Goal: Task Accomplishment & Management: Use online tool/utility

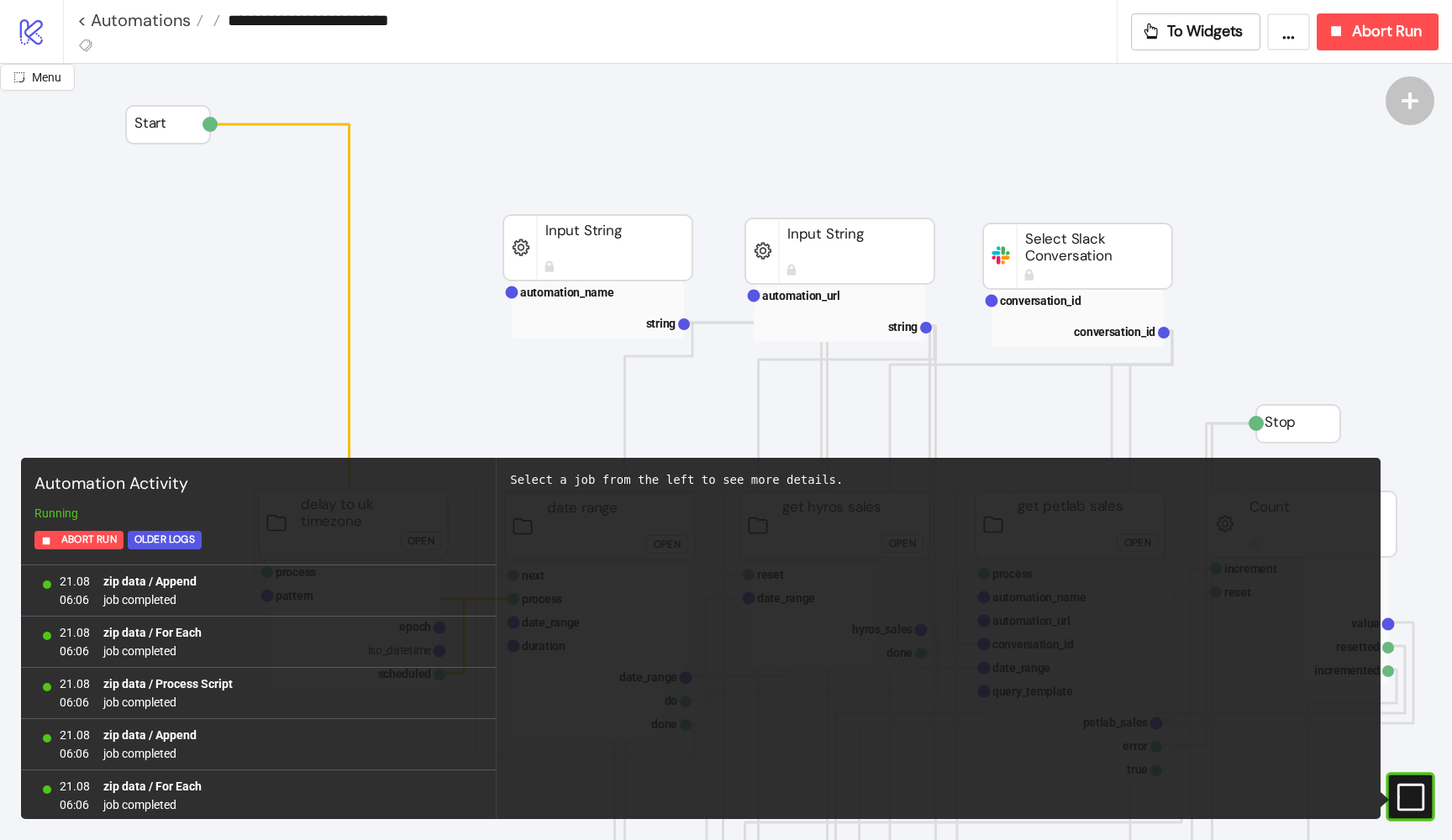
scroll to position [1488, 0]
click at [112, 20] on link "< Automations" at bounding box center [140, 20] width 126 height 17
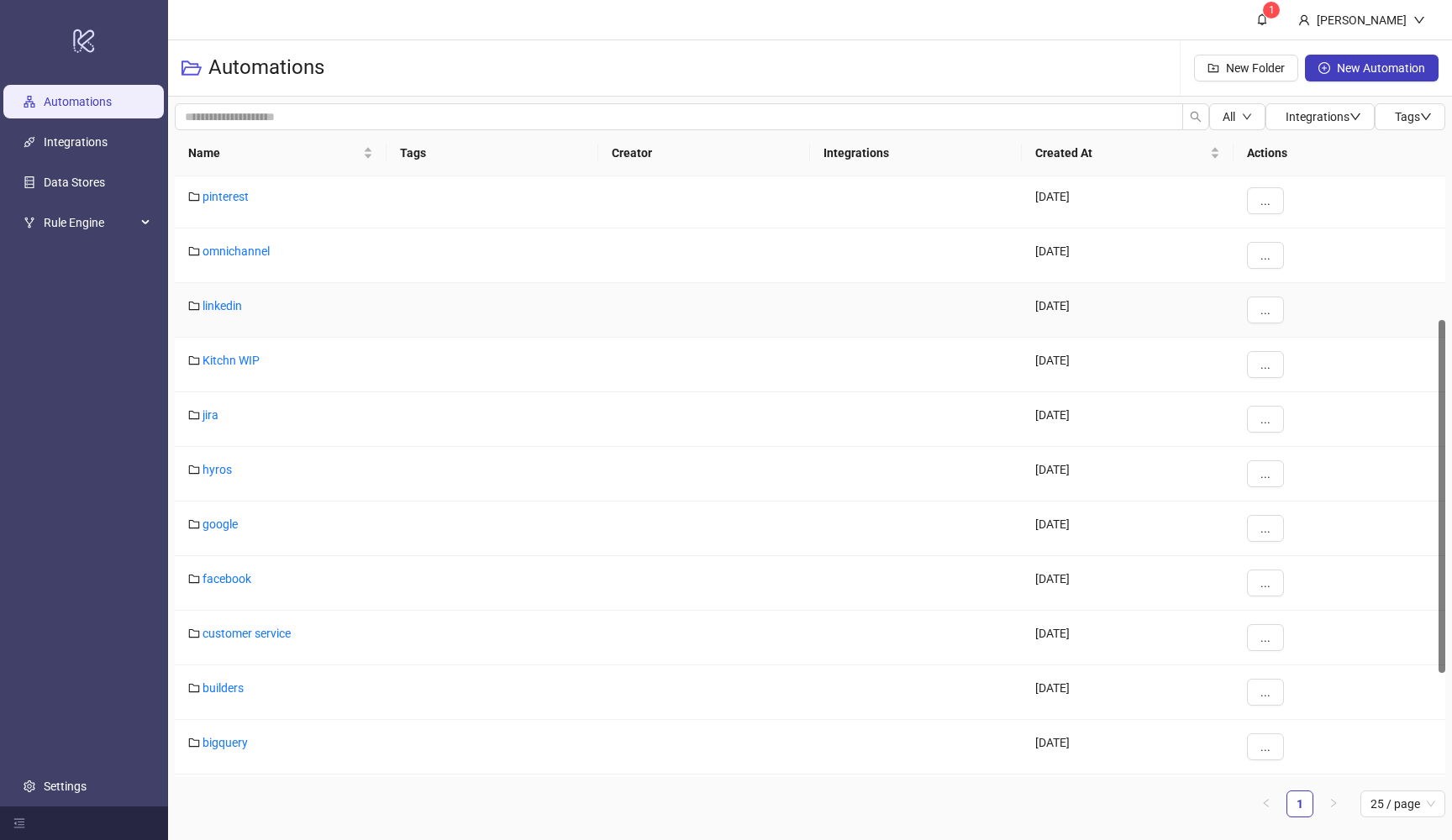
scroll to position [284, 0]
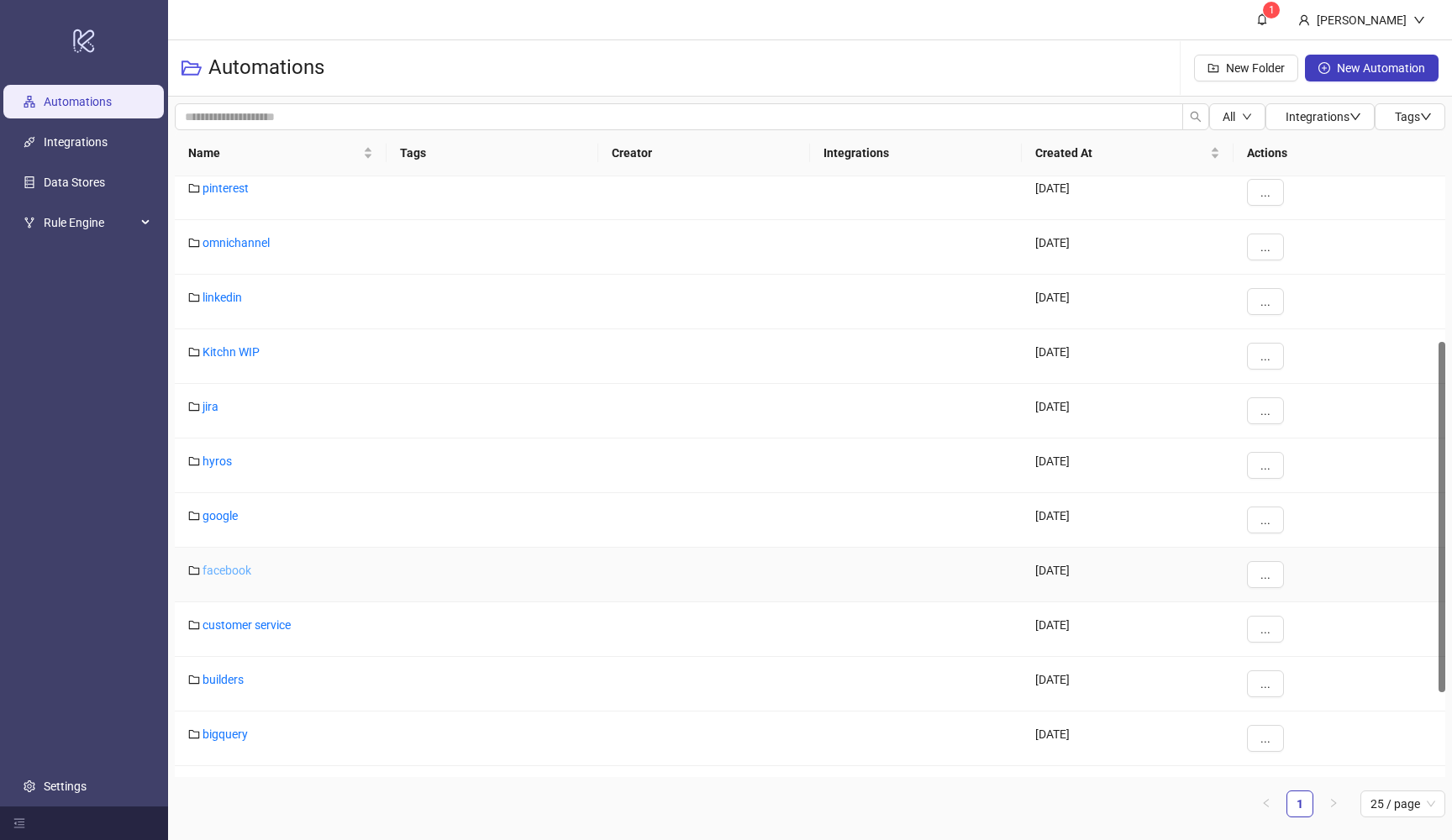
click at [220, 570] on link "facebook" at bounding box center [227, 570] width 48 height 13
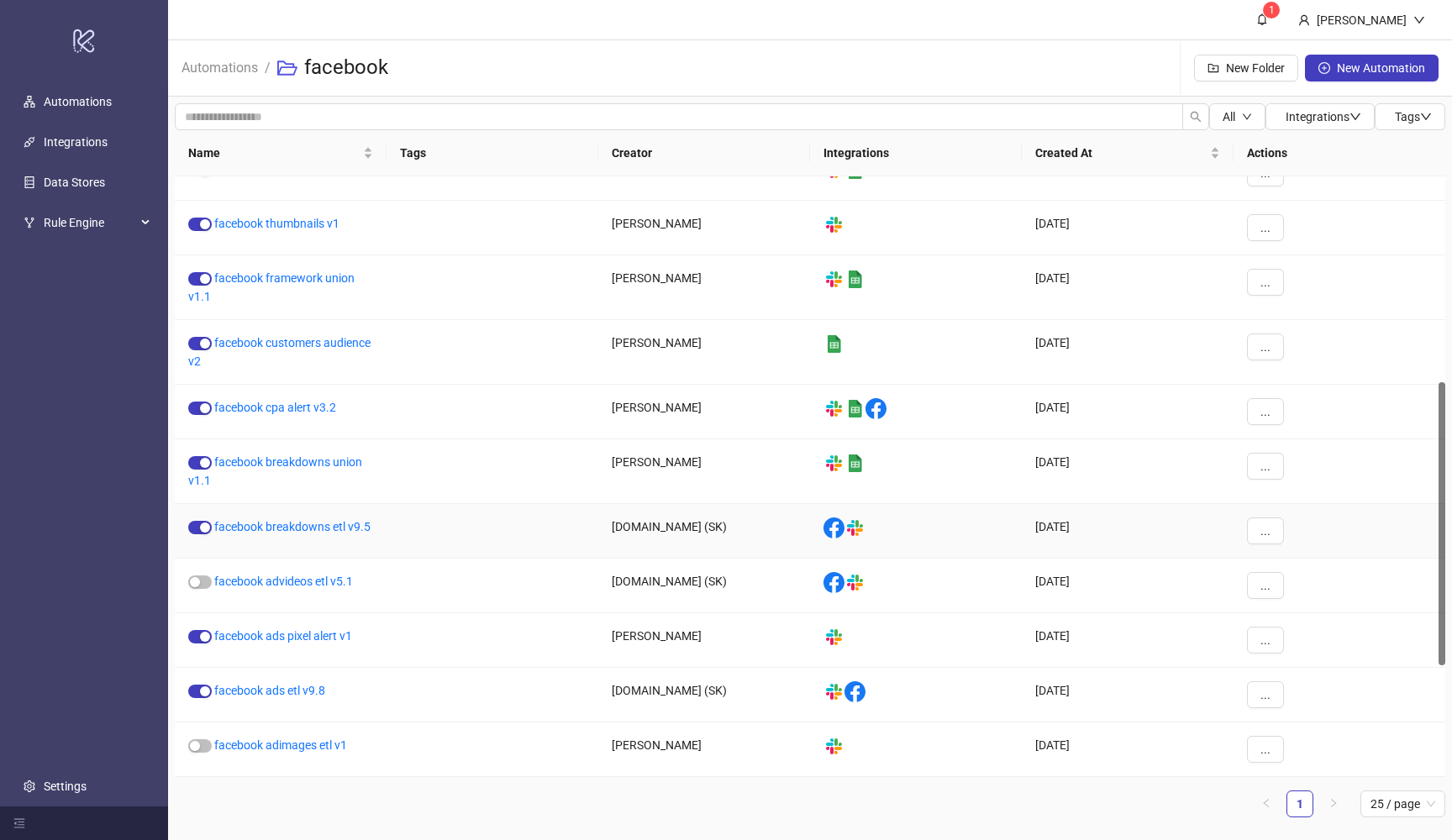
scroll to position [438, 0]
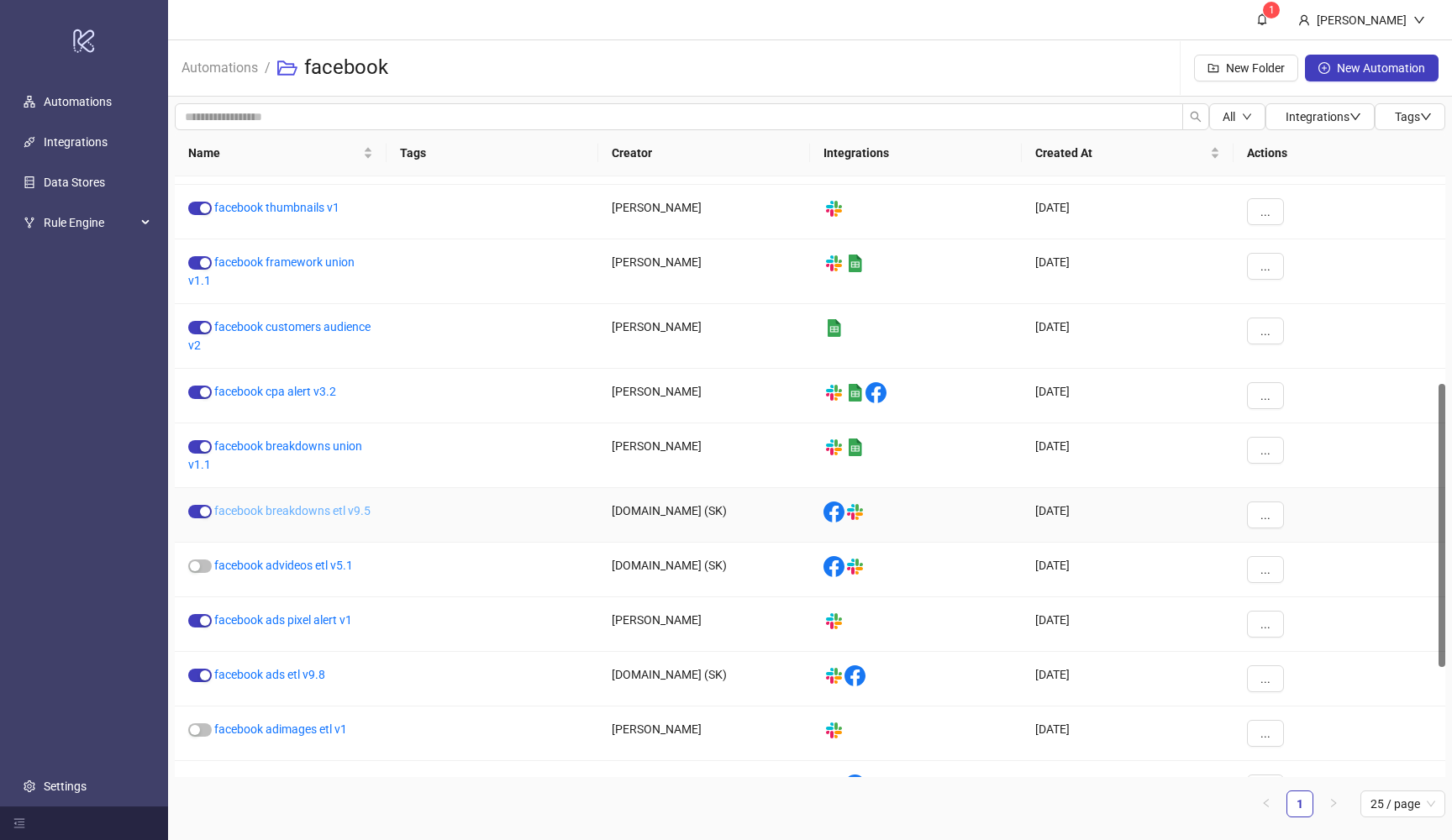
click at [341, 508] on link "facebook breakdowns etl v9.5" at bounding box center [292, 510] width 156 height 13
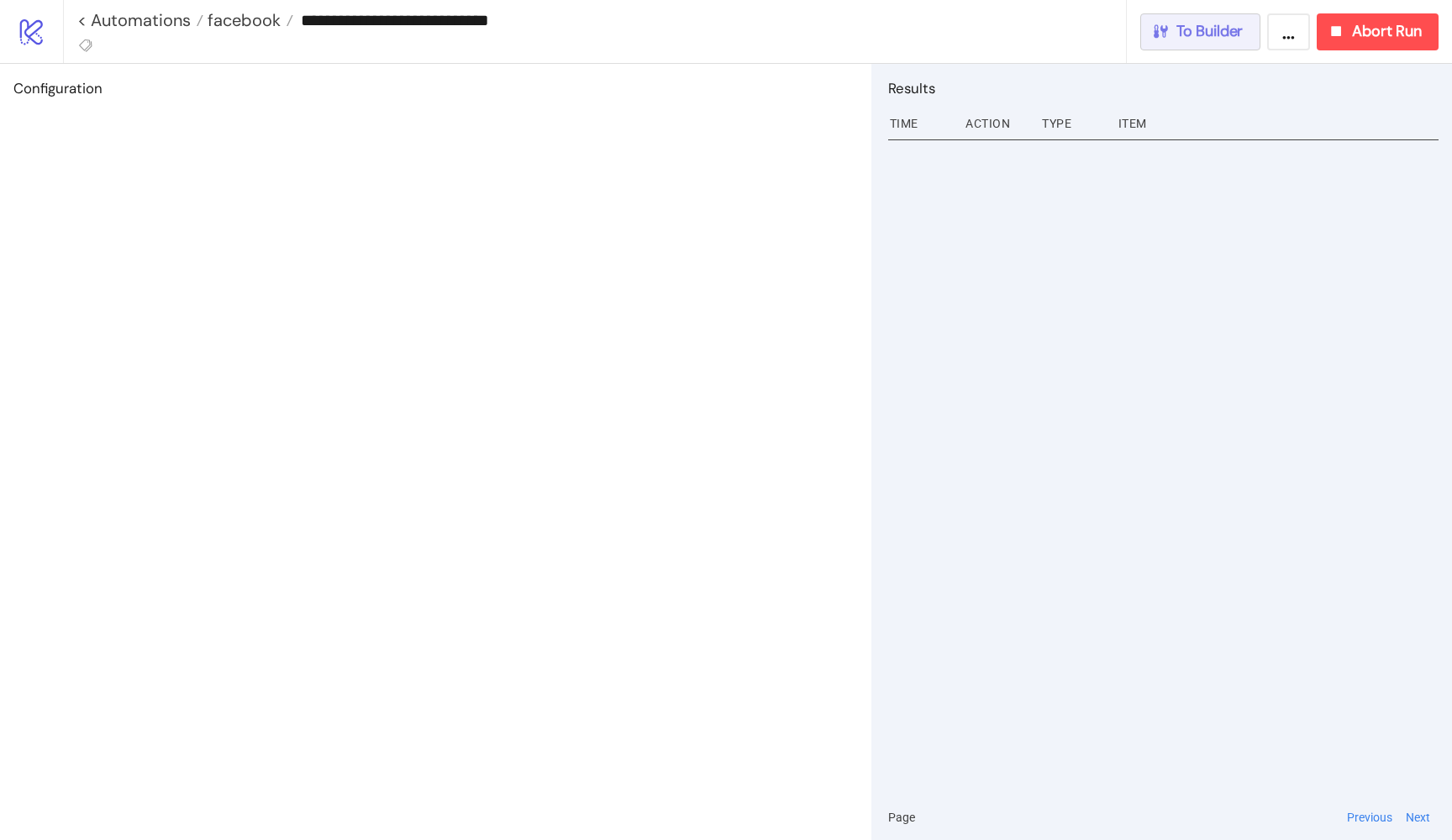
click at [1211, 31] on span "To Builder" at bounding box center [1210, 32] width 67 height 19
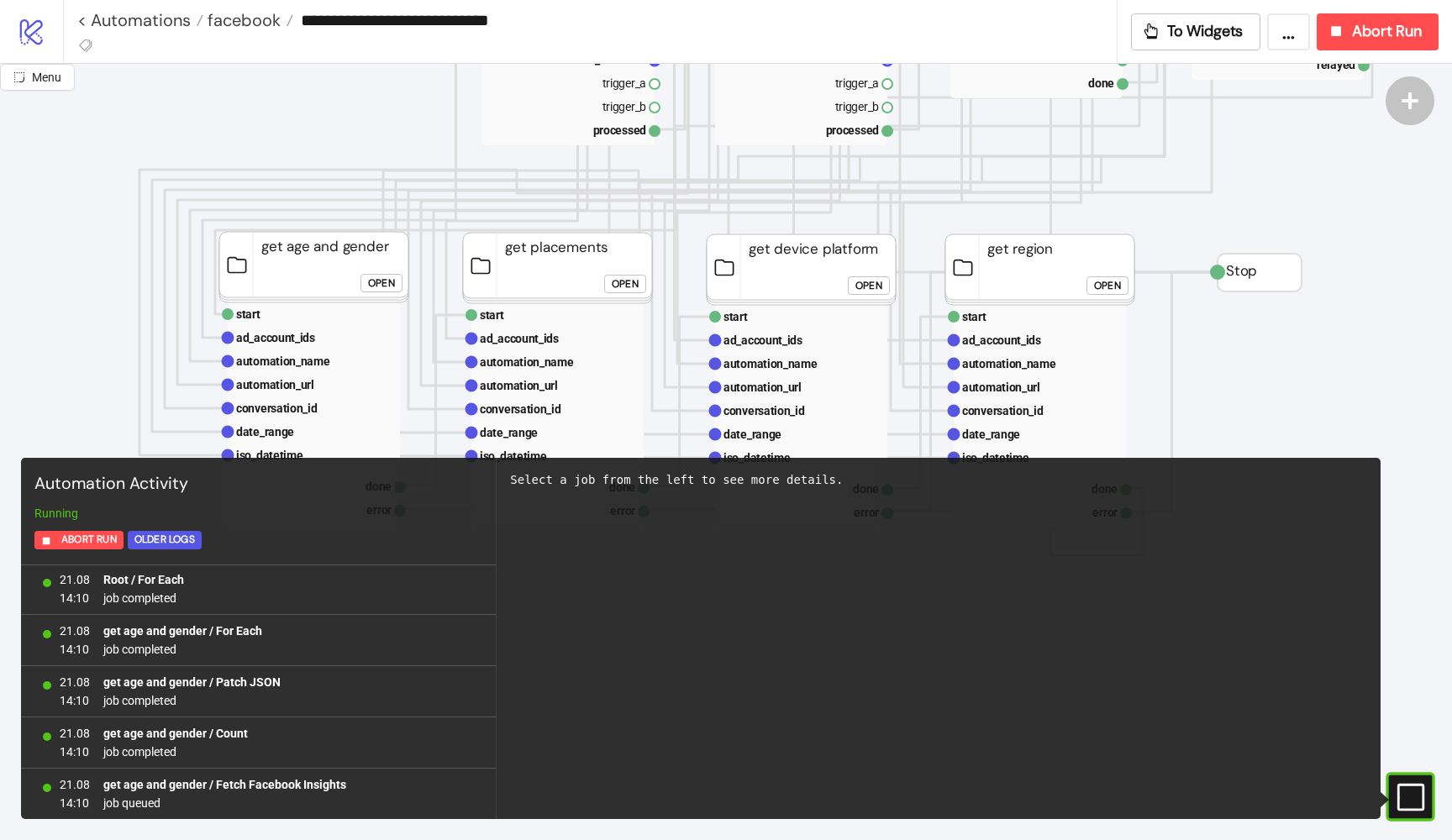
scroll to position [627, 0]
click at [629, 281] on div "Open" at bounding box center [625, 281] width 27 height 19
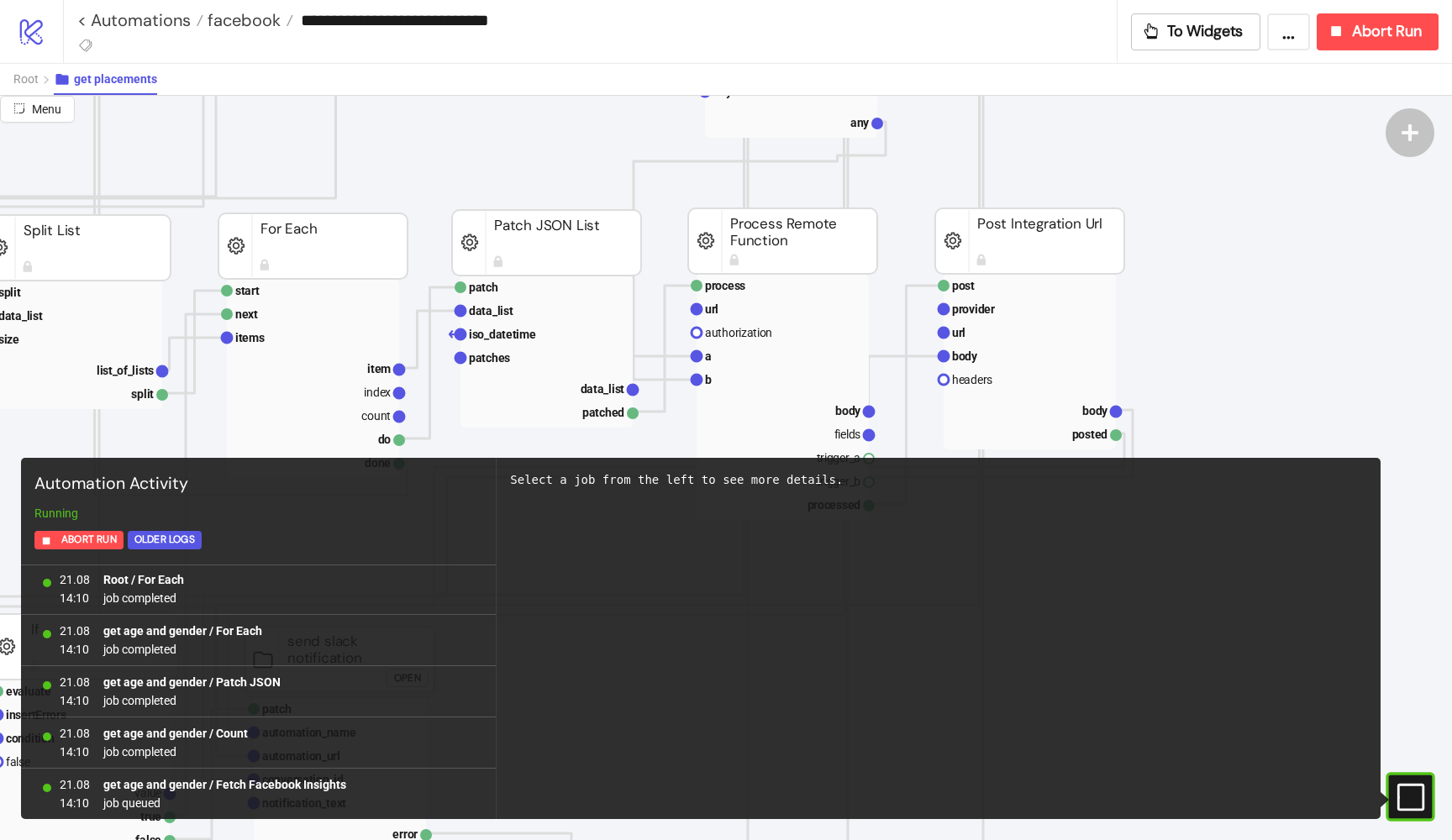
scroll to position [998, 440]
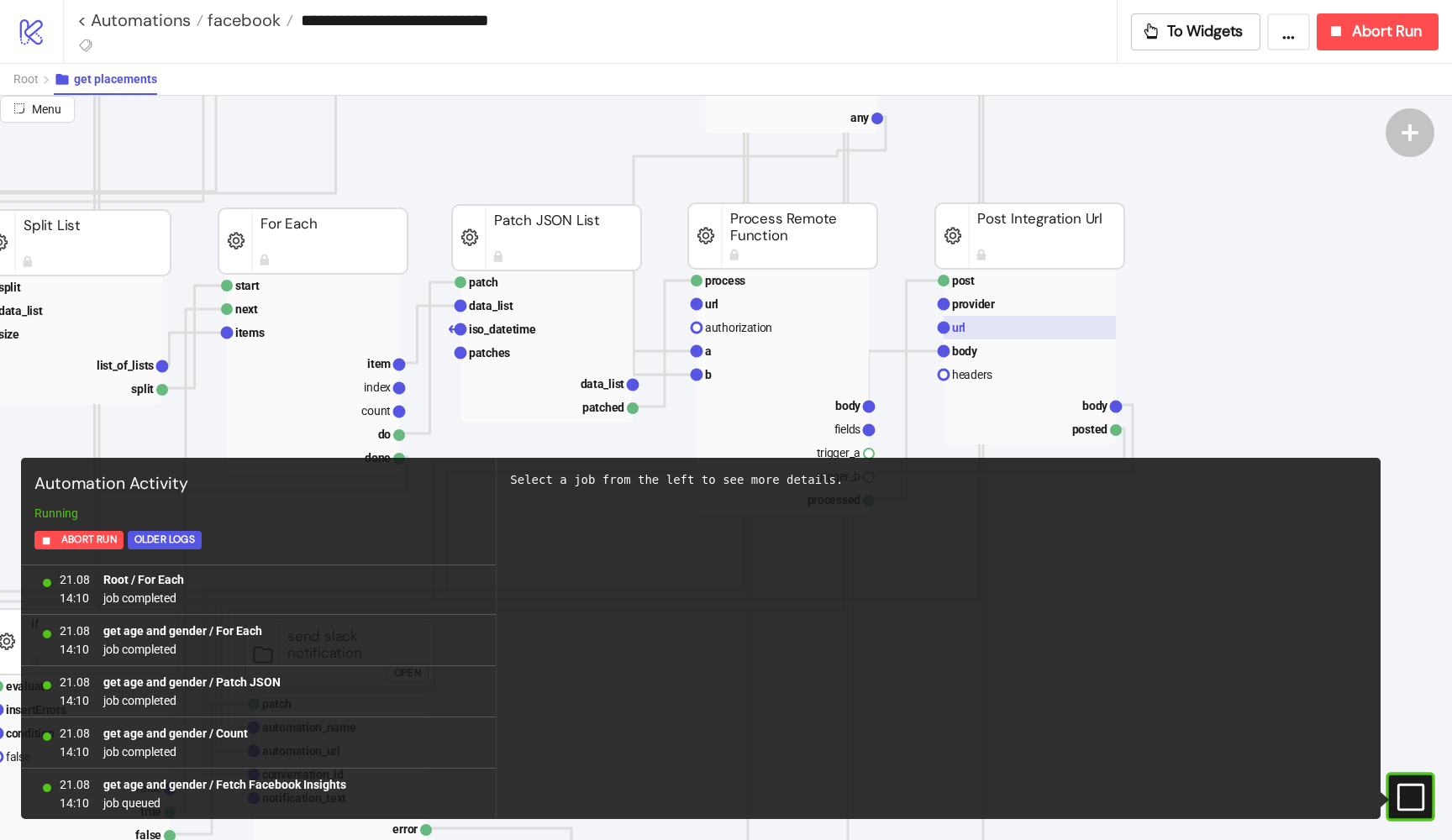
click at [992, 323] on rect at bounding box center [1030, 327] width 173 height 23
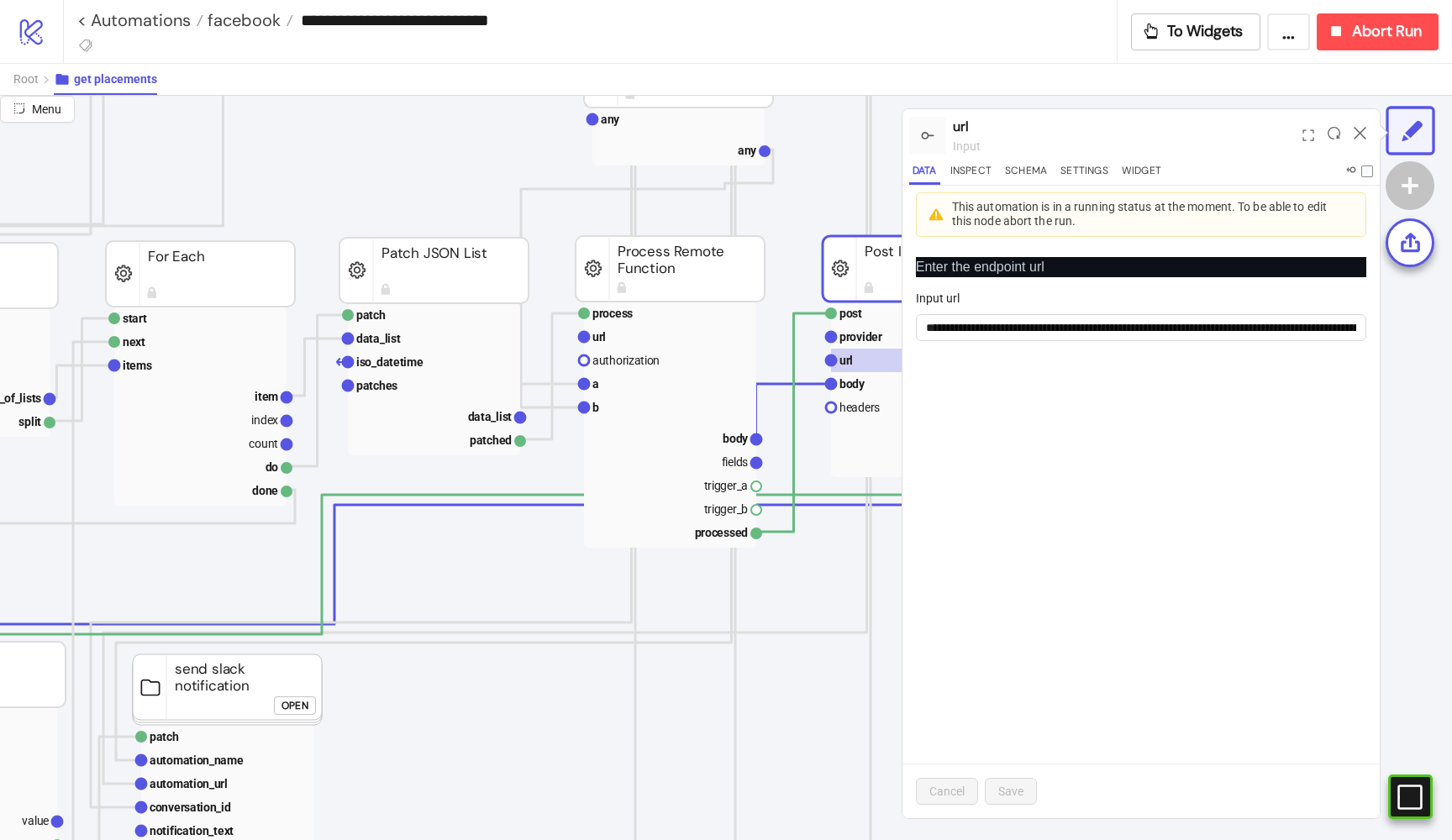
scroll to position [960, 553]
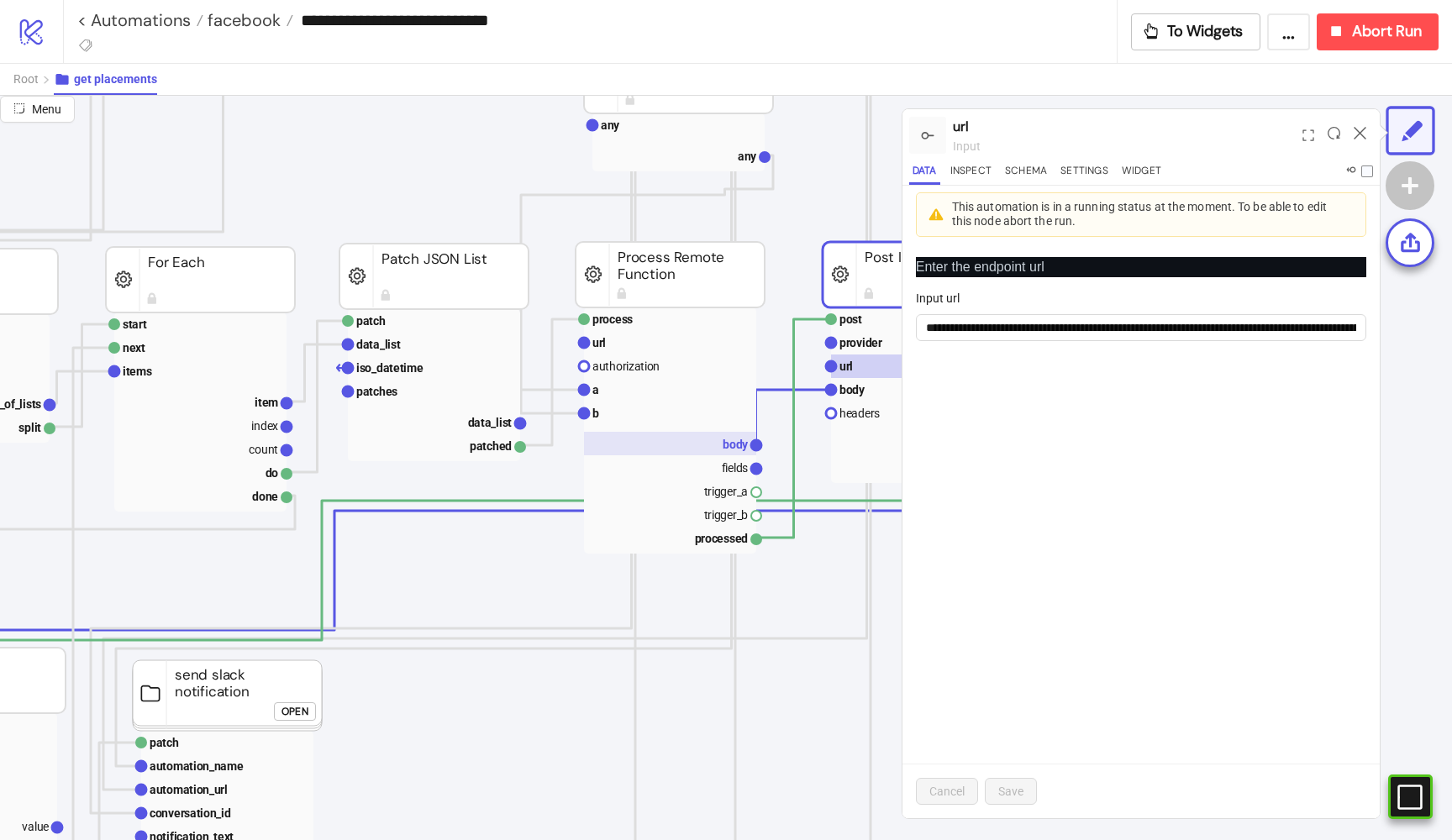
click at [718, 438] on rect at bounding box center [670, 443] width 173 height 23
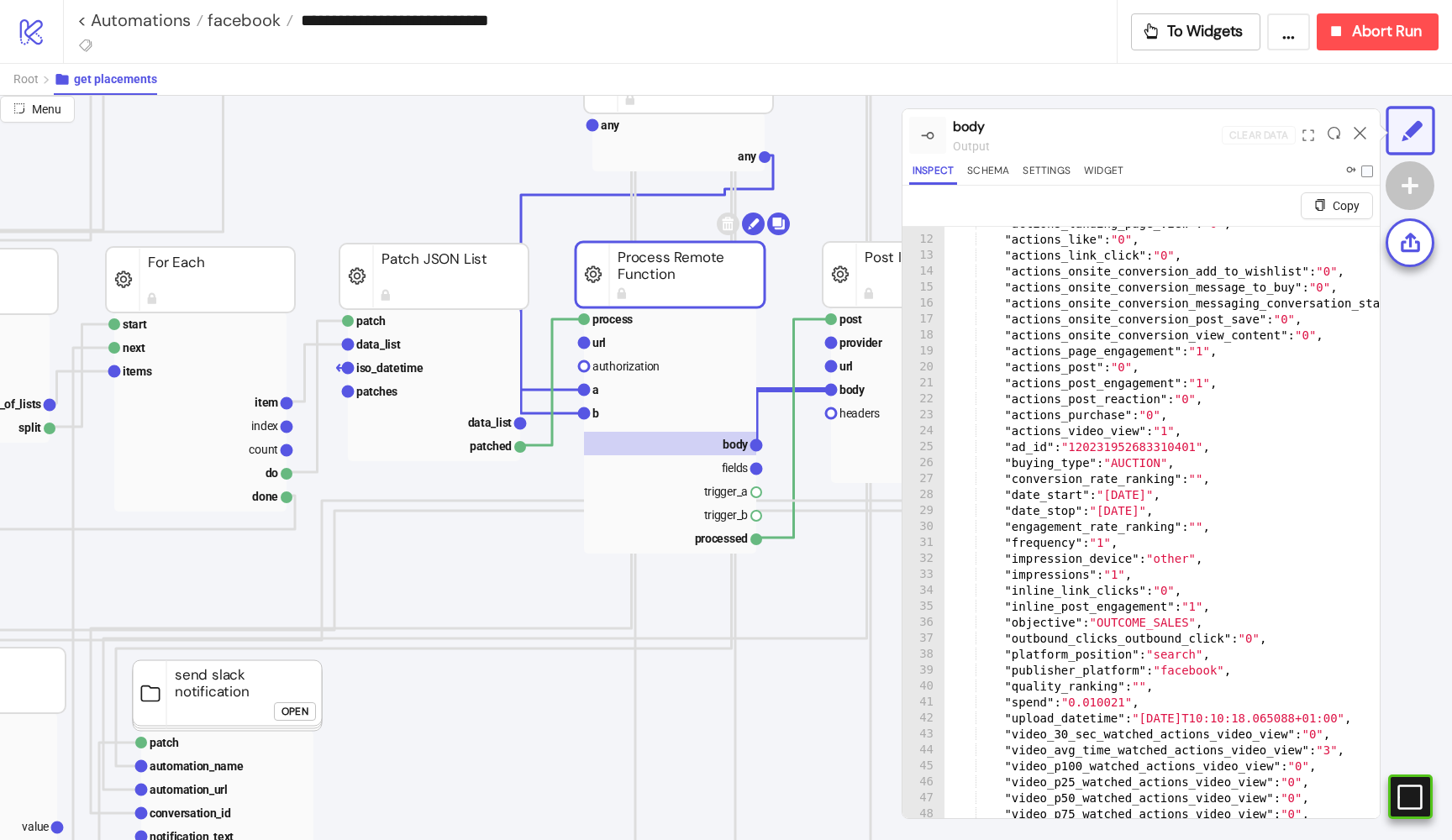
scroll to position [0, 1]
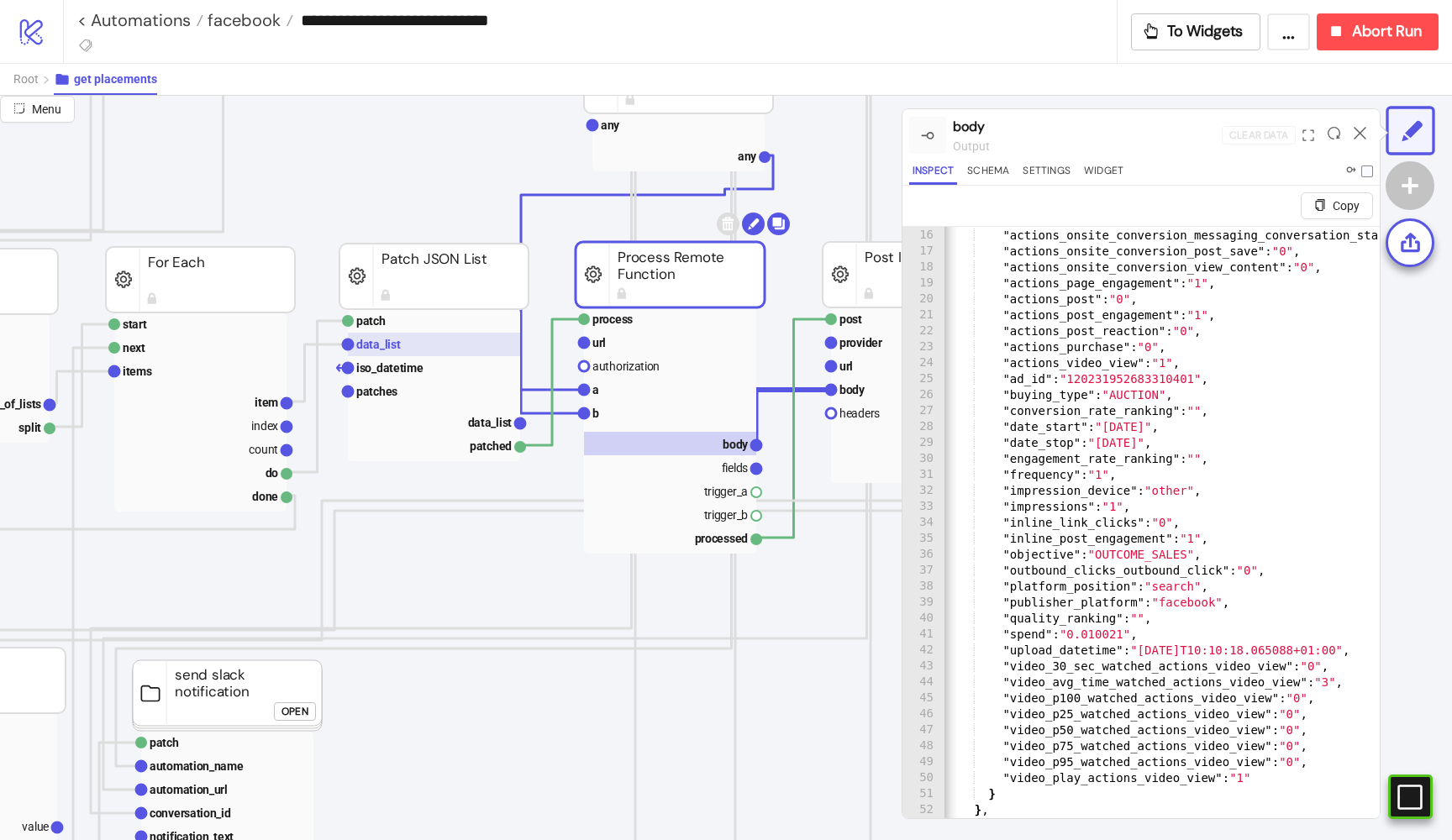
click at [387, 335] on rect at bounding box center [434, 343] width 173 height 23
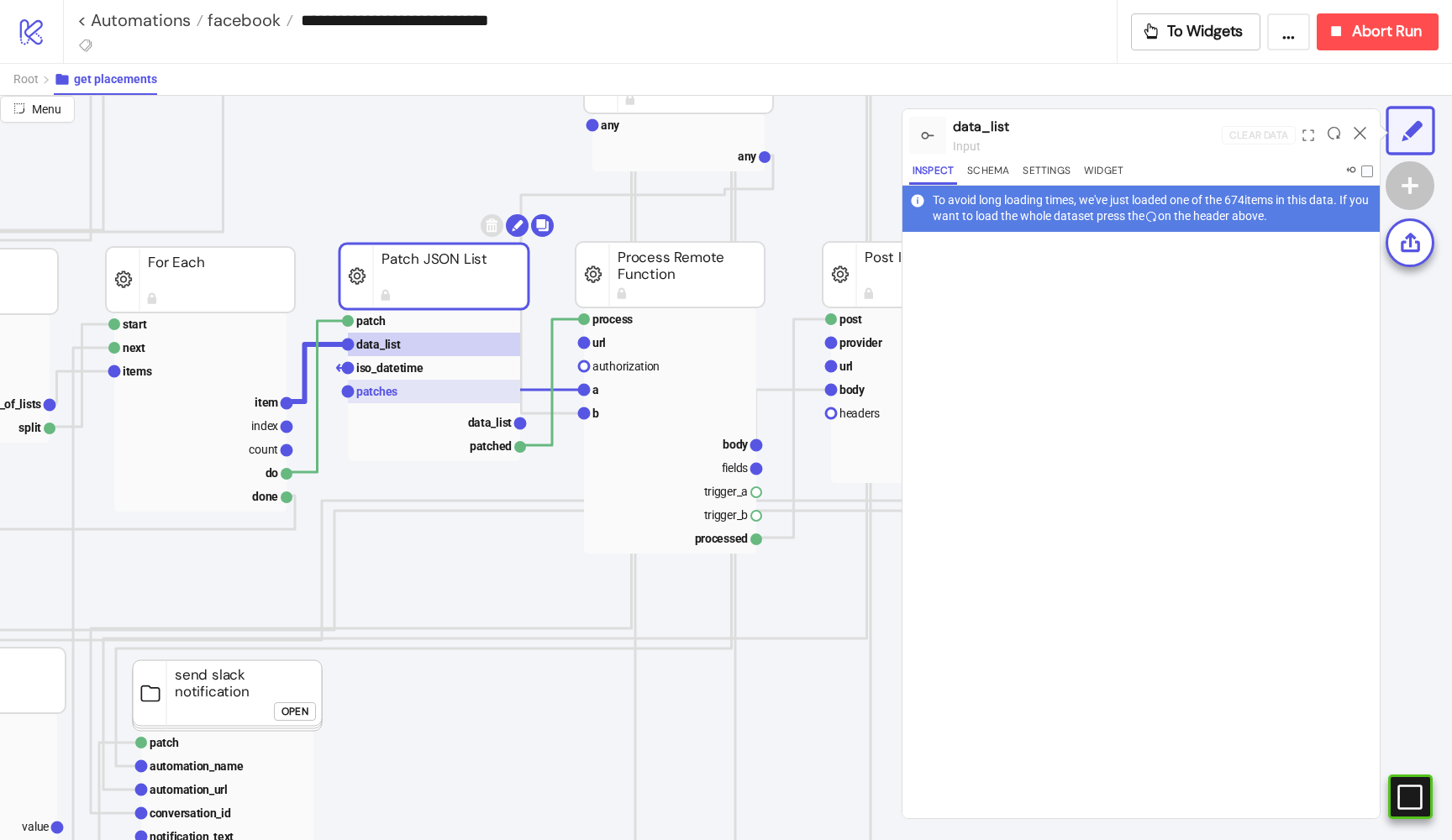
click at [388, 385] on text "patches" at bounding box center [377, 392] width 41 height 13
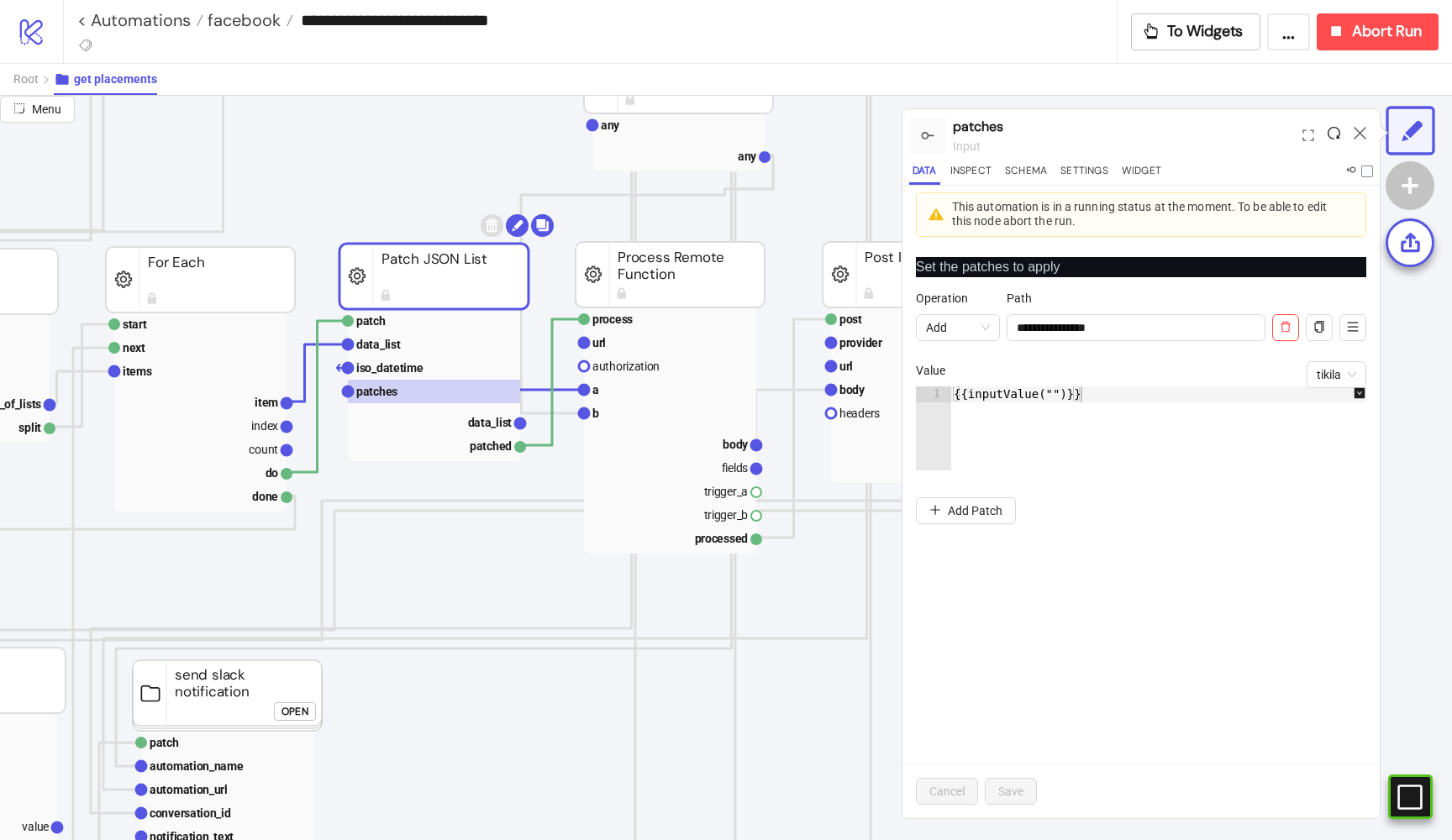
click at [1330, 131] on icon at bounding box center [1334, 134] width 13 height 13
click at [394, 345] on text "data_list" at bounding box center [379, 344] width 45 height 13
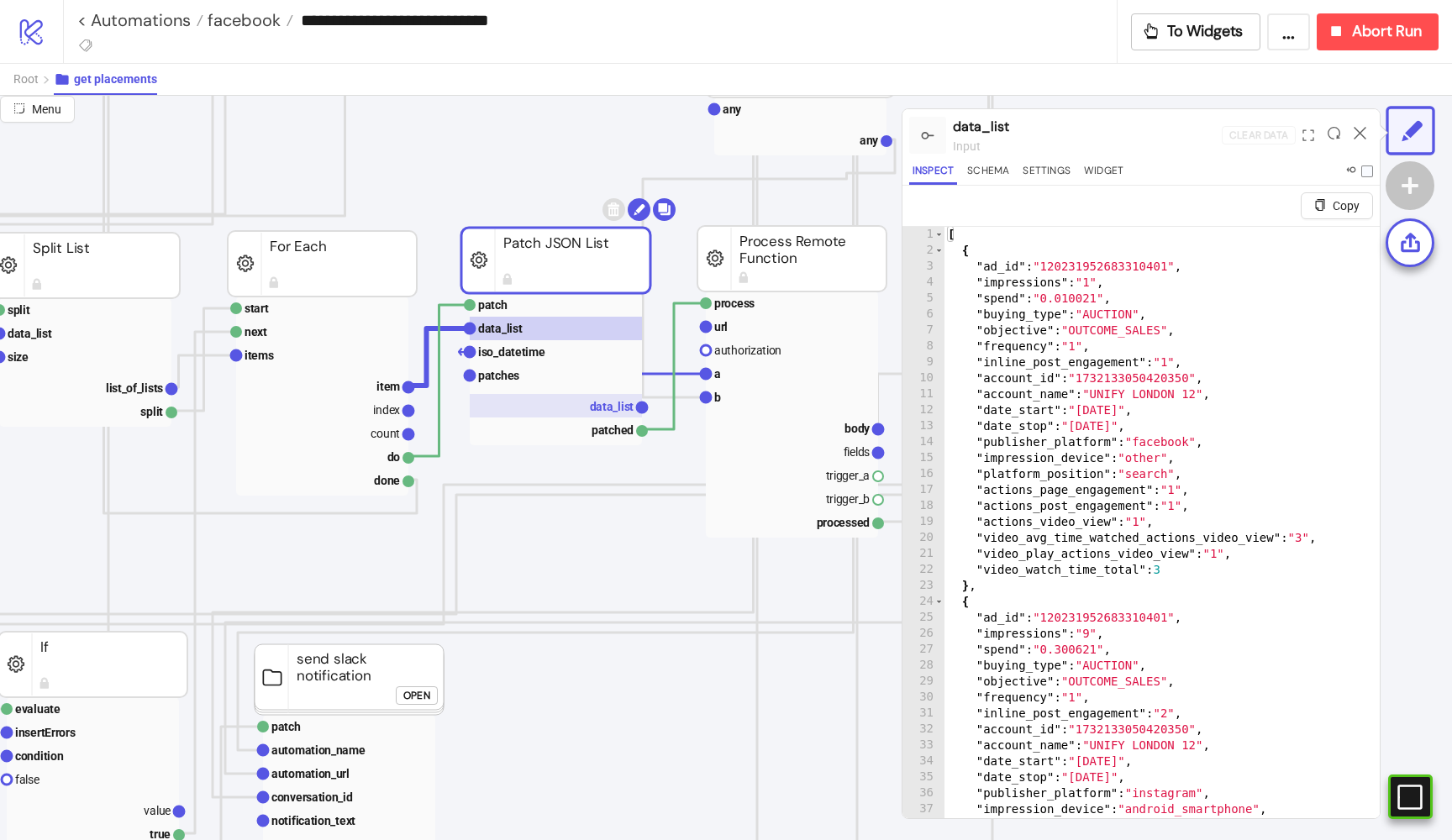
scroll to position [985, 420]
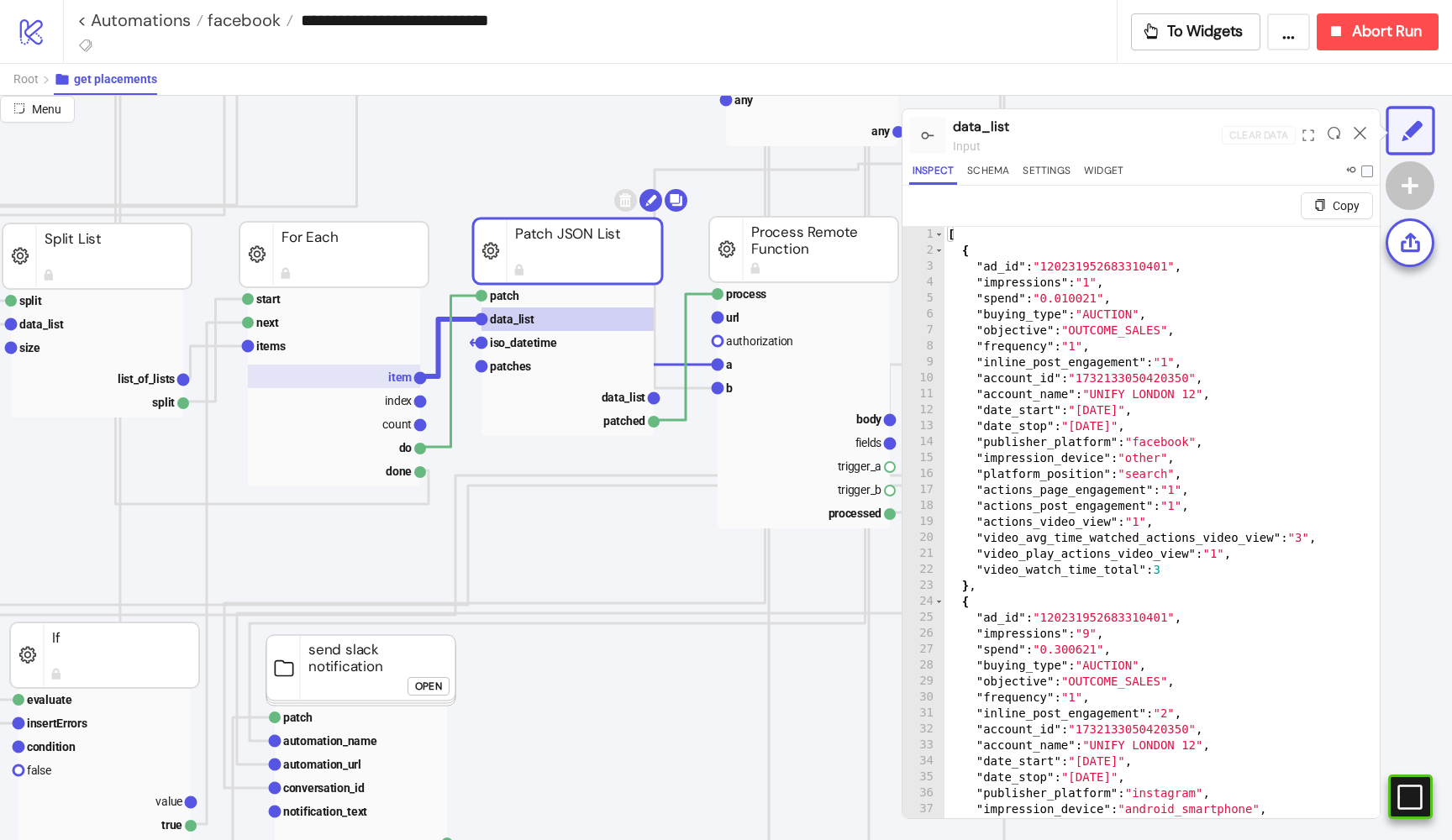
click at [368, 377] on rect at bounding box center [334, 376] width 173 height 23
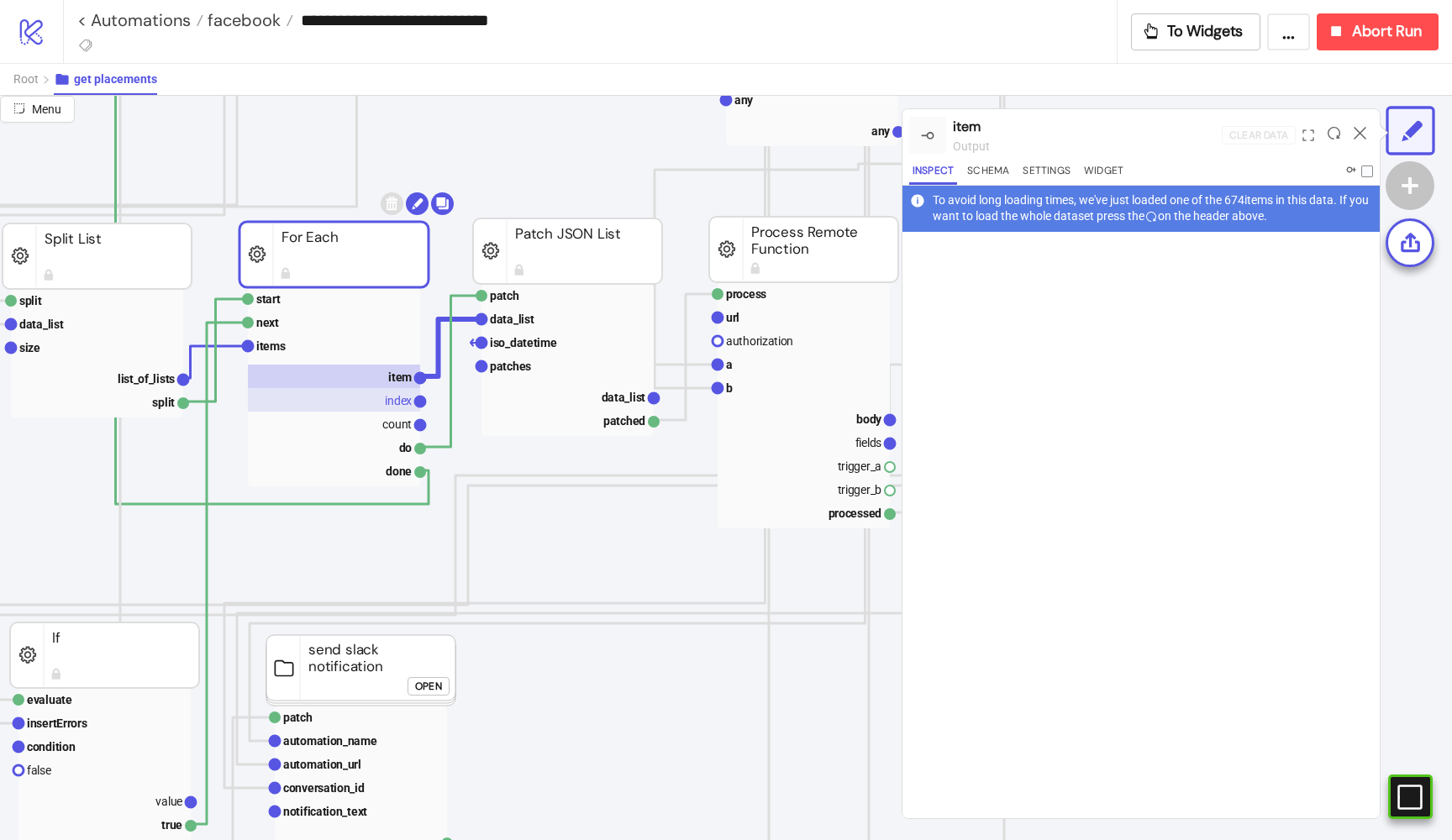
click at [361, 395] on rect at bounding box center [334, 399] width 173 height 23
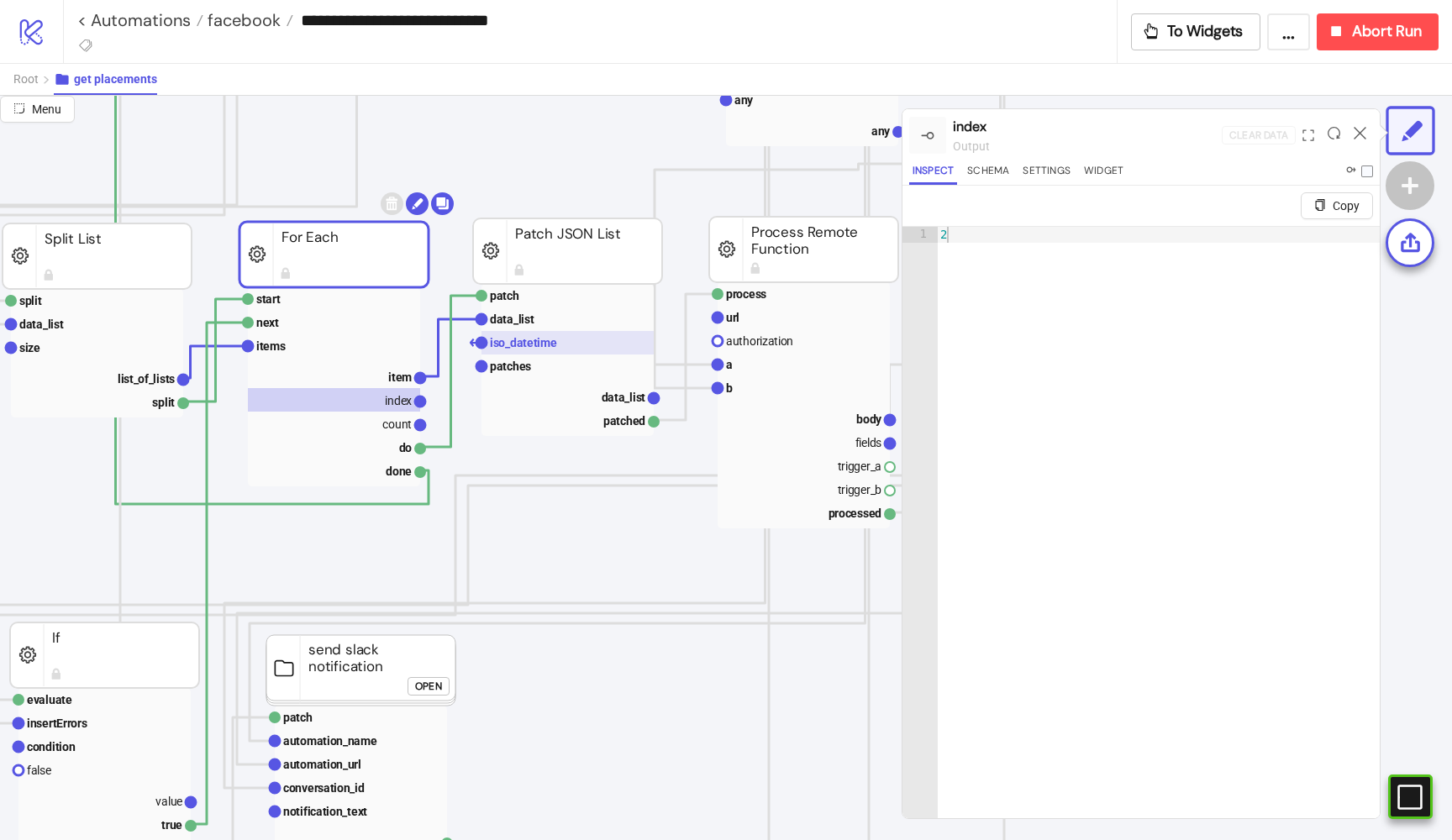
click at [506, 343] on text "iso_datetime" at bounding box center [524, 342] width 67 height 13
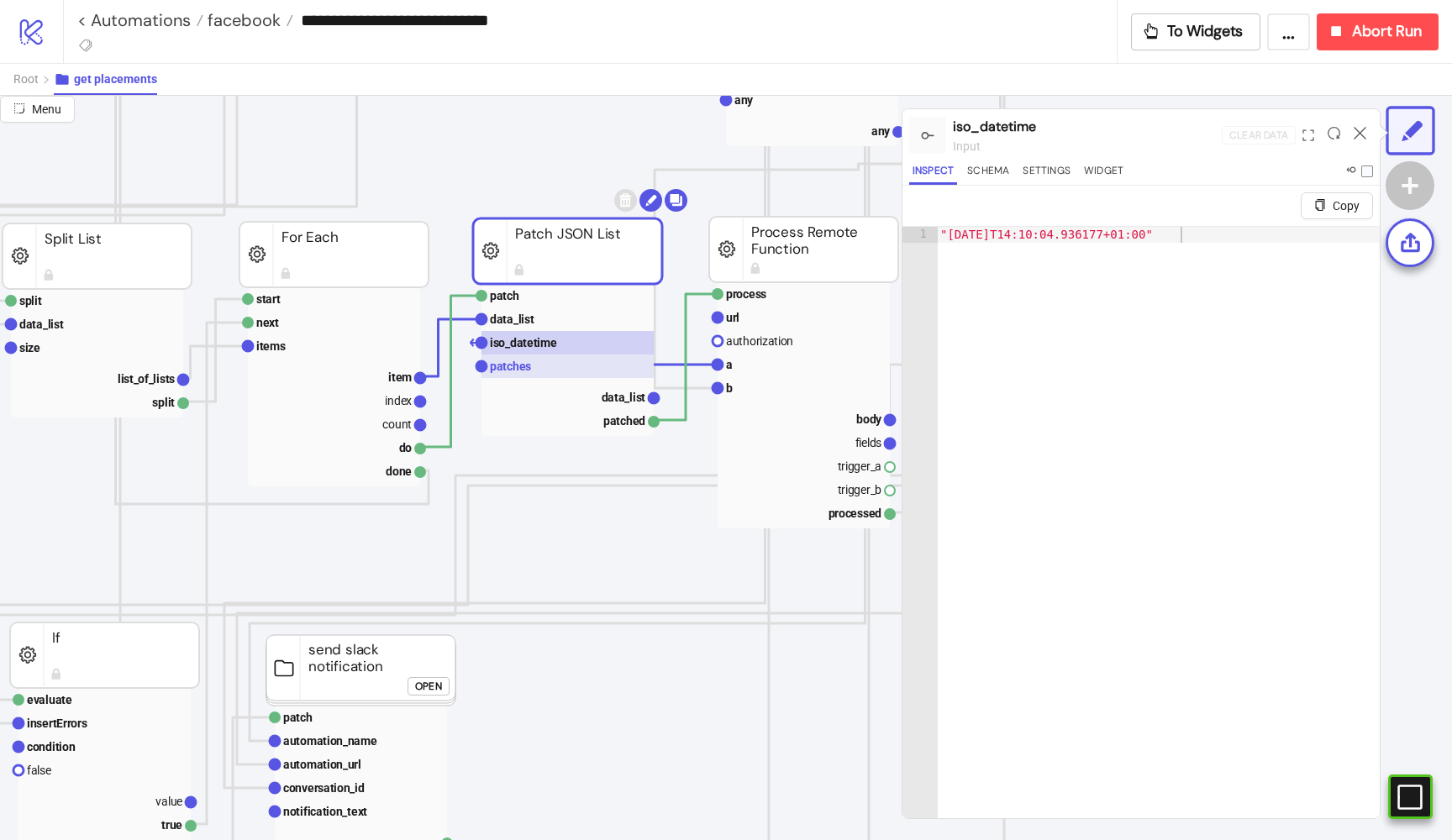
click at [511, 365] on text "patches" at bounding box center [511, 366] width 41 height 13
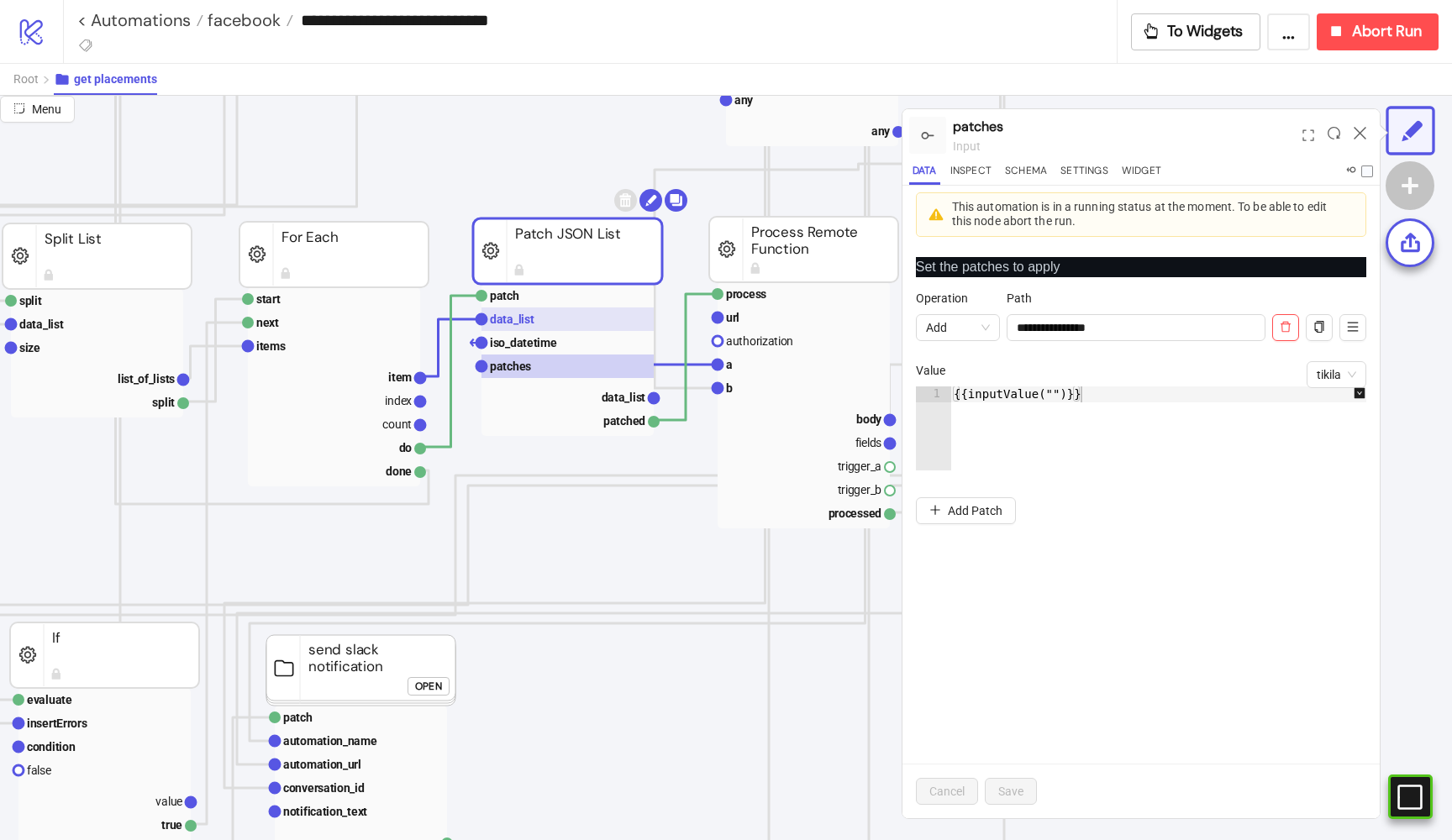
click at [536, 311] on rect at bounding box center [568, 318] width 173 height 23
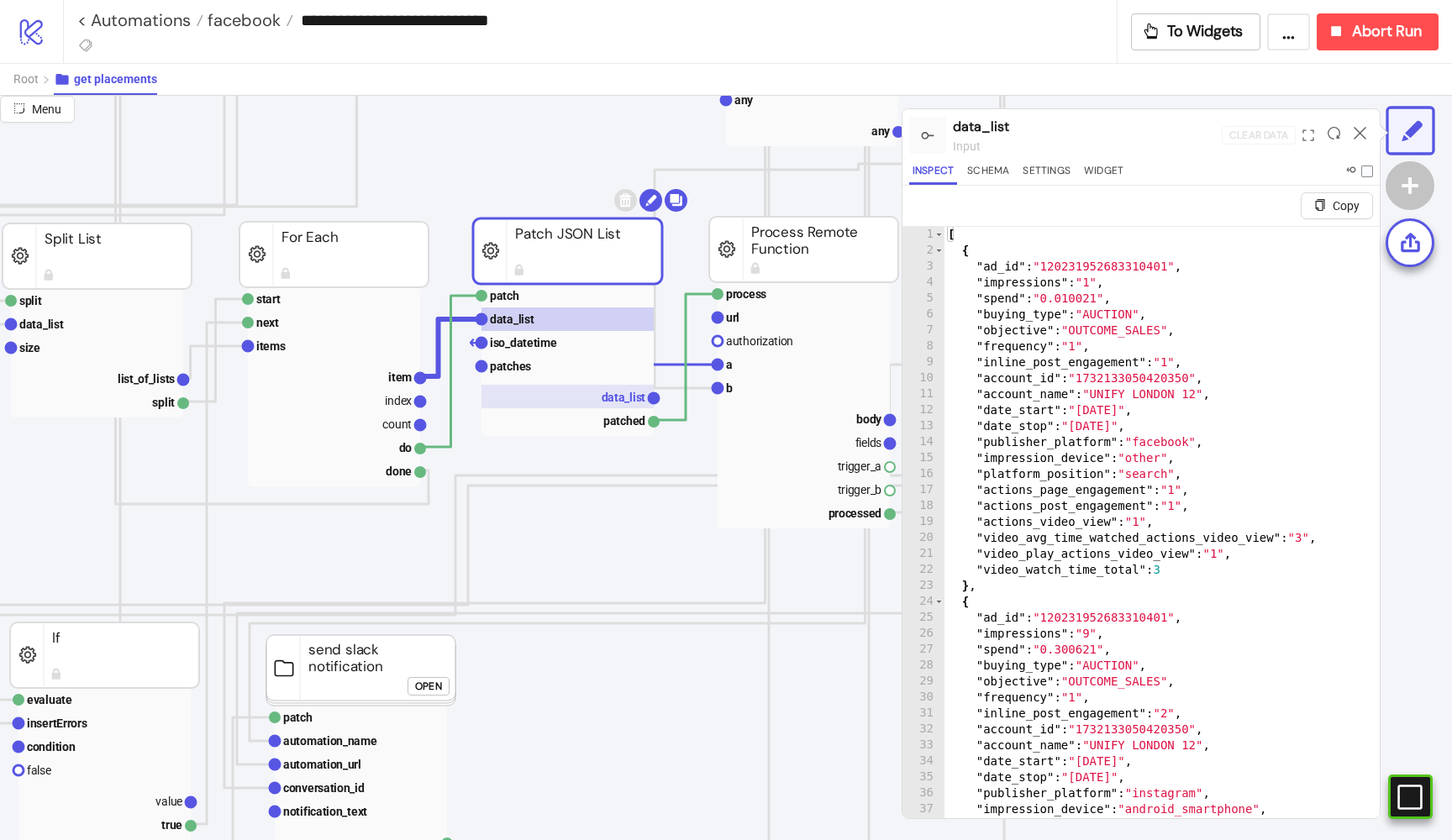
click at [615, 393] on text "data_list" at bounding box center [624, 397] width 45 height 13
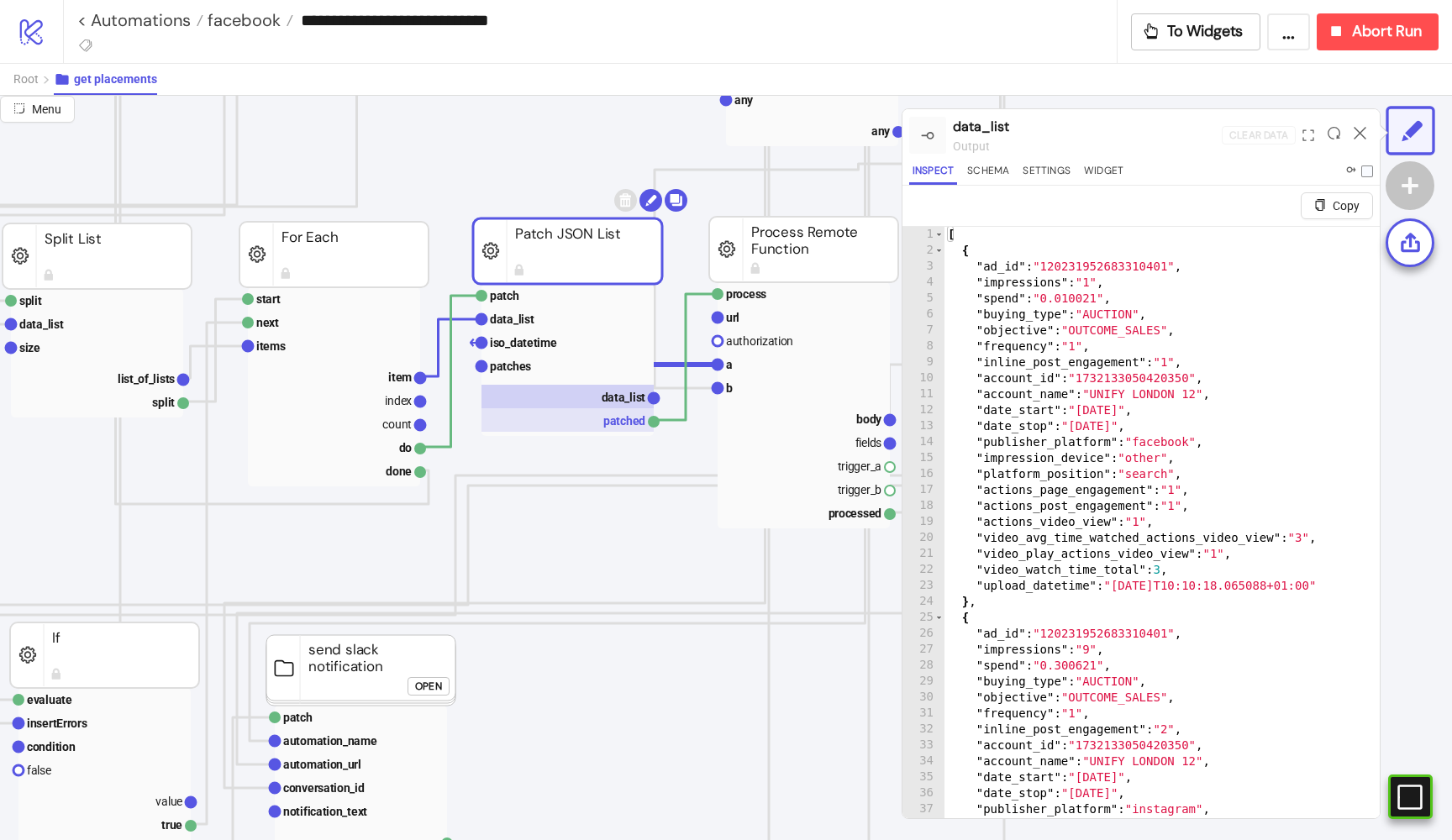
click at [610, 409] on rect at bounding box center [568, 420] width 173 height 23
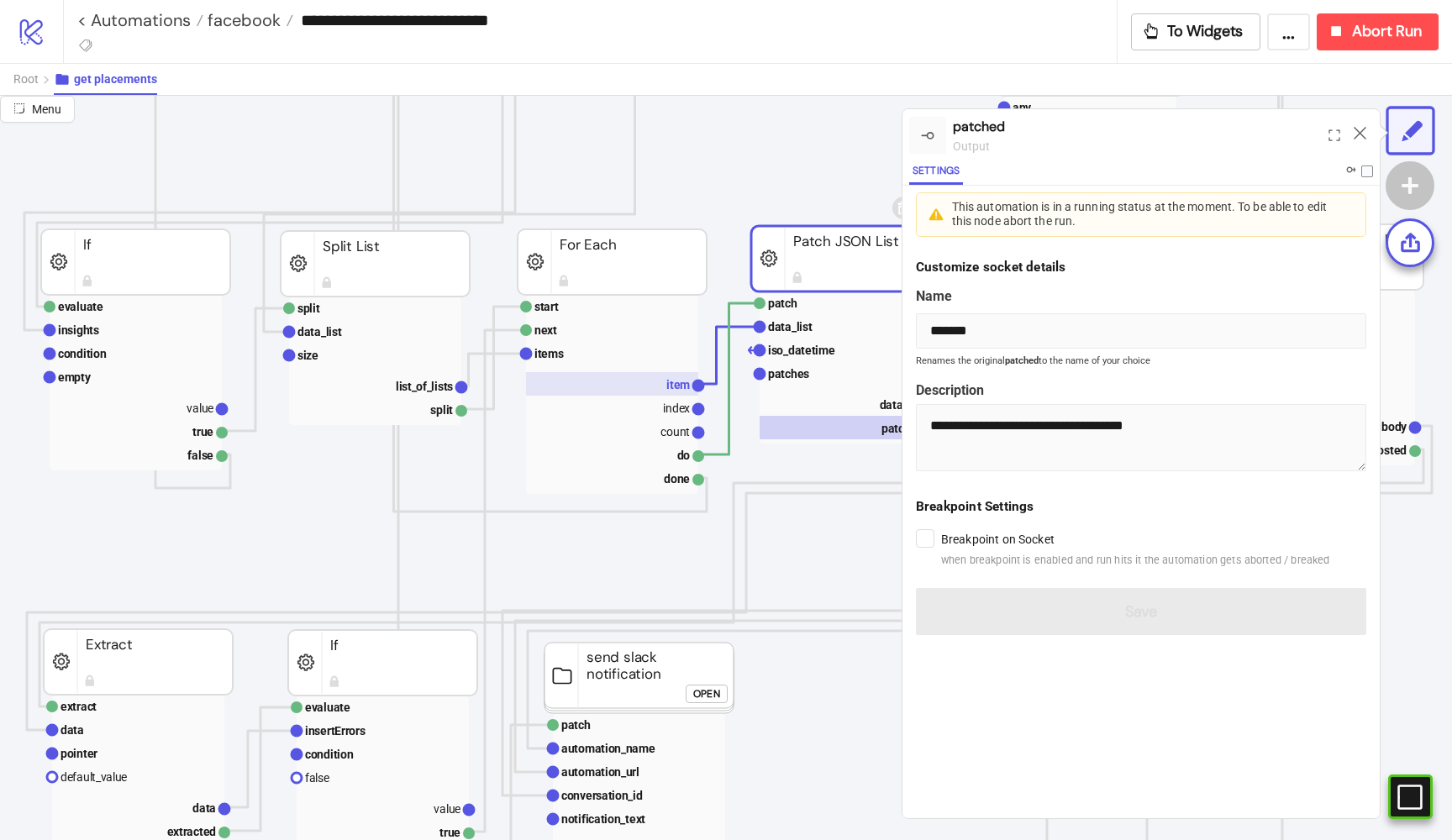
scroll to position [977, 94]
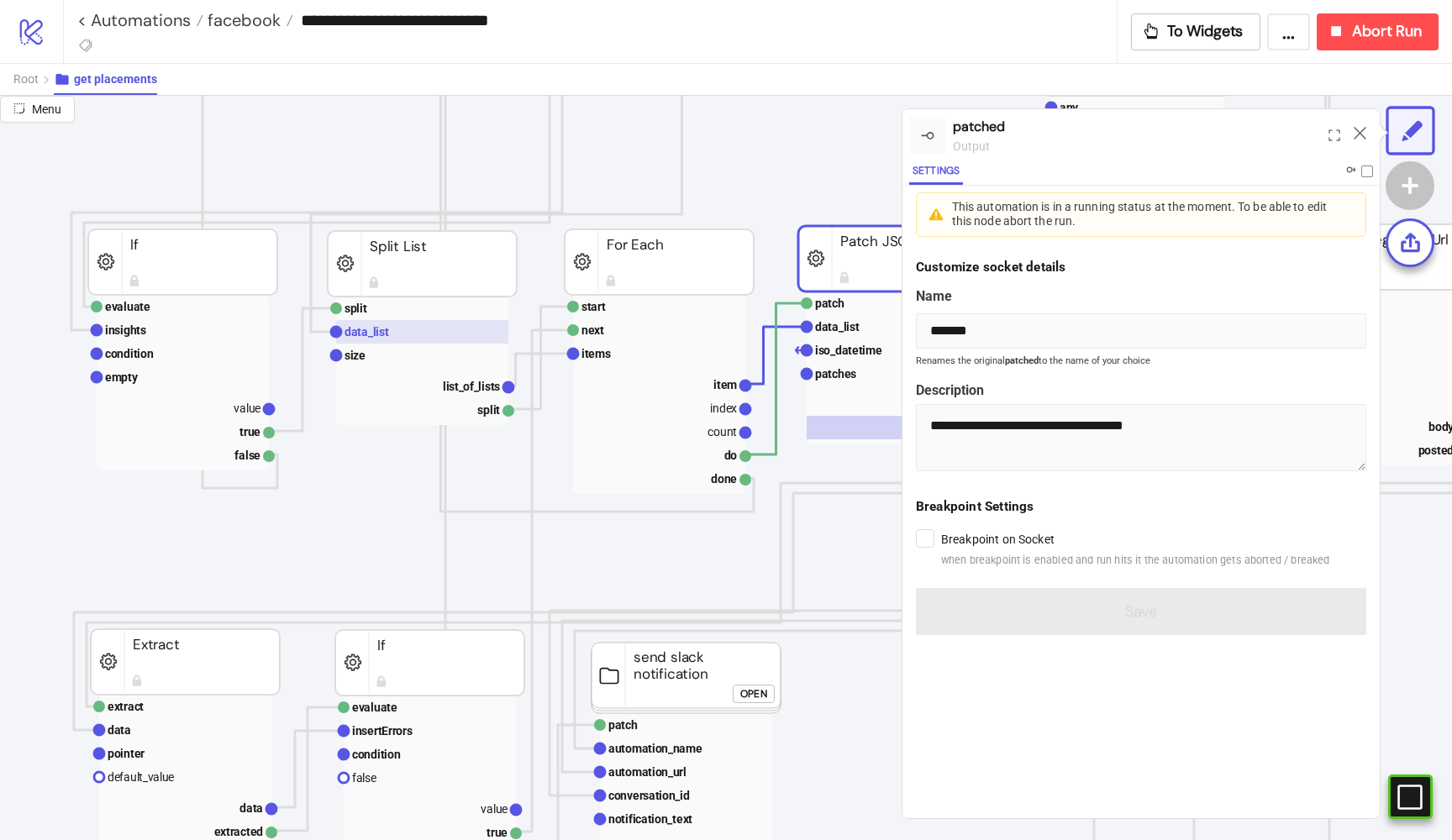
click at [380, 330] on text "data_list" at bounding box center [367, 331] width 45 height 13
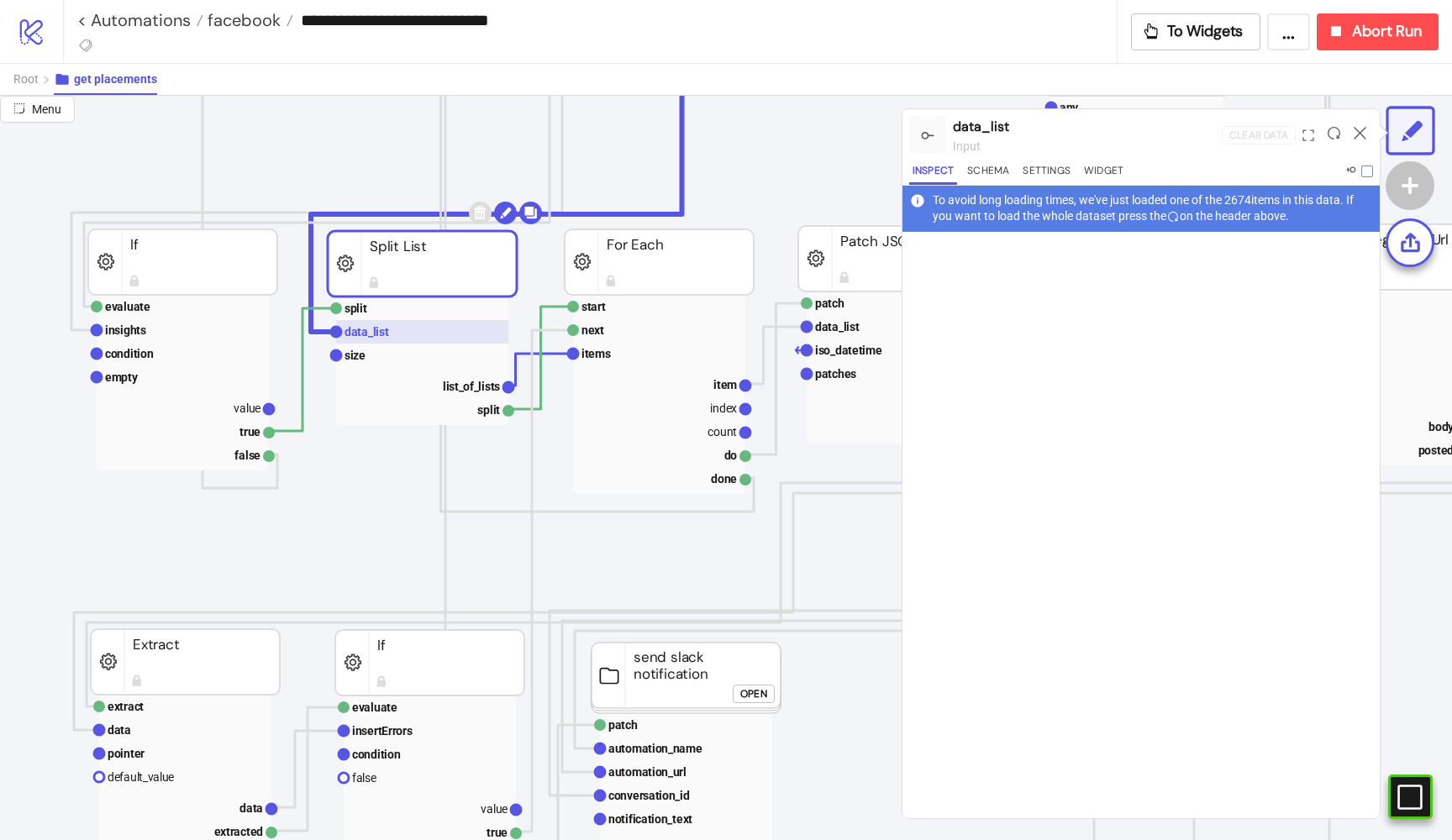
scroll to position [960, 78]
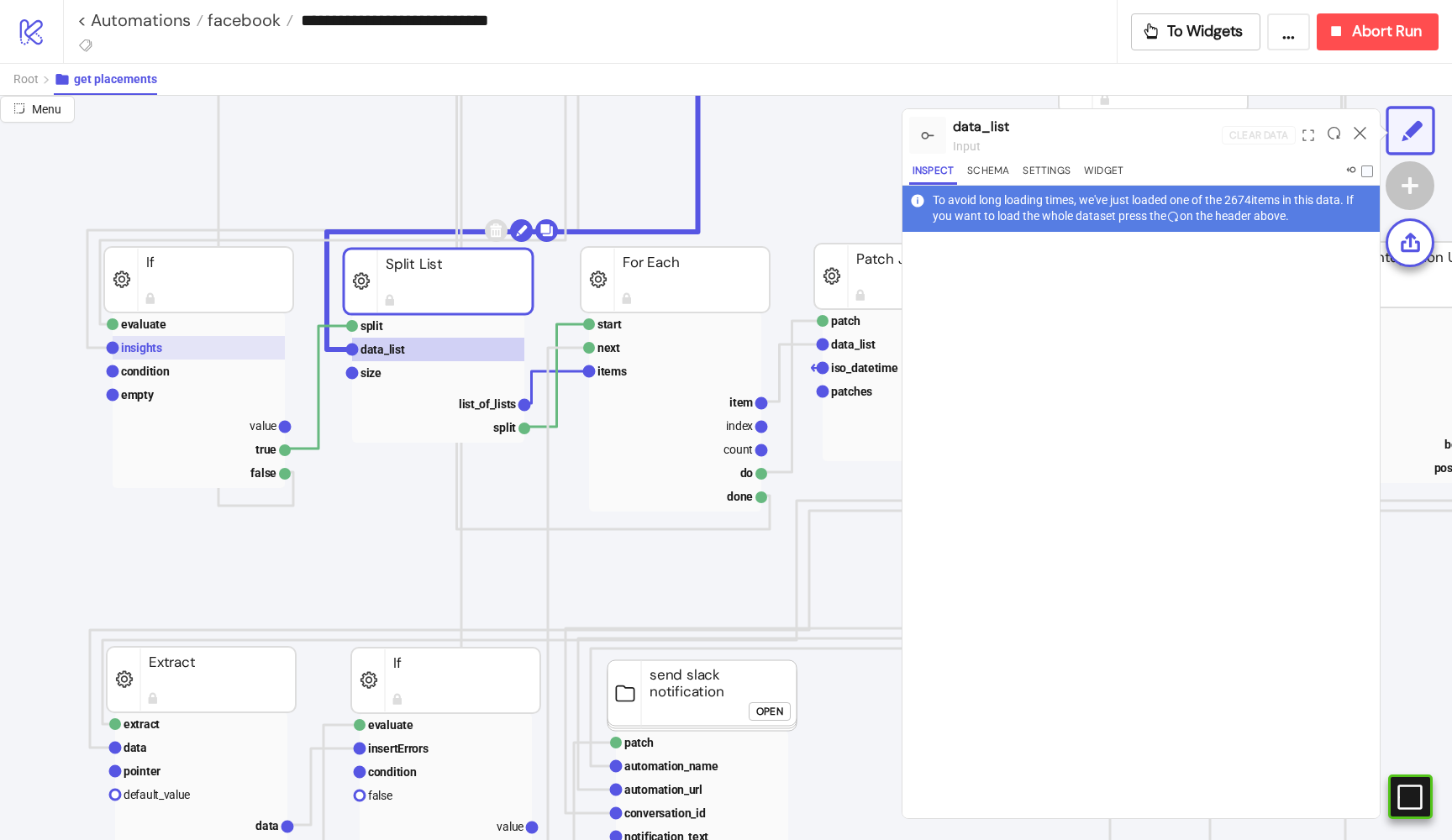
click at [220, 350] on rect at bounding box center [199, 347] width 173 height 23
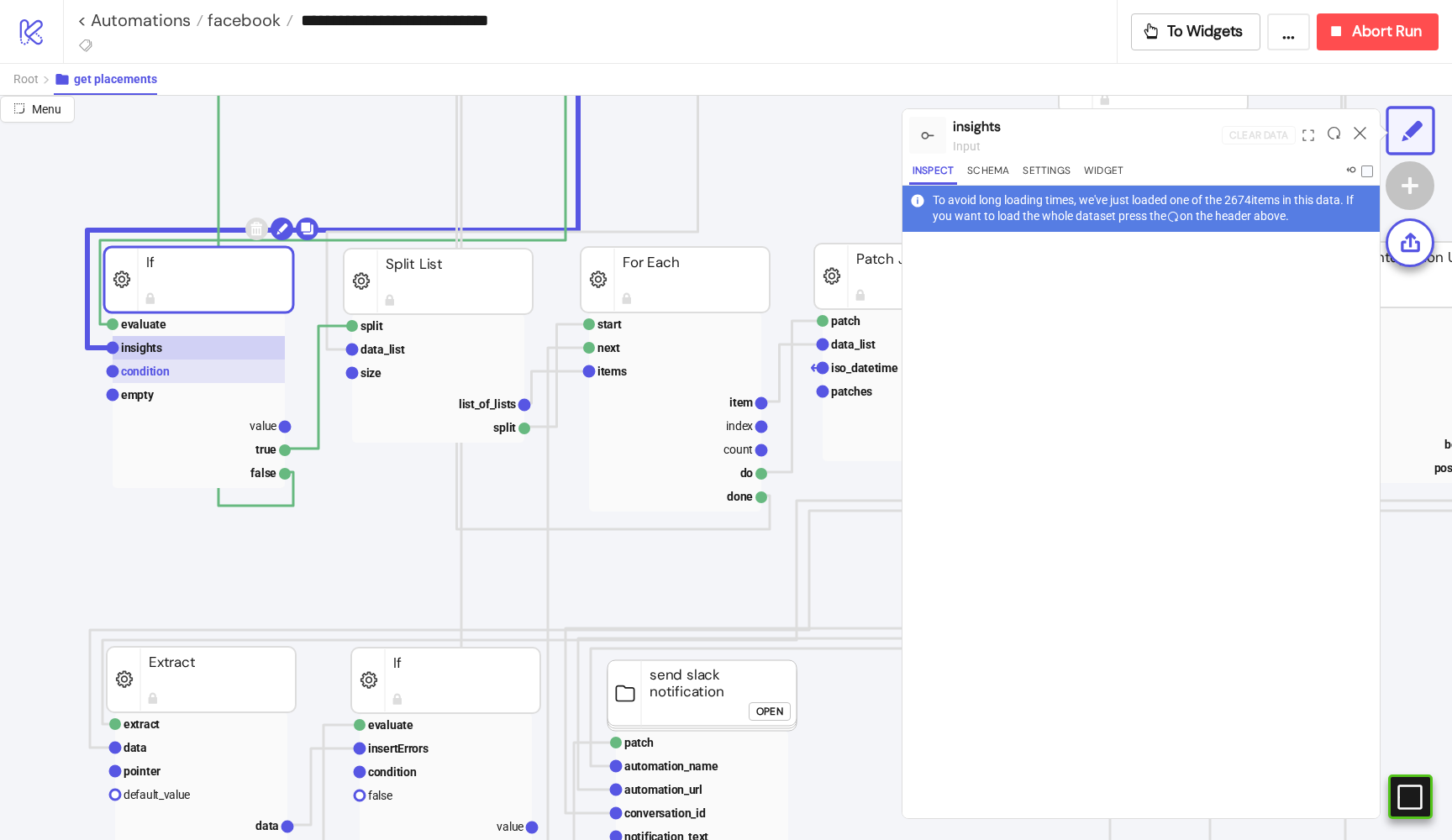
click at [228, 373] on rect at bounding box center [199, 370] width 173 height 23
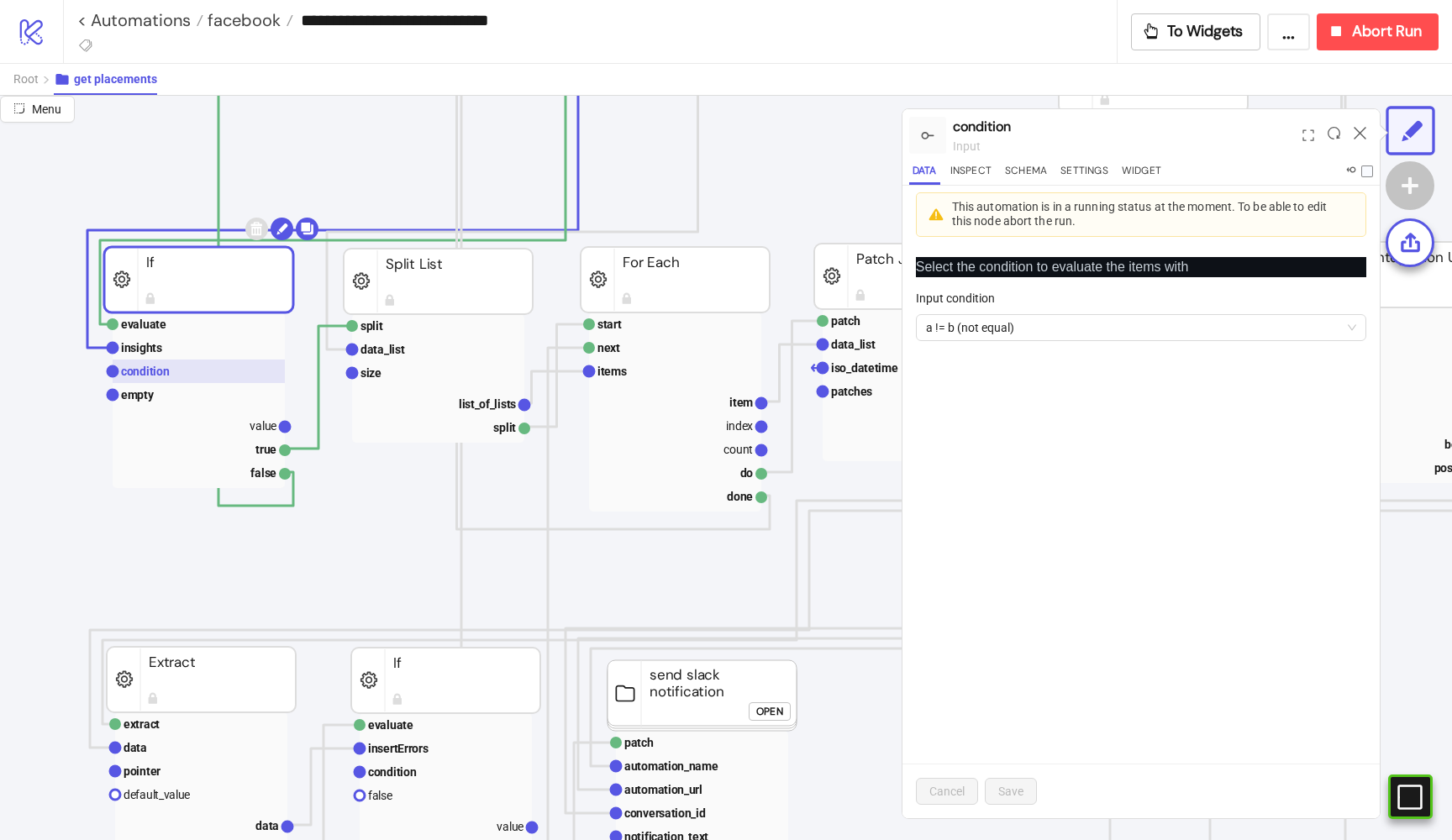
click at [220, 362] on rect at bounding box center [199, 370] width 173 height 23
click at [217, 357] on rect at bounding box center [199, 347] width 173 height 23
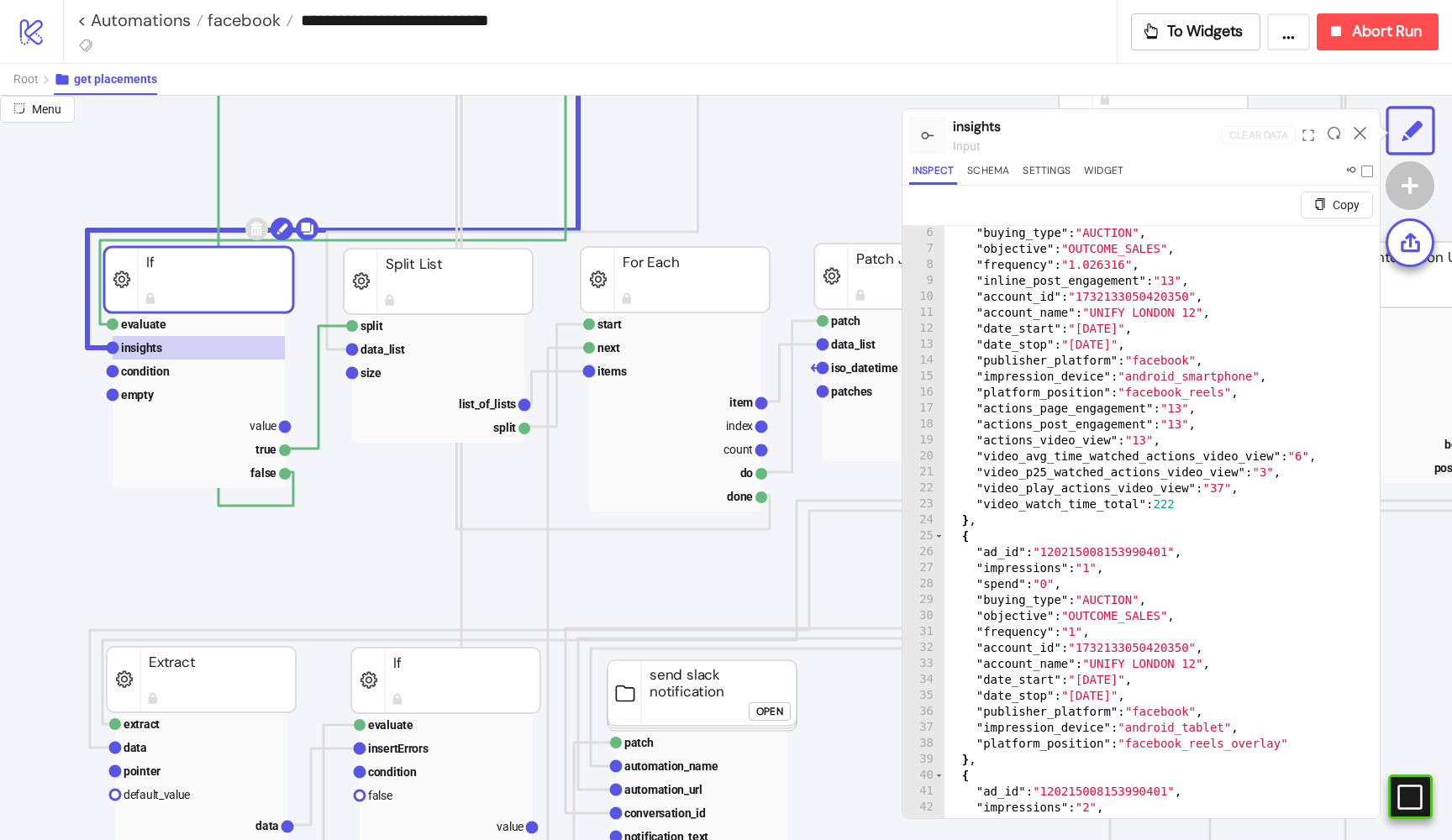
scroll to position [3, 0]
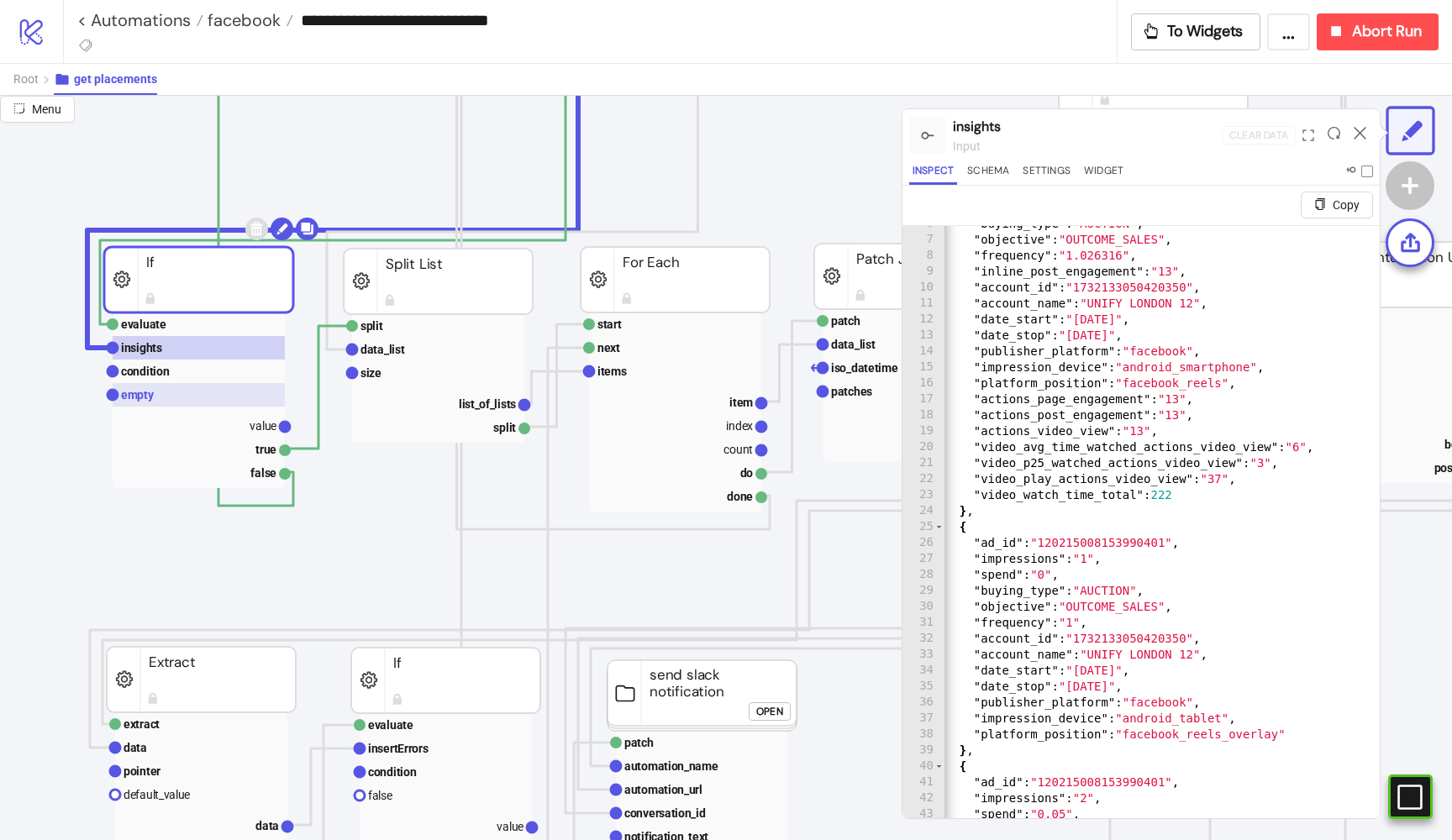
click at [179, 394] on rect at bounding box center [199, 394] width 173 height 23
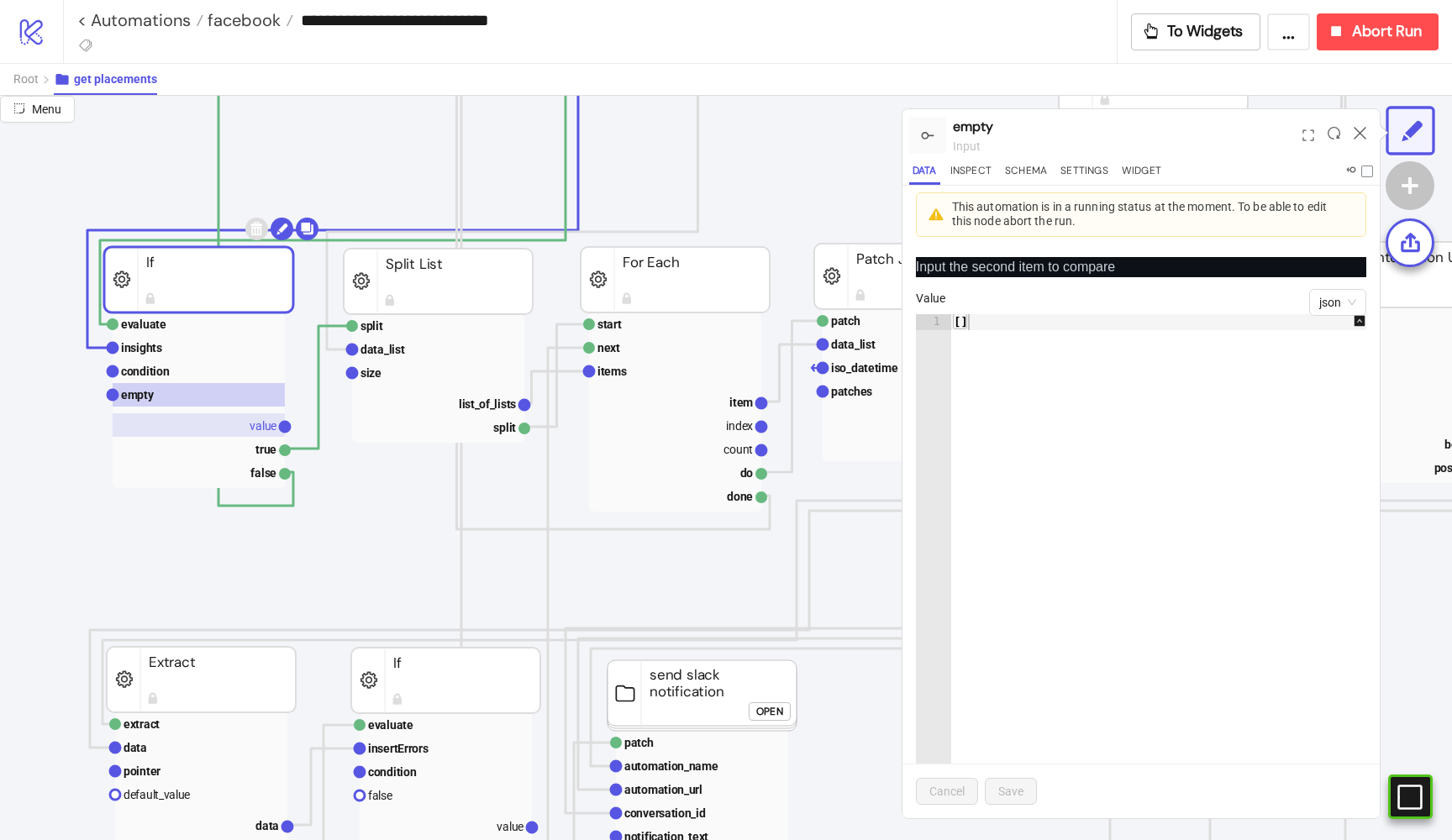
click at [262, 416] on rect at bounding box center [199, 424] width 173 height 23
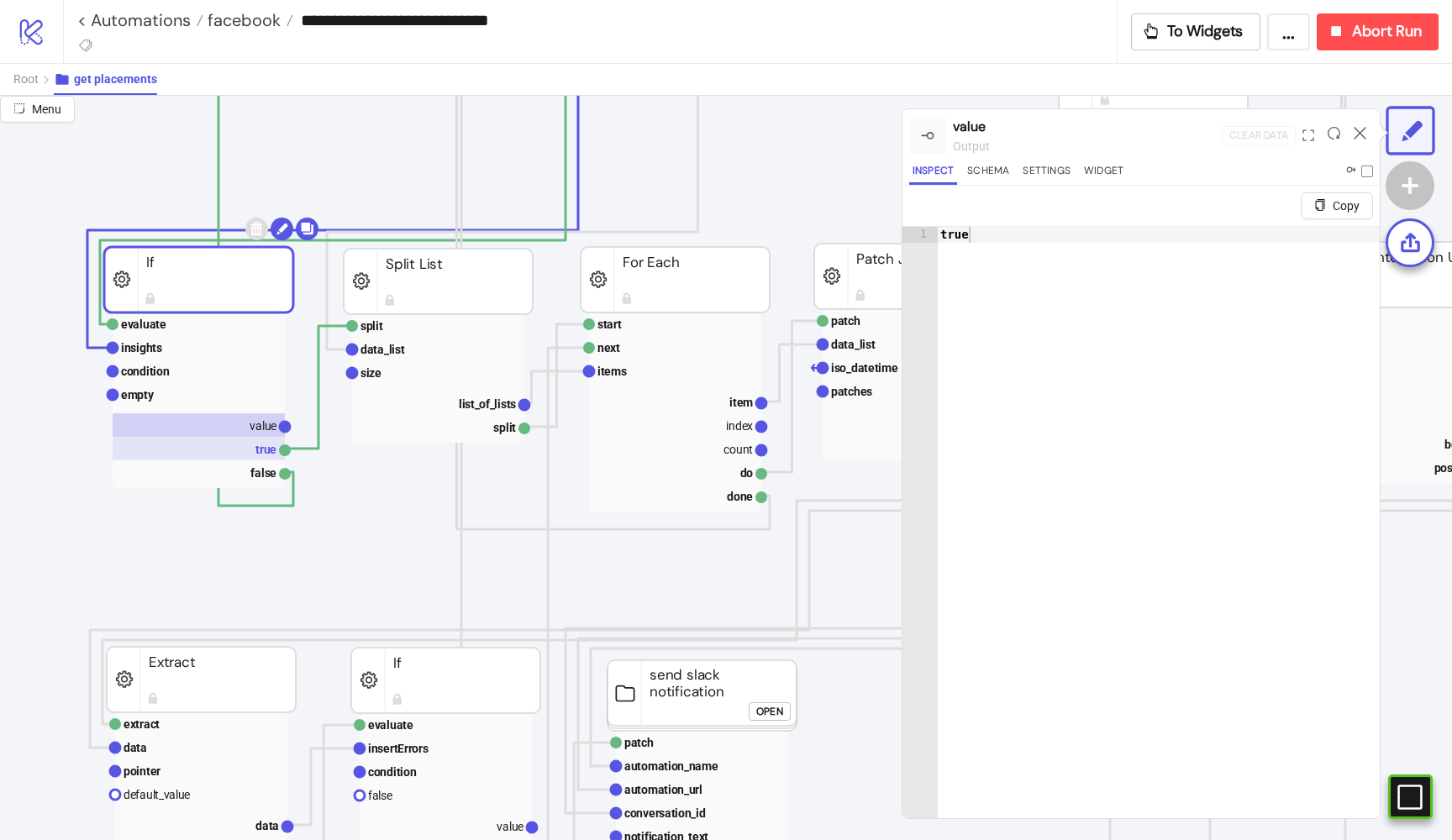
click at [262, 451] on rect at bounding box center [199, 448] width 173 height 23
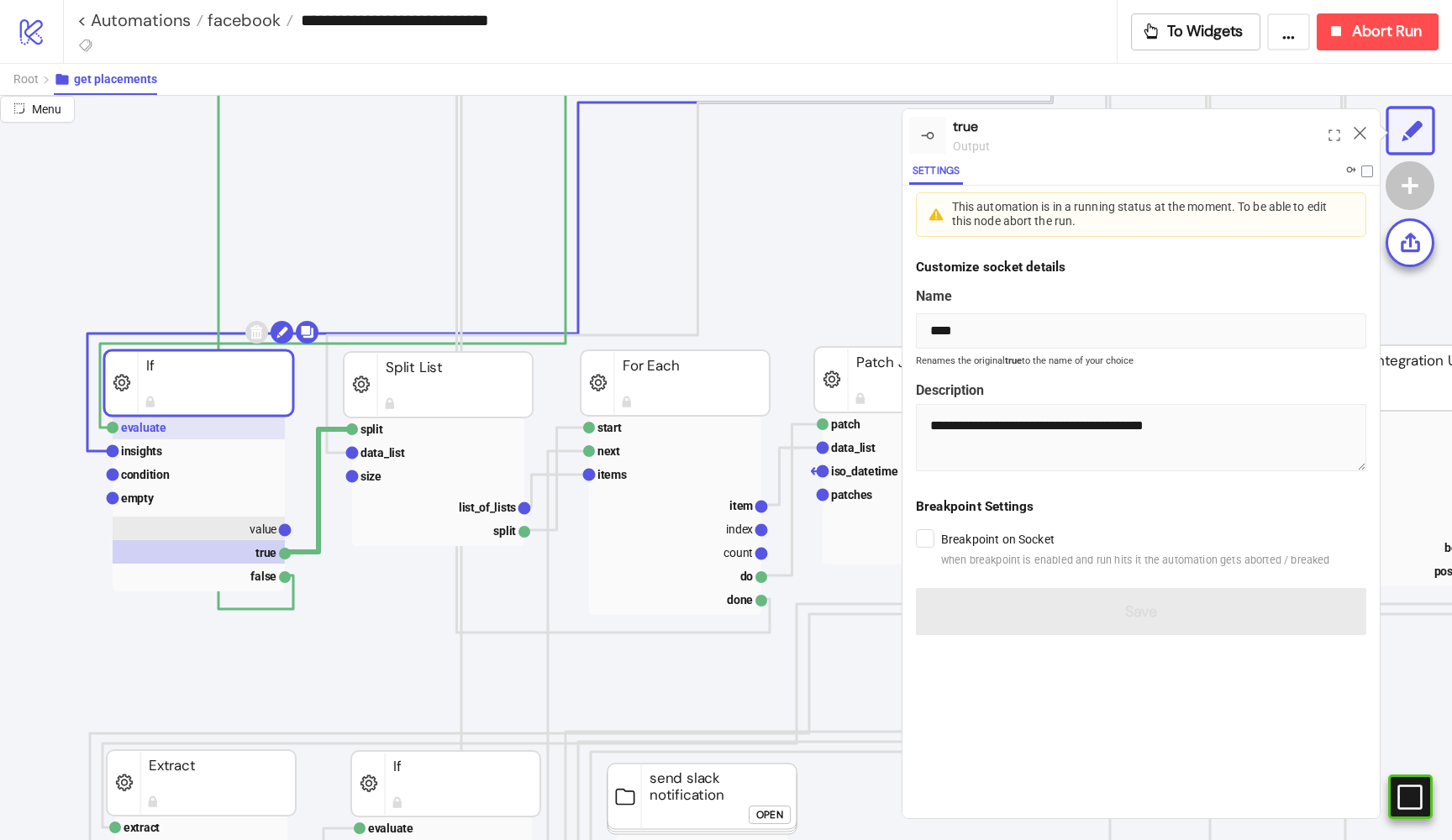
scroll to position [854, 78]
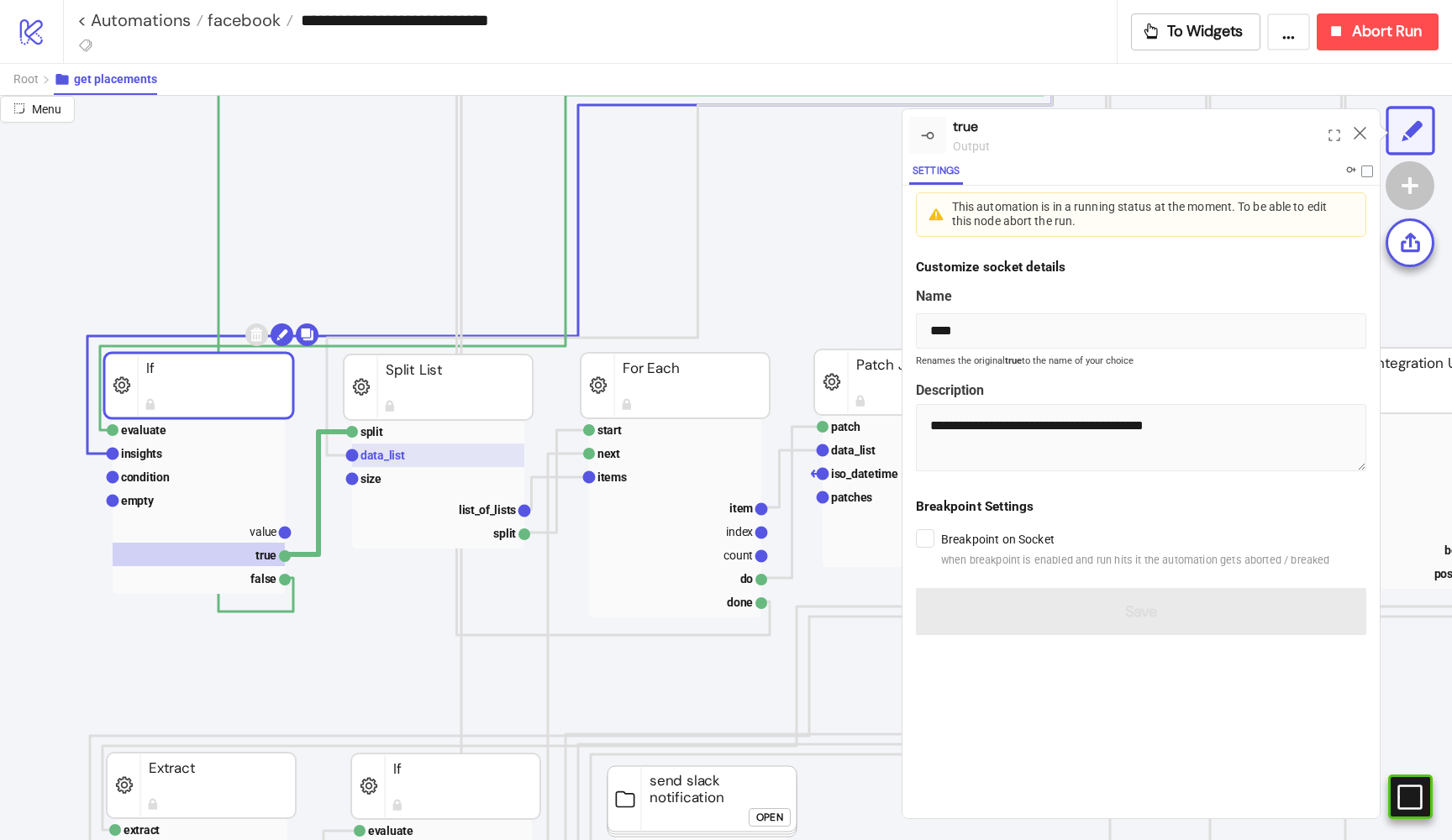
click at [385, 458] on text "data_list" at bounding box center [382, 455] width 45 height 13
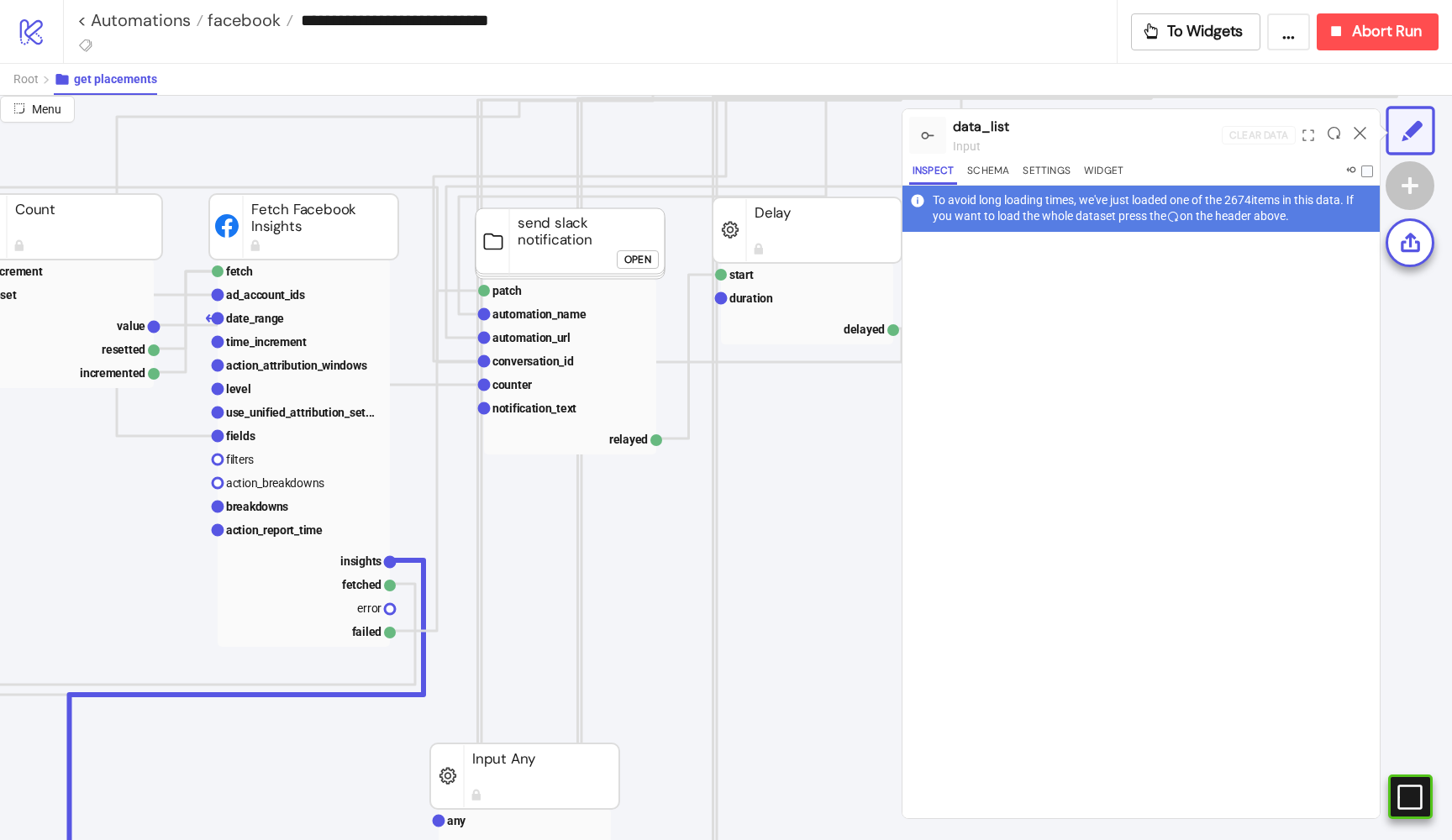
scroll to position [270, 706]
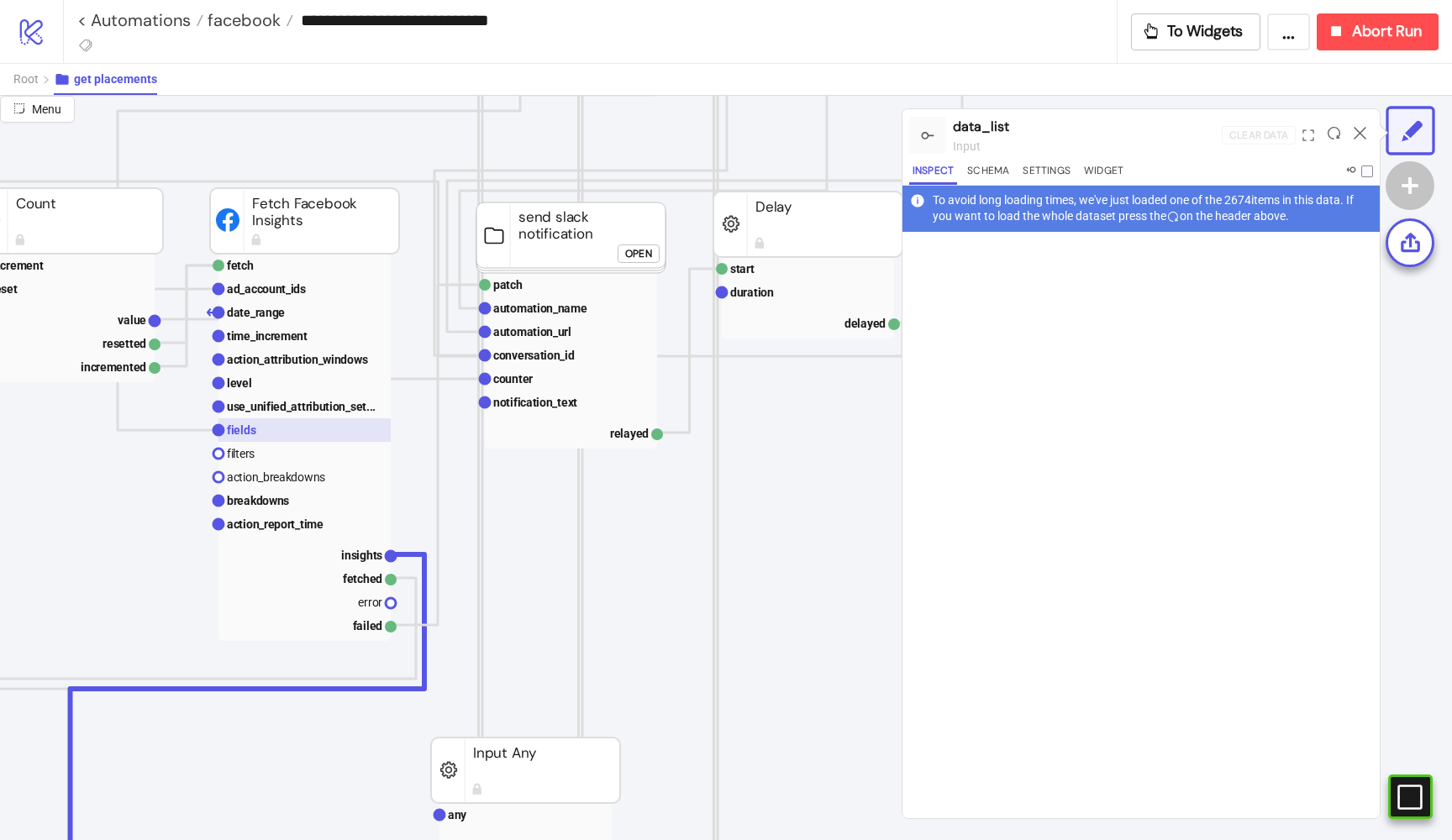
click at [279, 433] on rect at bounding box center [305, 430] width 173 height 23
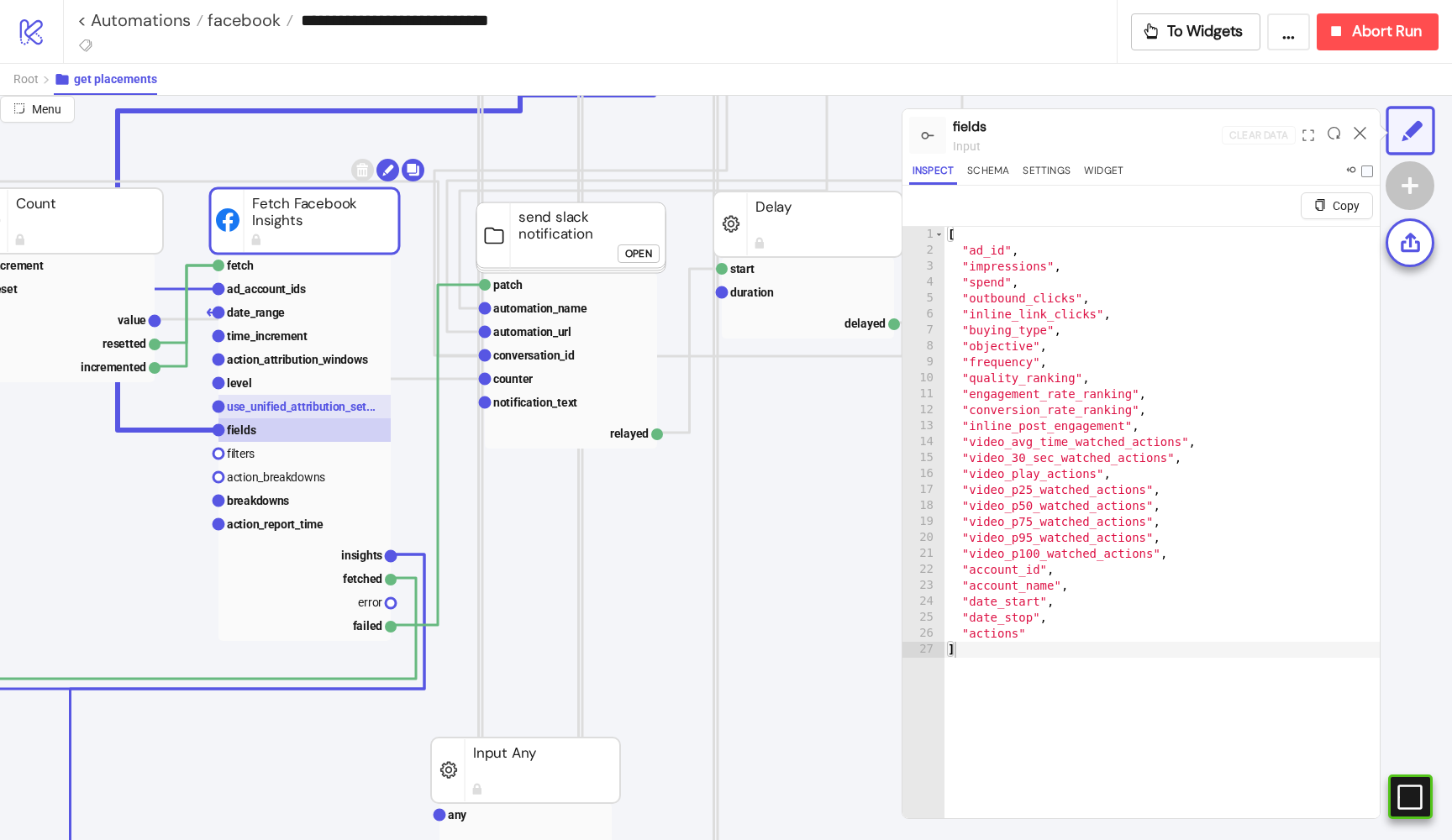
click at [289, 407] on text "use_unified_attribution_set..." at bounding box center [301, 407] width 149 height 13
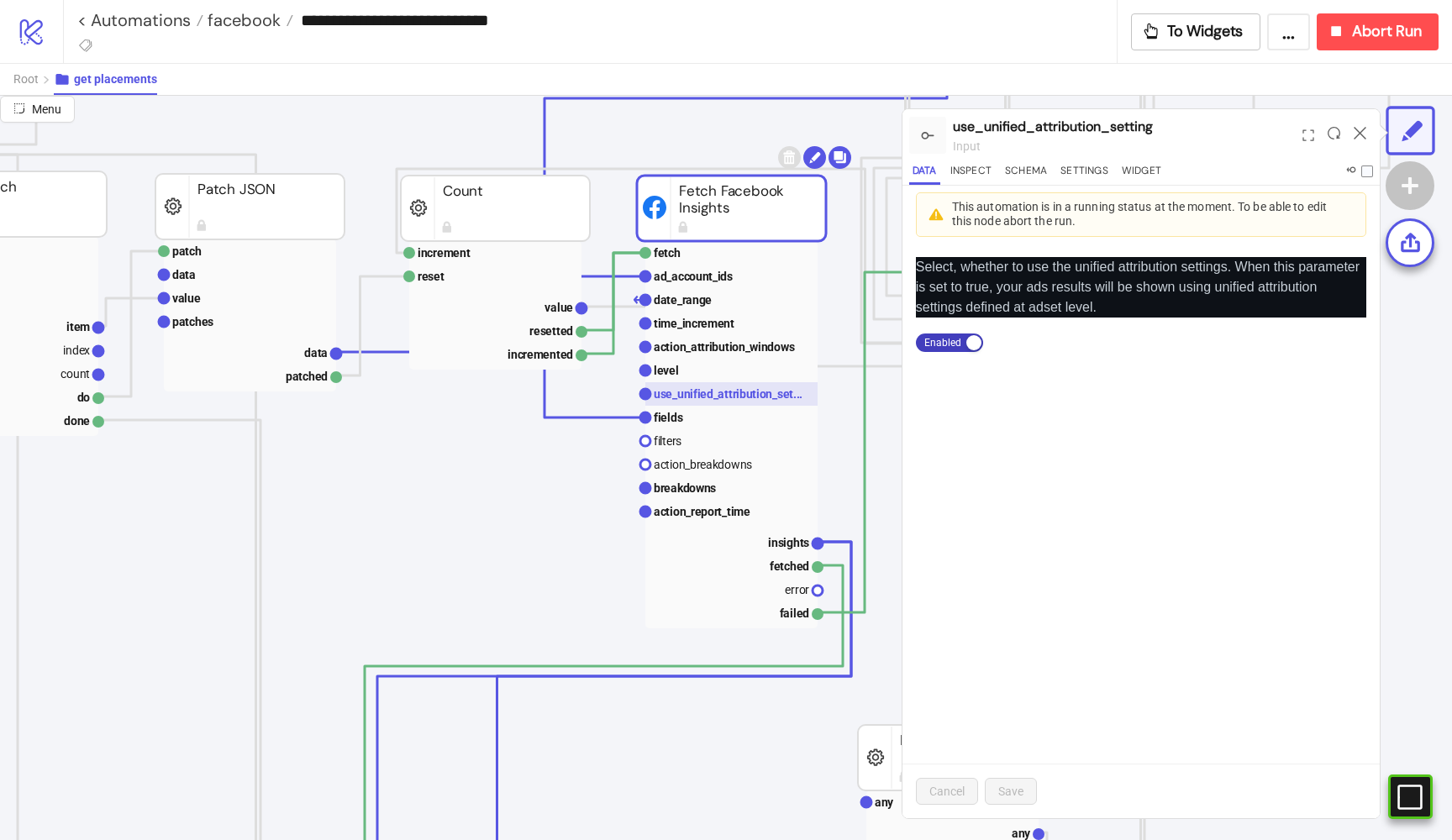
scroll to position [290, 279]
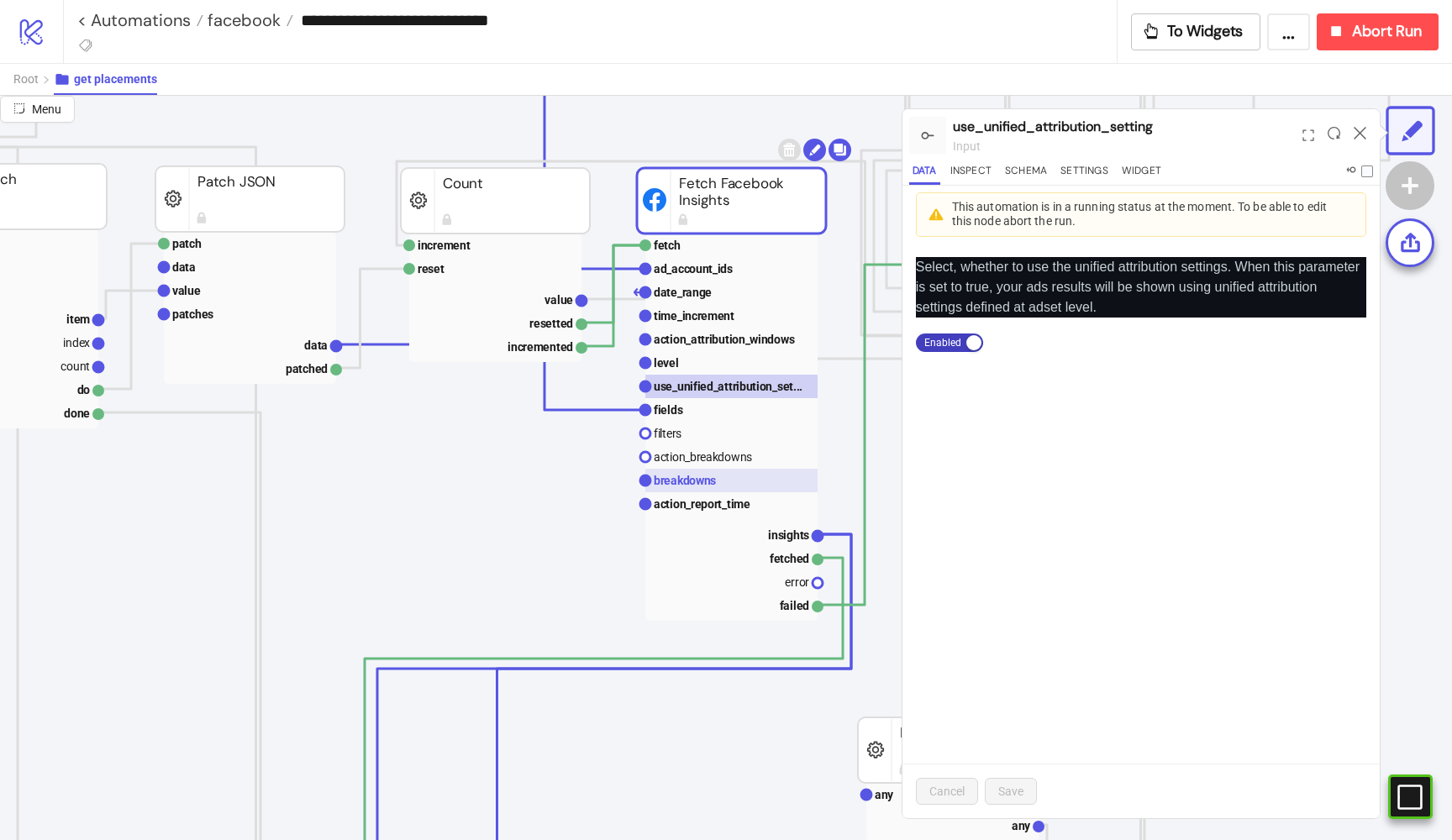
click at [672, 485] on text "breakdowns" at bounding box center [684, 481] width 62 height 13
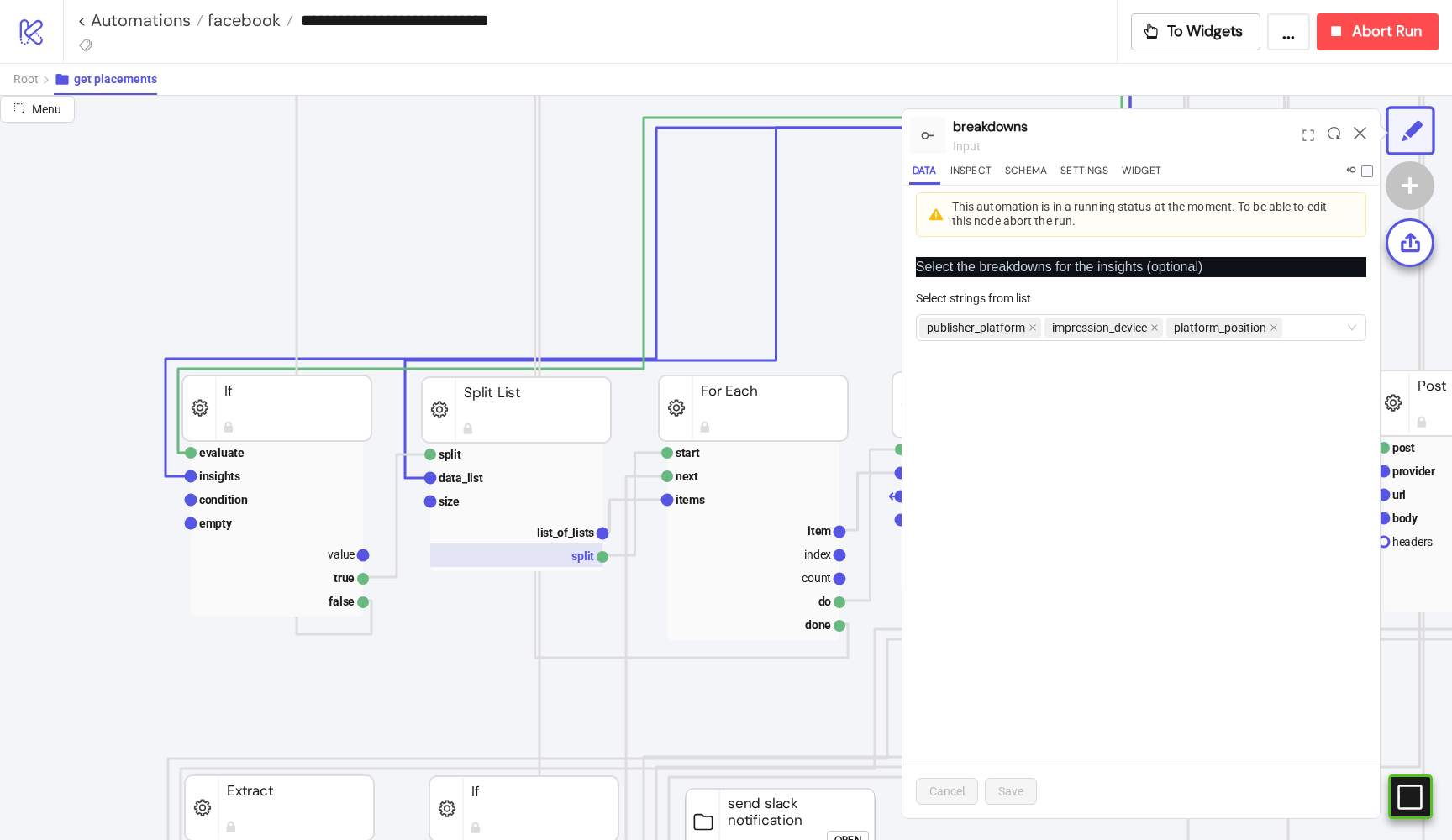
scroll to position [831, 0]
click at [77, 1] on div "**********" at bounding box center [597, 19] width 1040 height 40
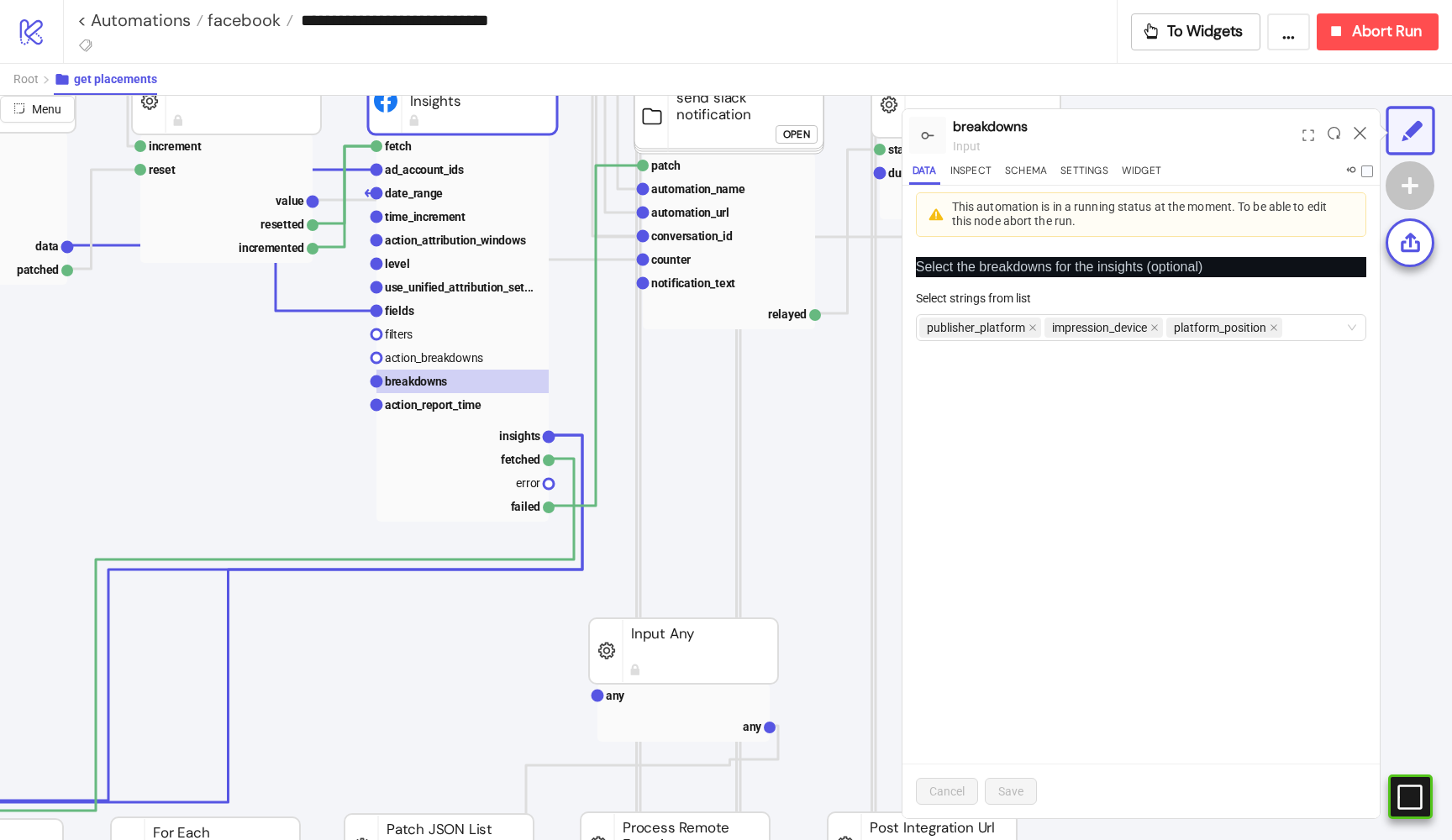
scroll to position [394, 548]
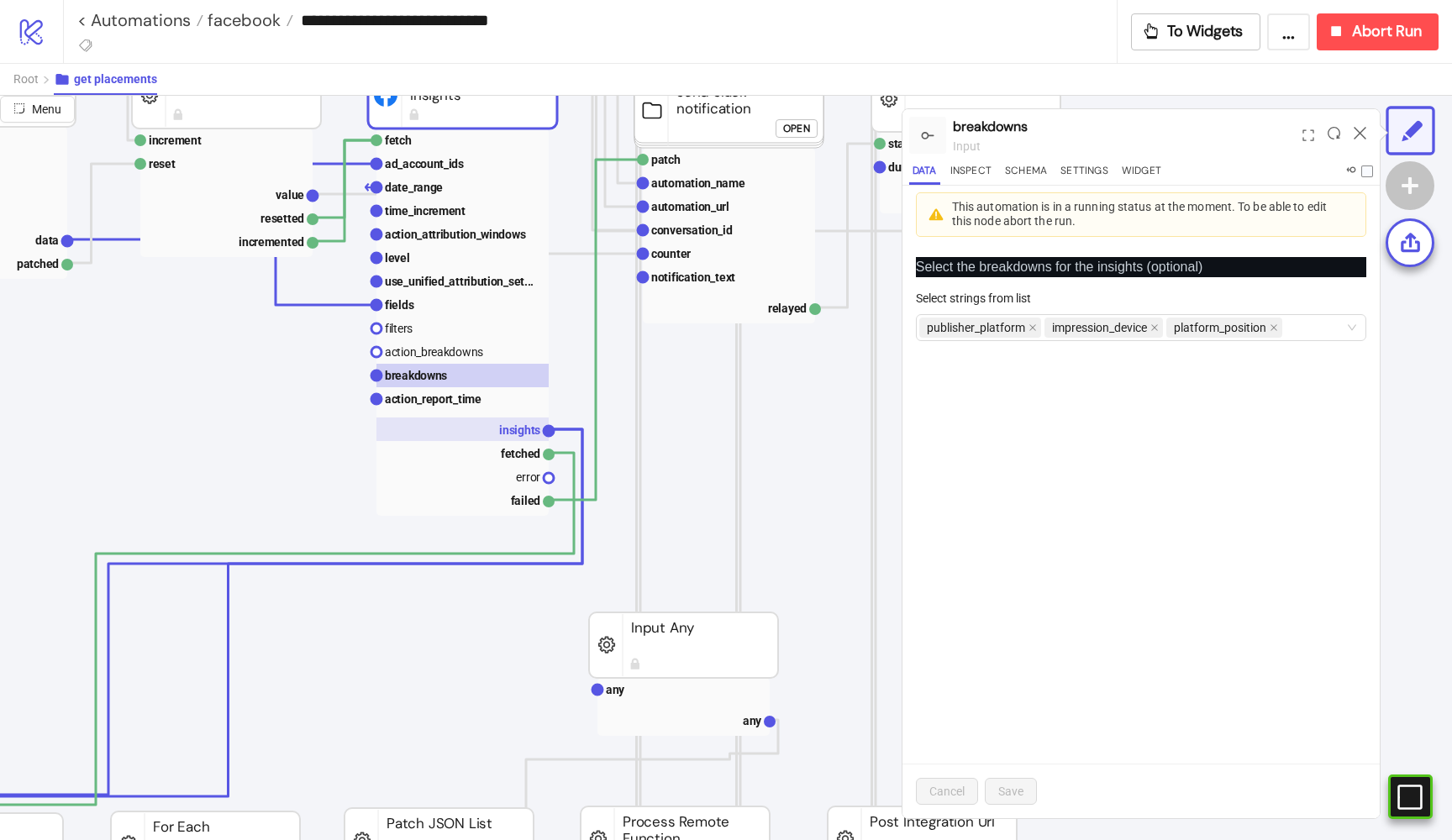
click at [511, 426] on text "insights" at bounding box center [520, 430] width 41 height 13
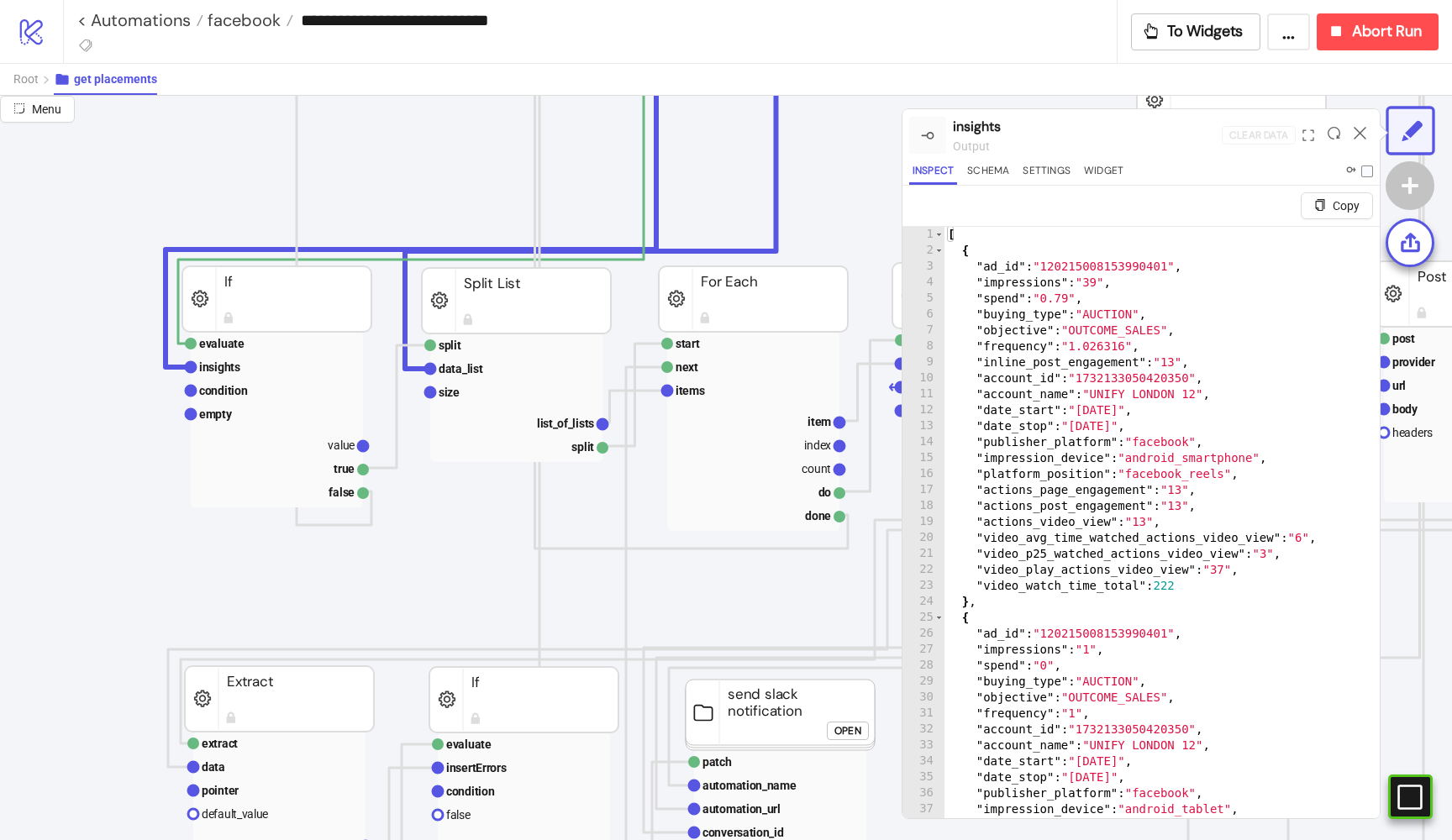
scroll to position [940, 0]
click at [224, 385] on text "condition" at bounding box center [224, 391] width 48 height 13
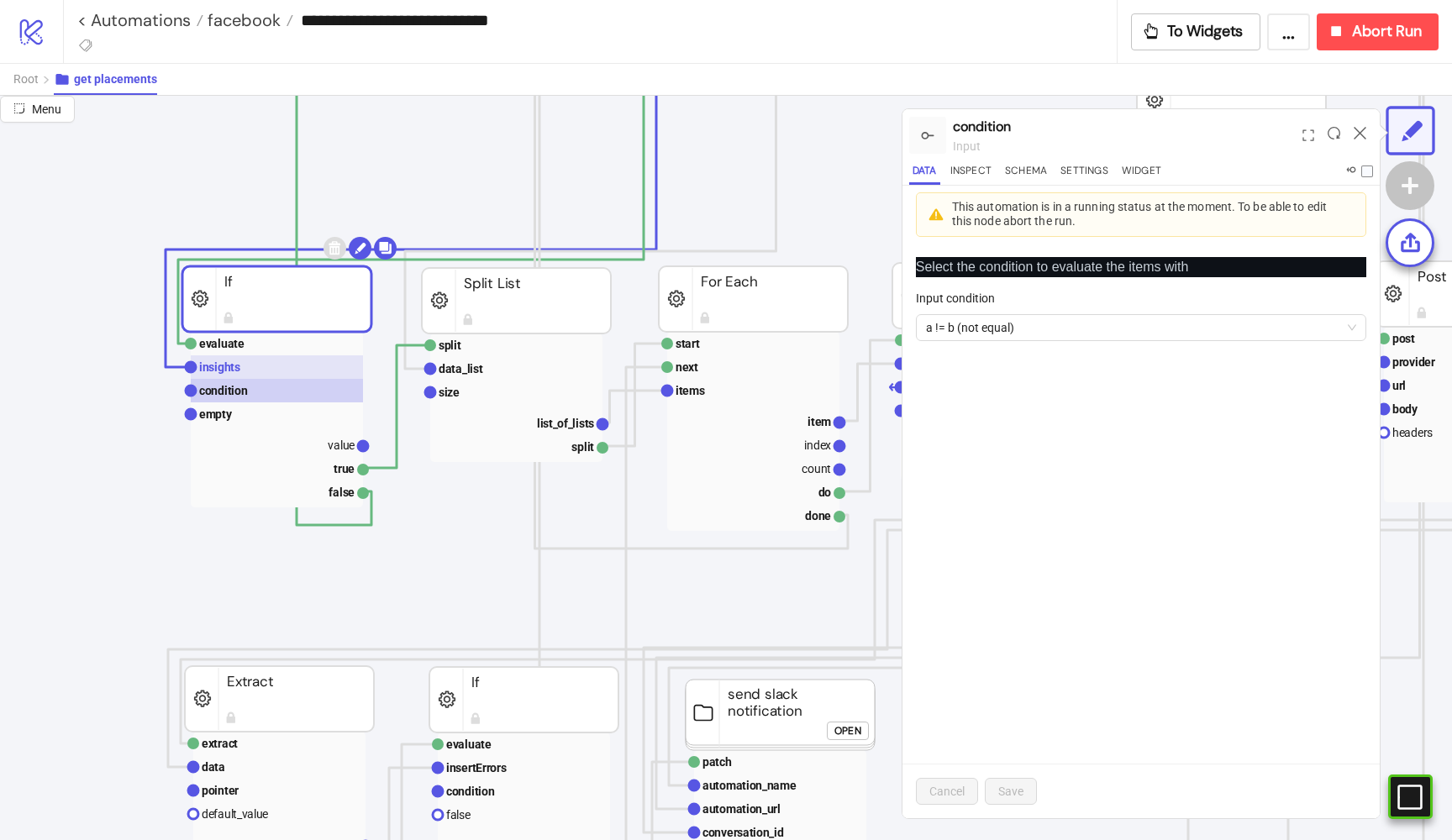
click at [227, 362] on text "insights" at bounding box center [220, 367] width 41 height 13
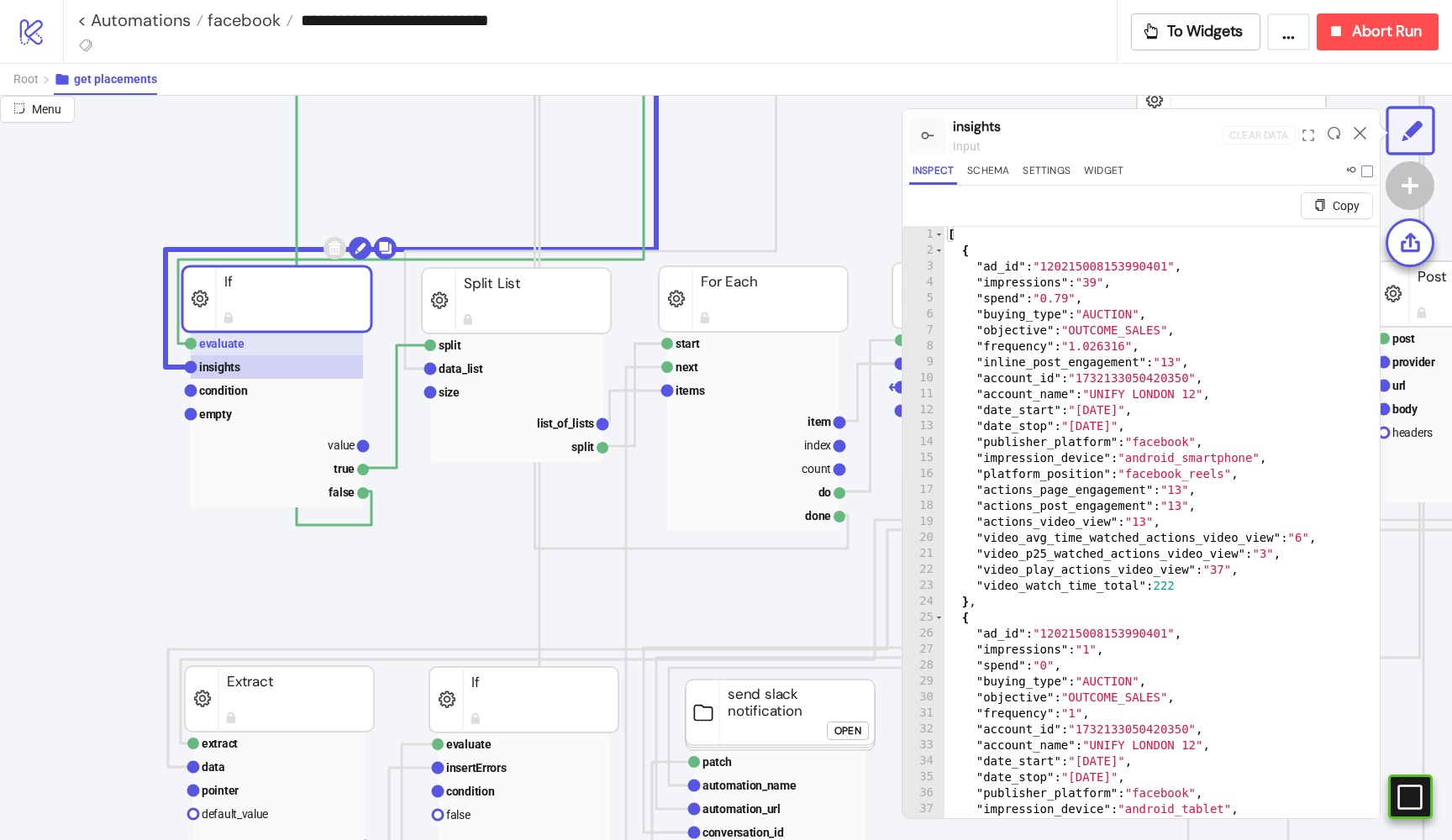
click at [227, 339] on text "evaluate" at bounding box center [222, 343] width 45 height 13
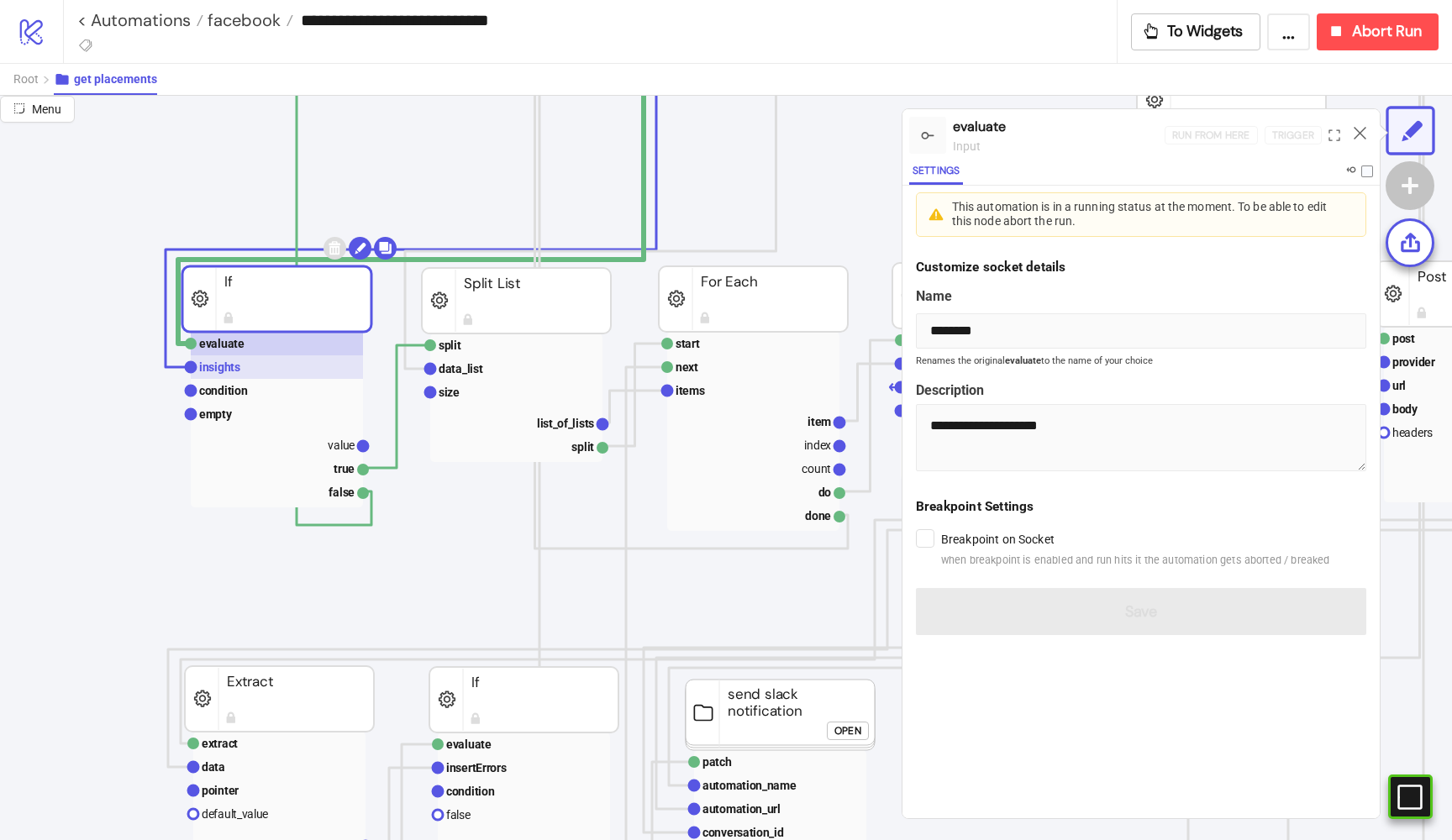
click at [215, 371] on text "insights" at bounding box center [220, 367] width 41 height 13
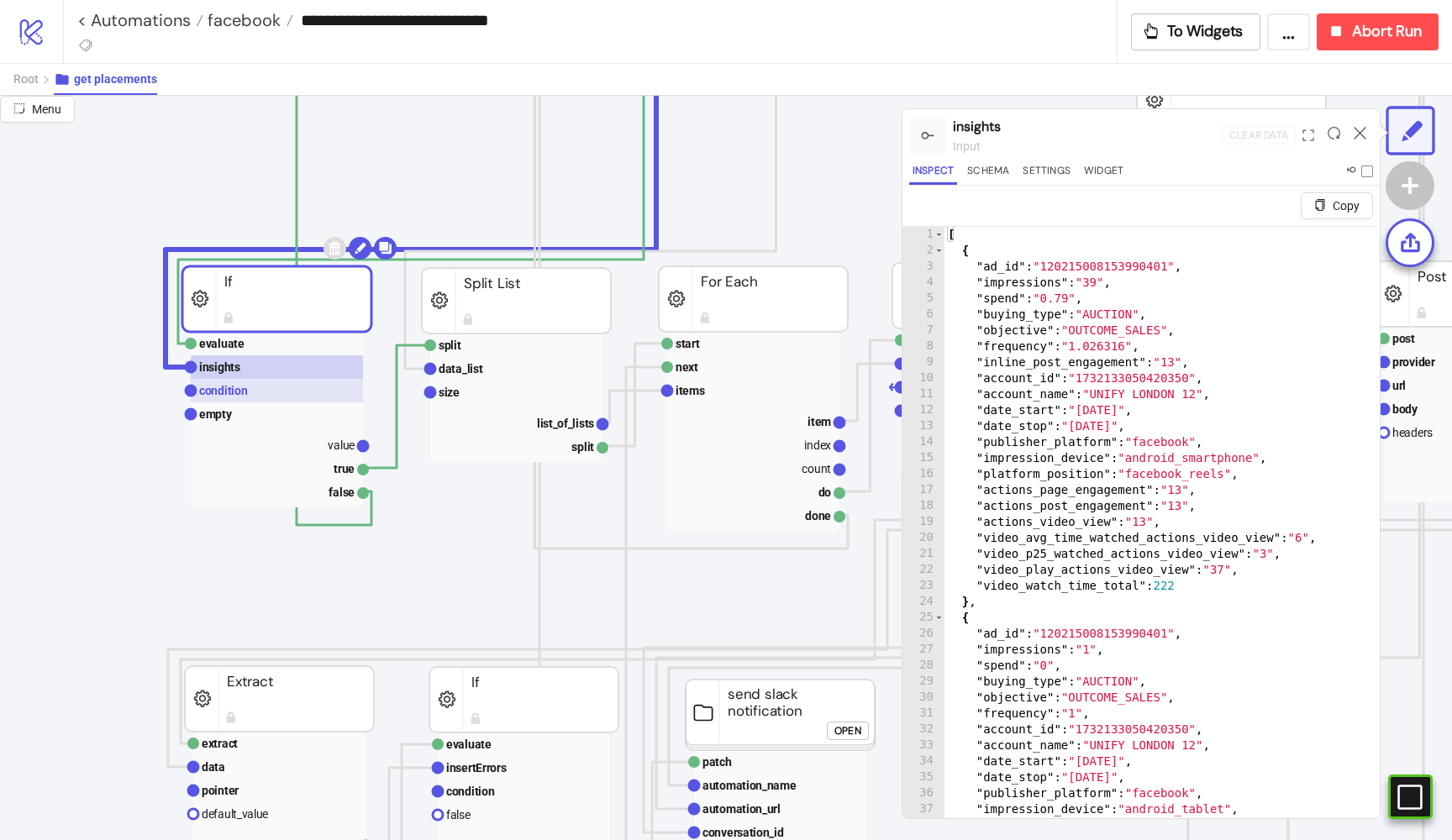
click at [294, 387] on rect at bounding box center [277, 390] width 173 height 23
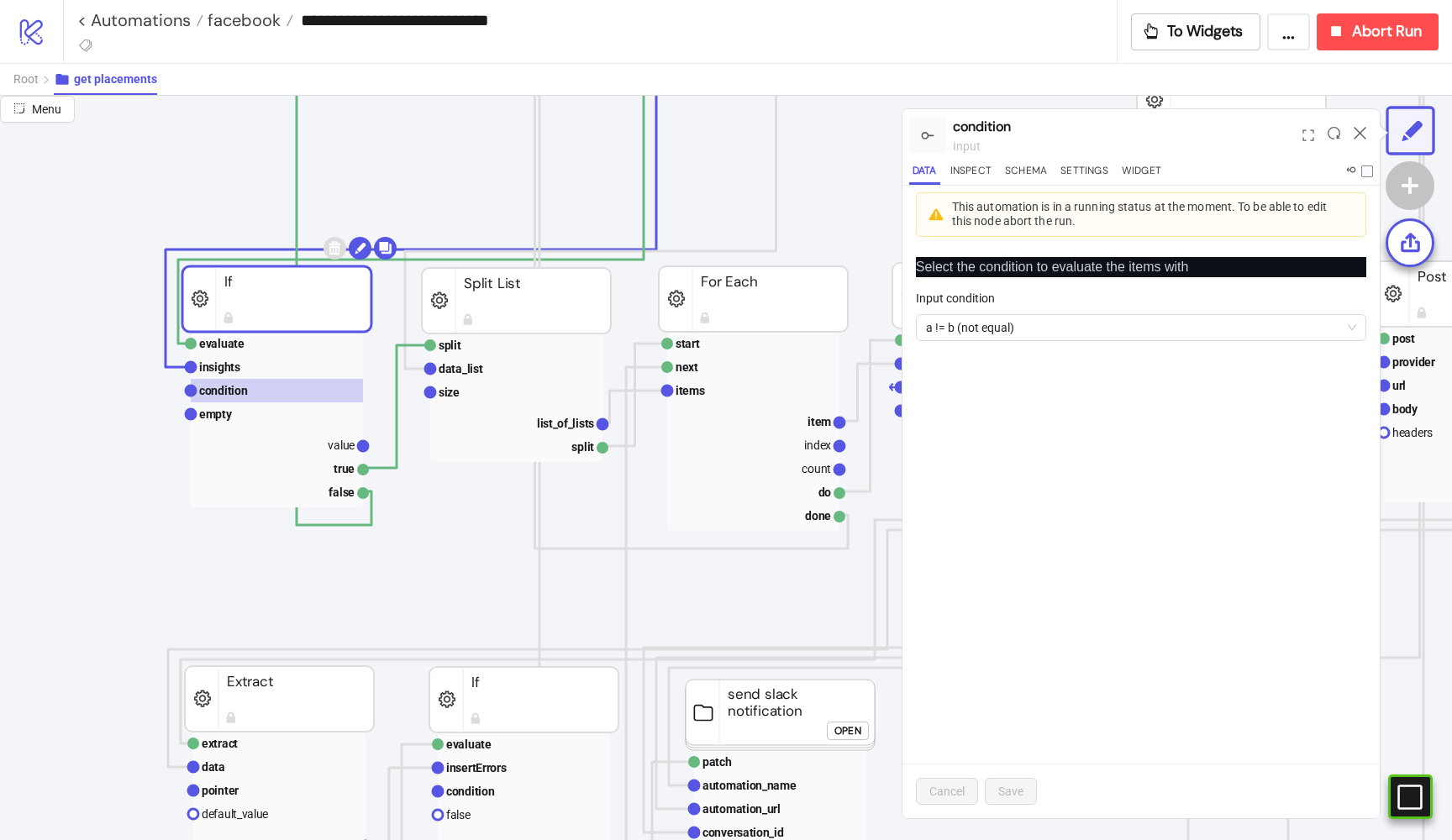
click at [1335, 142] on div at bounding box center [1334, 135] width 26 height 45
click at [1333, 142] on div at bounding box center [1334, 135] width 26 height 45
click at [981, 169] on button "Inspect" at bounding box center [971, 174] width 48 height 22
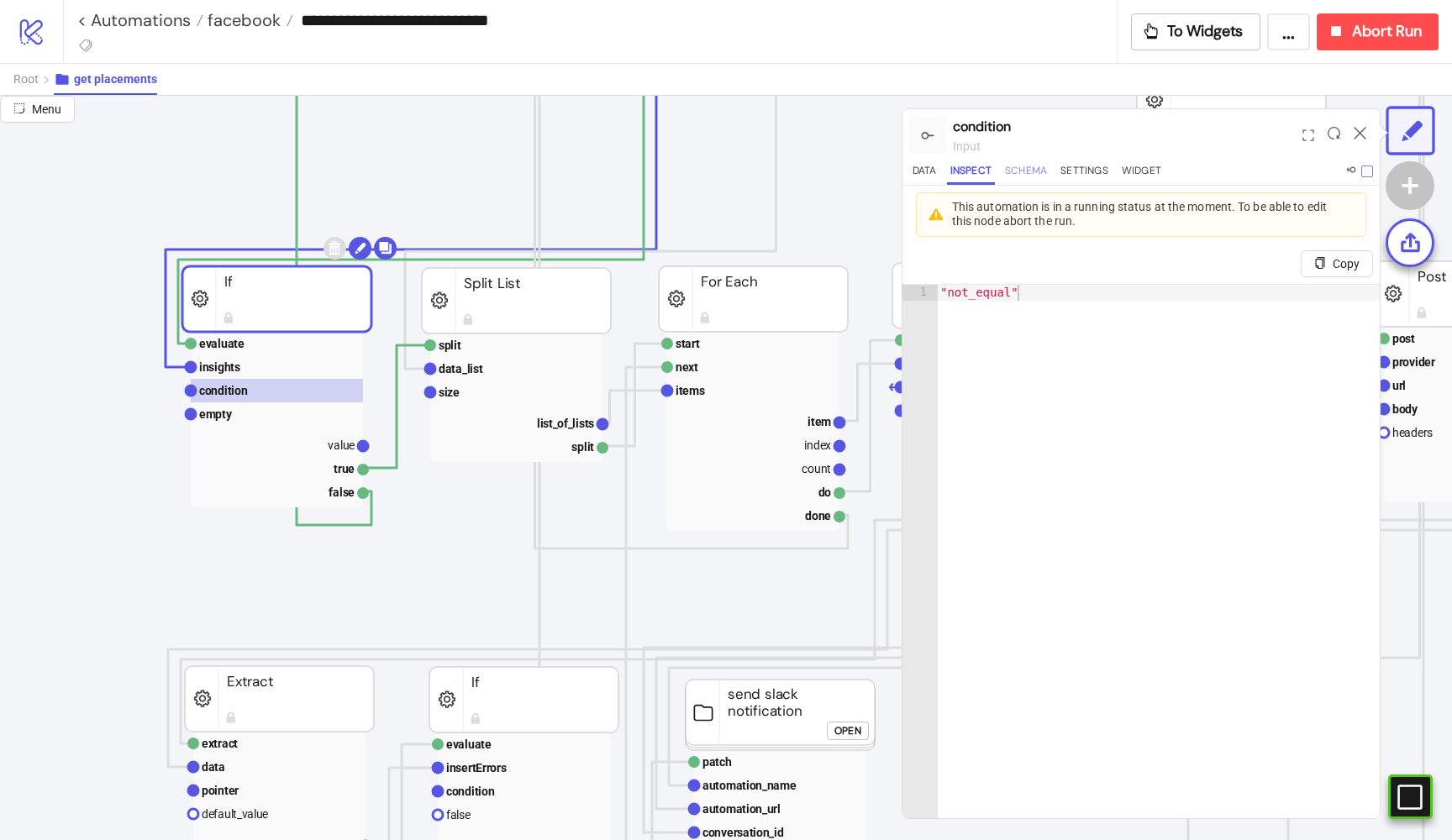
click at [1046, 170] on button "Schema" at bounding box center [1026, 174] width 48 height 22
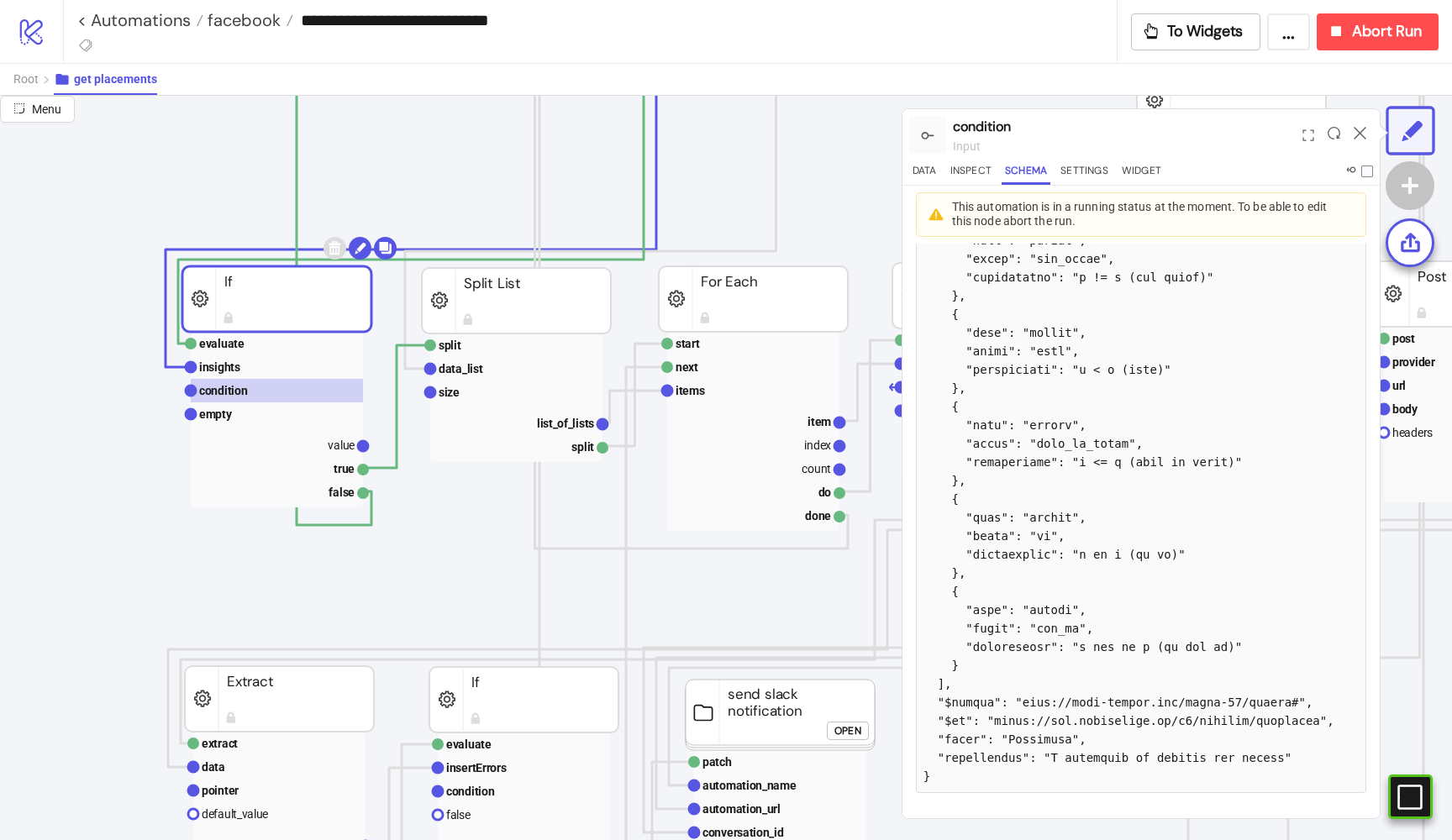
scroll to position [422, 0]
click at [1082, 162] on button "Settings" at bounding box center [1084, 174] width 55 height 22
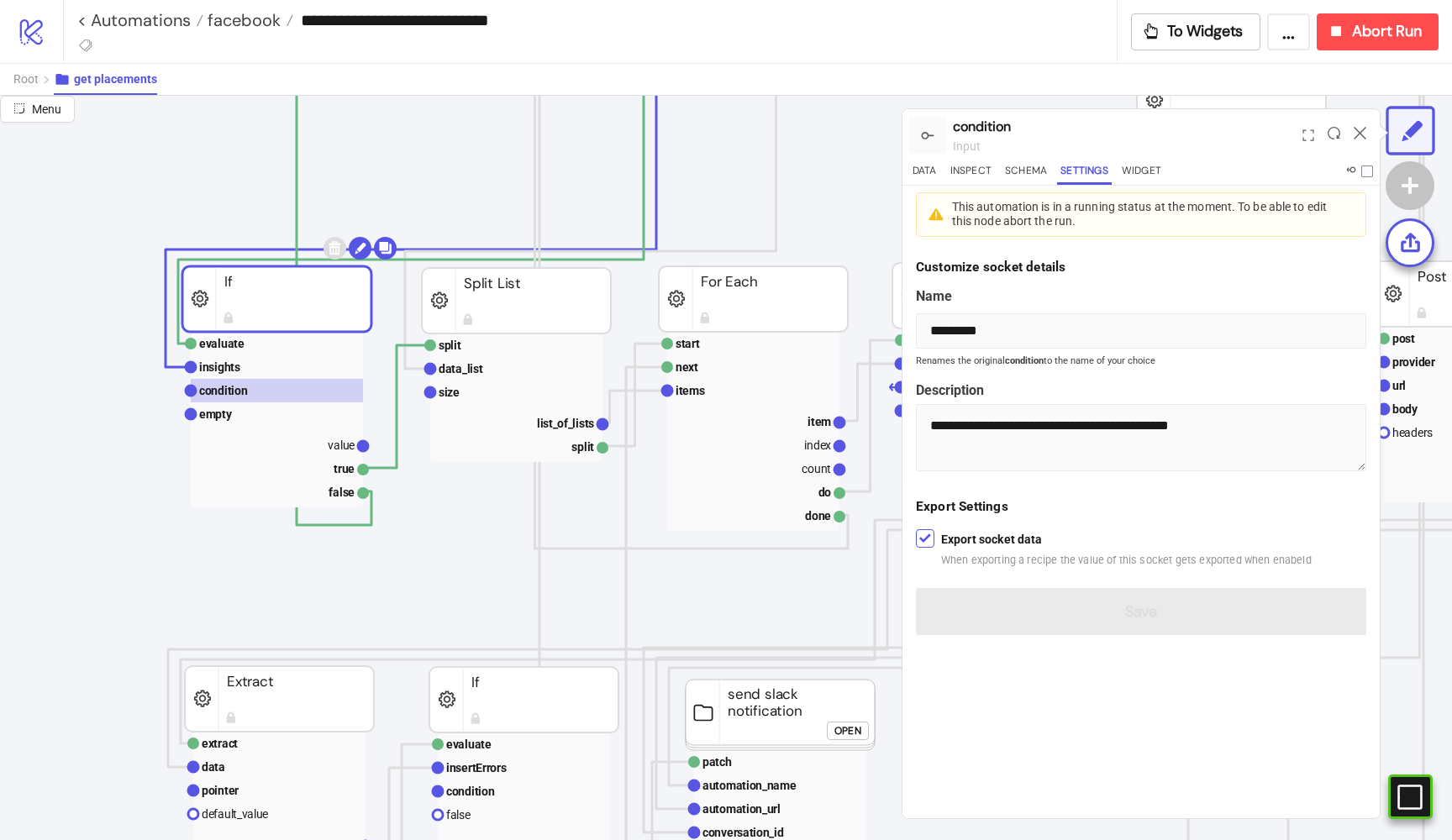
click at [1126, 159] on div "condition input" at bounding box center [1123, 136] width 343 height 53
click at [1129, 165] on button "Widget" at bounding box center [1142, 174] width 46 height 22
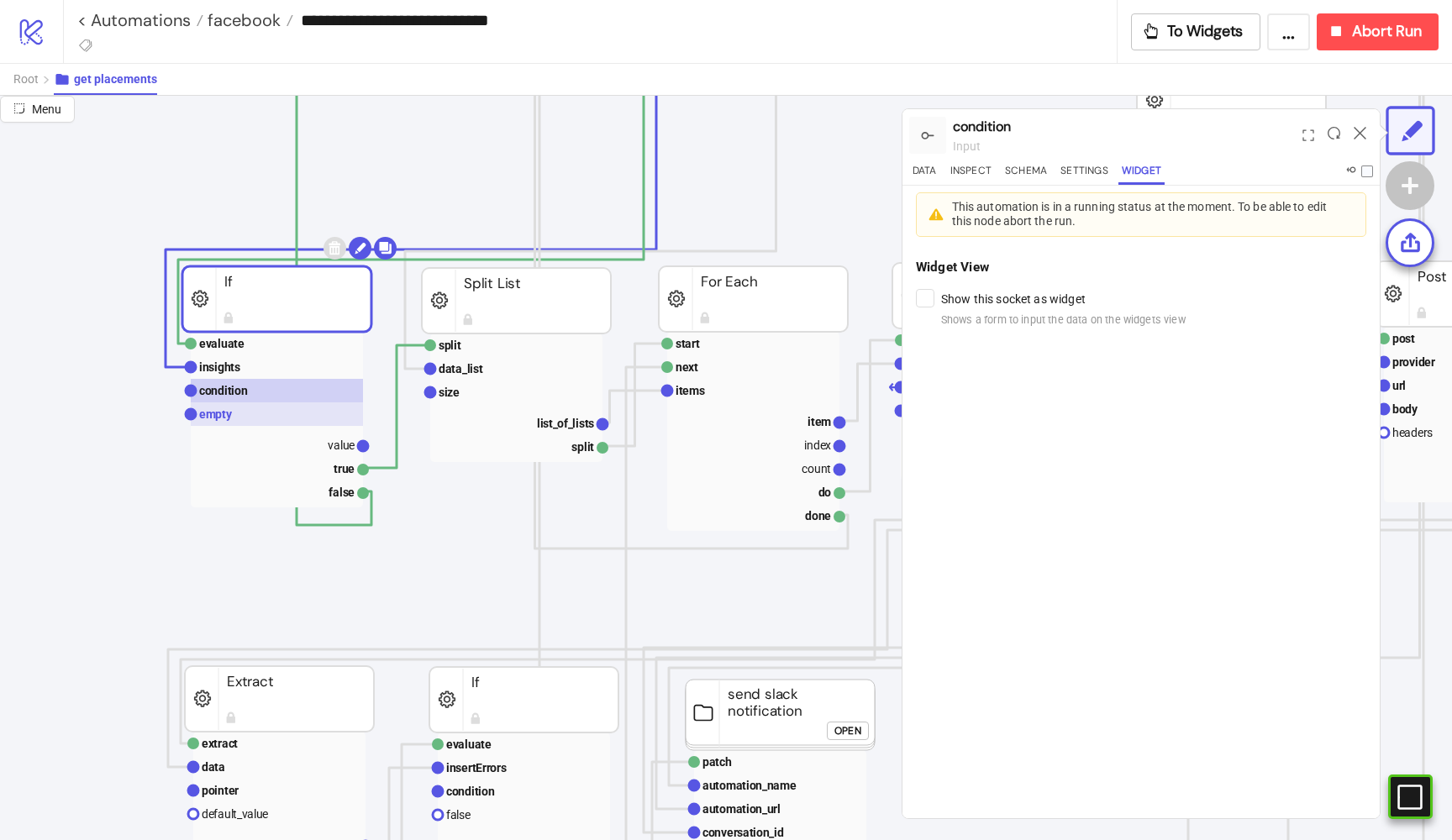
click at [234, 415] on rect at bounding box center [277, 414] width 173 height 23
click at [1005, 166] on button "Schema" at bounding box center [1026, 174] width 48 height 22
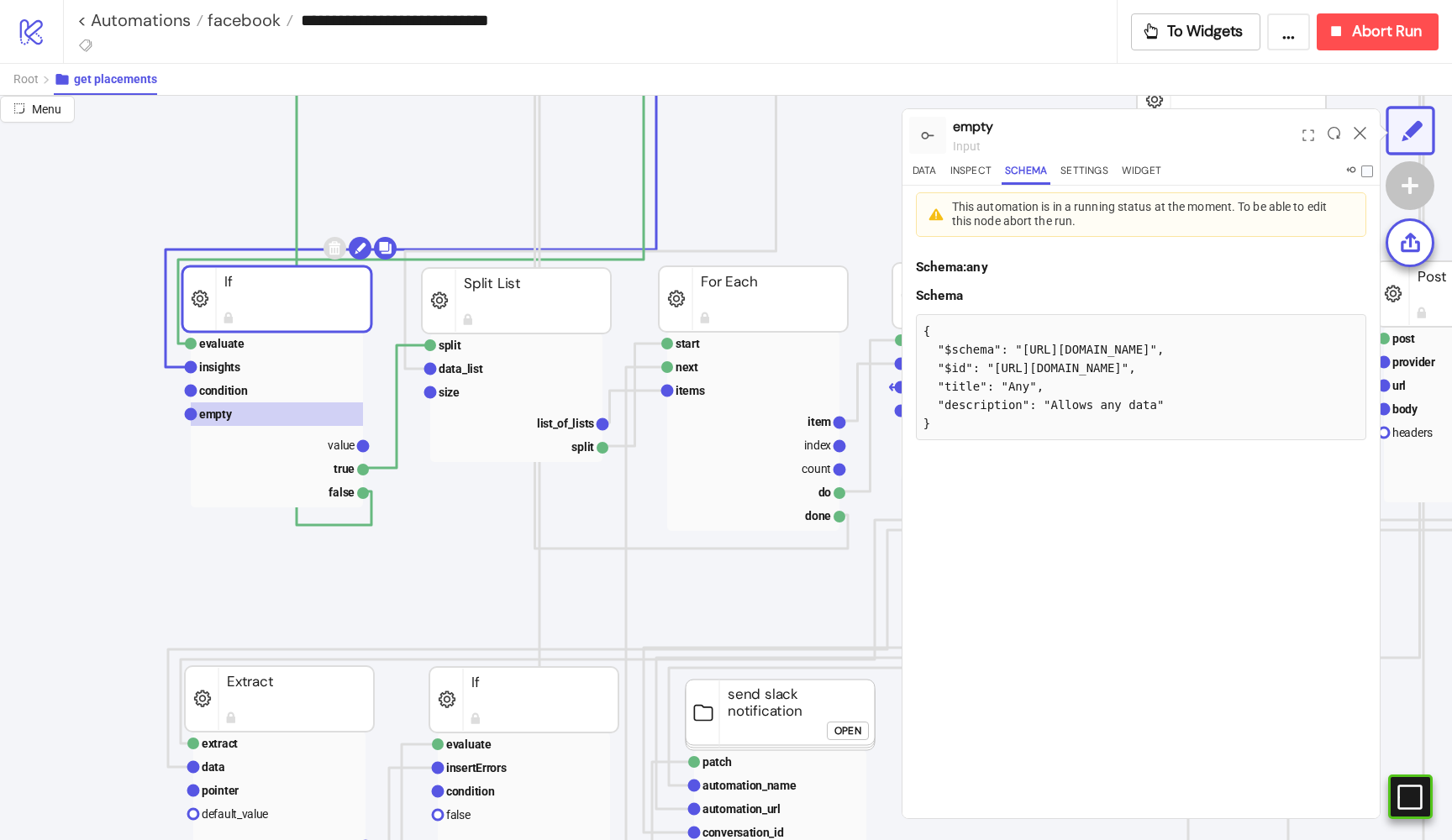
click at [1032, 157] on div "empty input" at bounding box center [1123, 136] width 343 height 53
click at [352, 446] on text "value" at bounding box center [341, 445] width 27 height 13
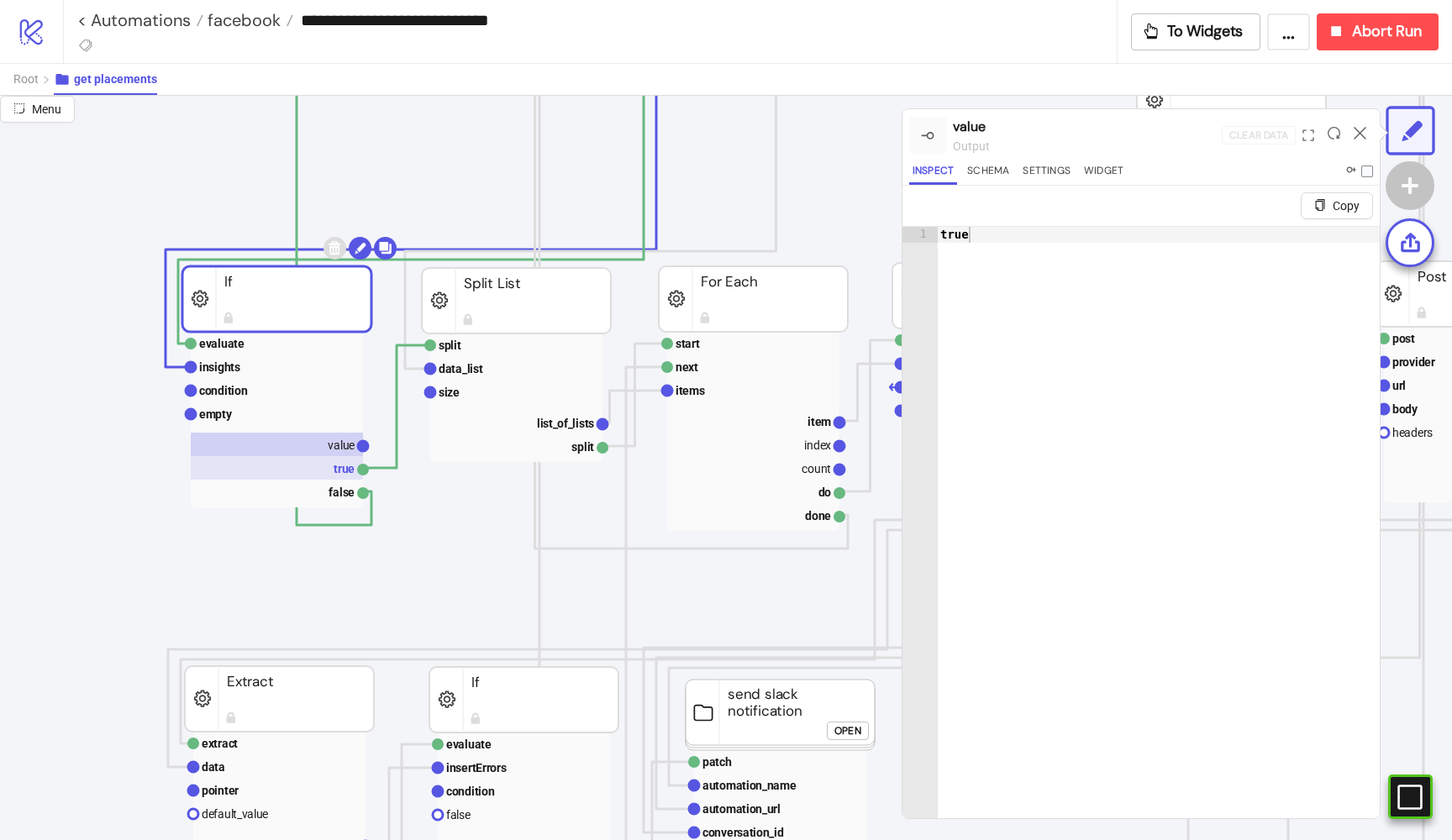
click at [344, 465] on rect at bounding box center [277, 467] width 173 height 23
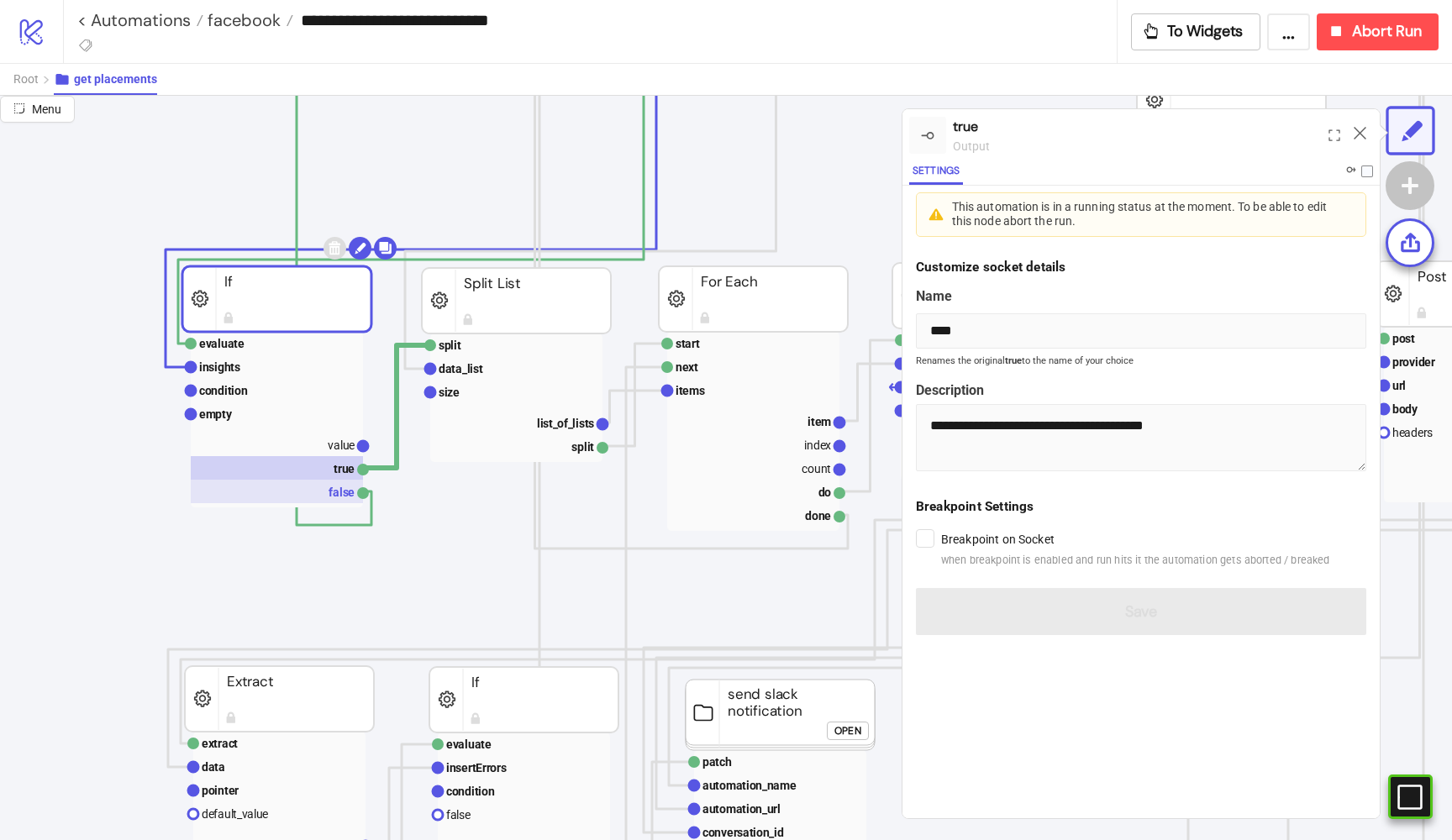
click at [336, 483] on rect at bounding box center [277, 491] width 173 height 23
type input "*****"
type textarea "**********"
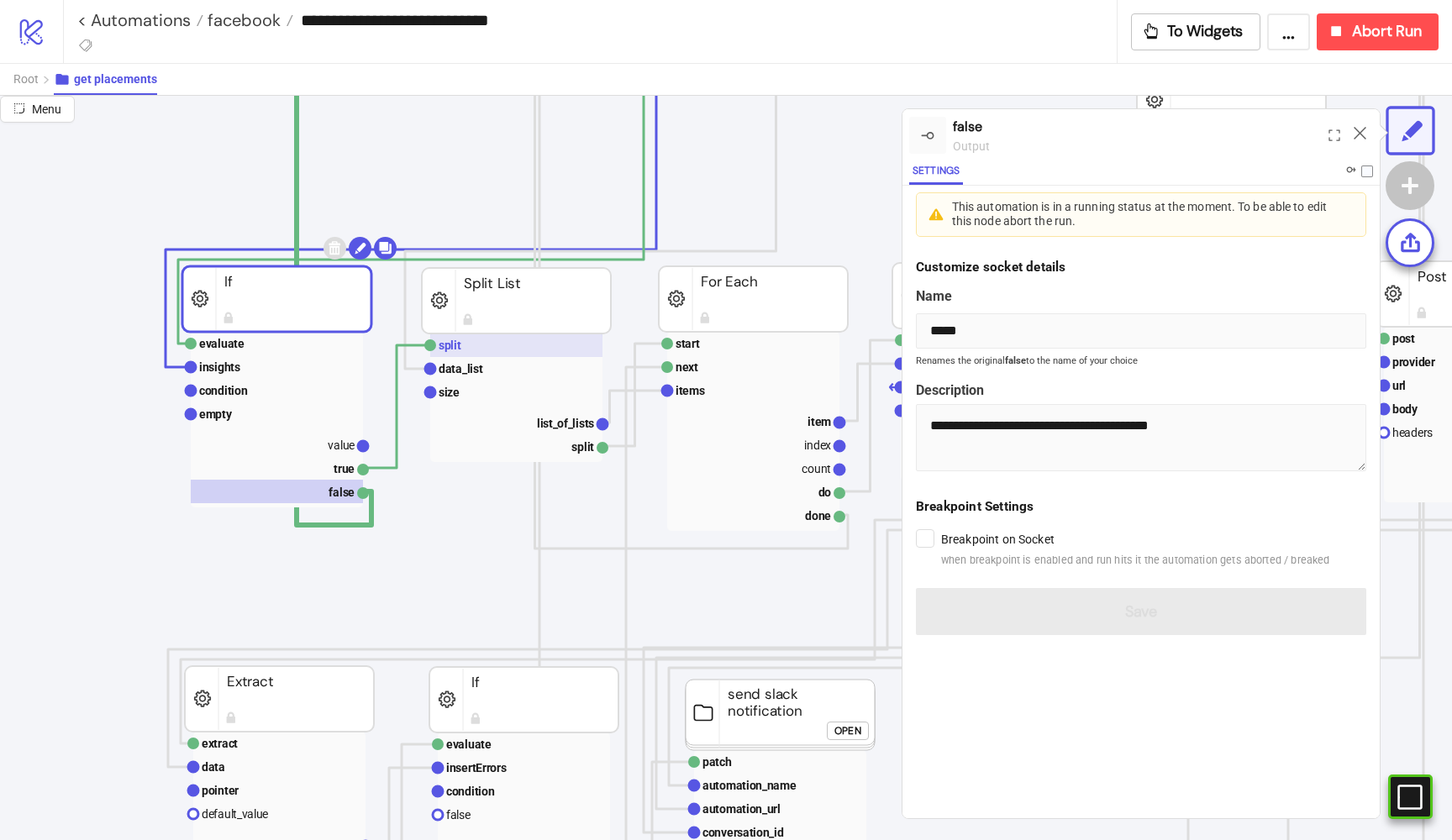
click at [456, 355] on rect at bounding box center [516, 344] width 173 height 23
type input "*****"
type textarea "**********"
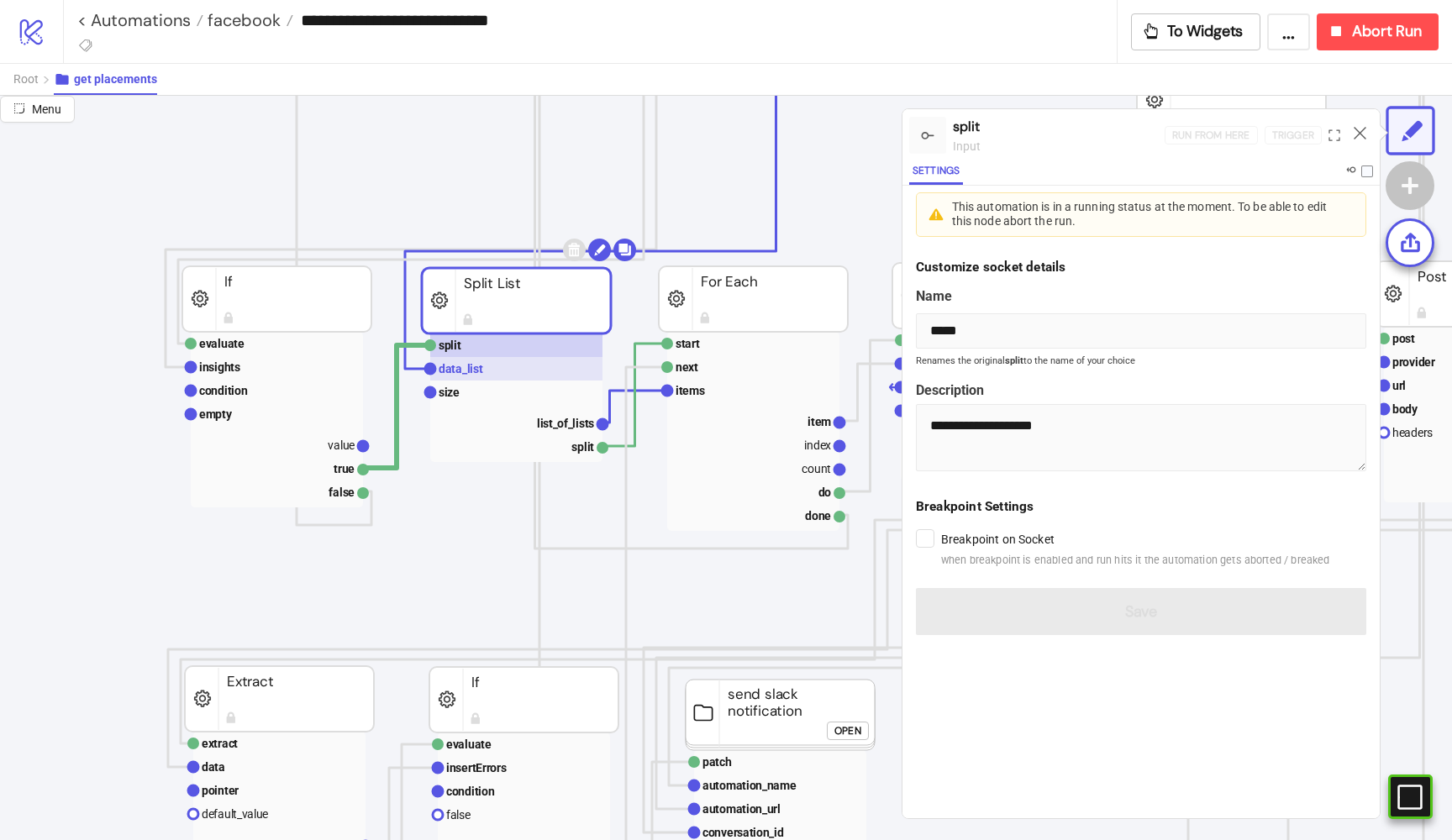
click at [456, 361] on rect at bounding box center [516, 368] width 173 height 23
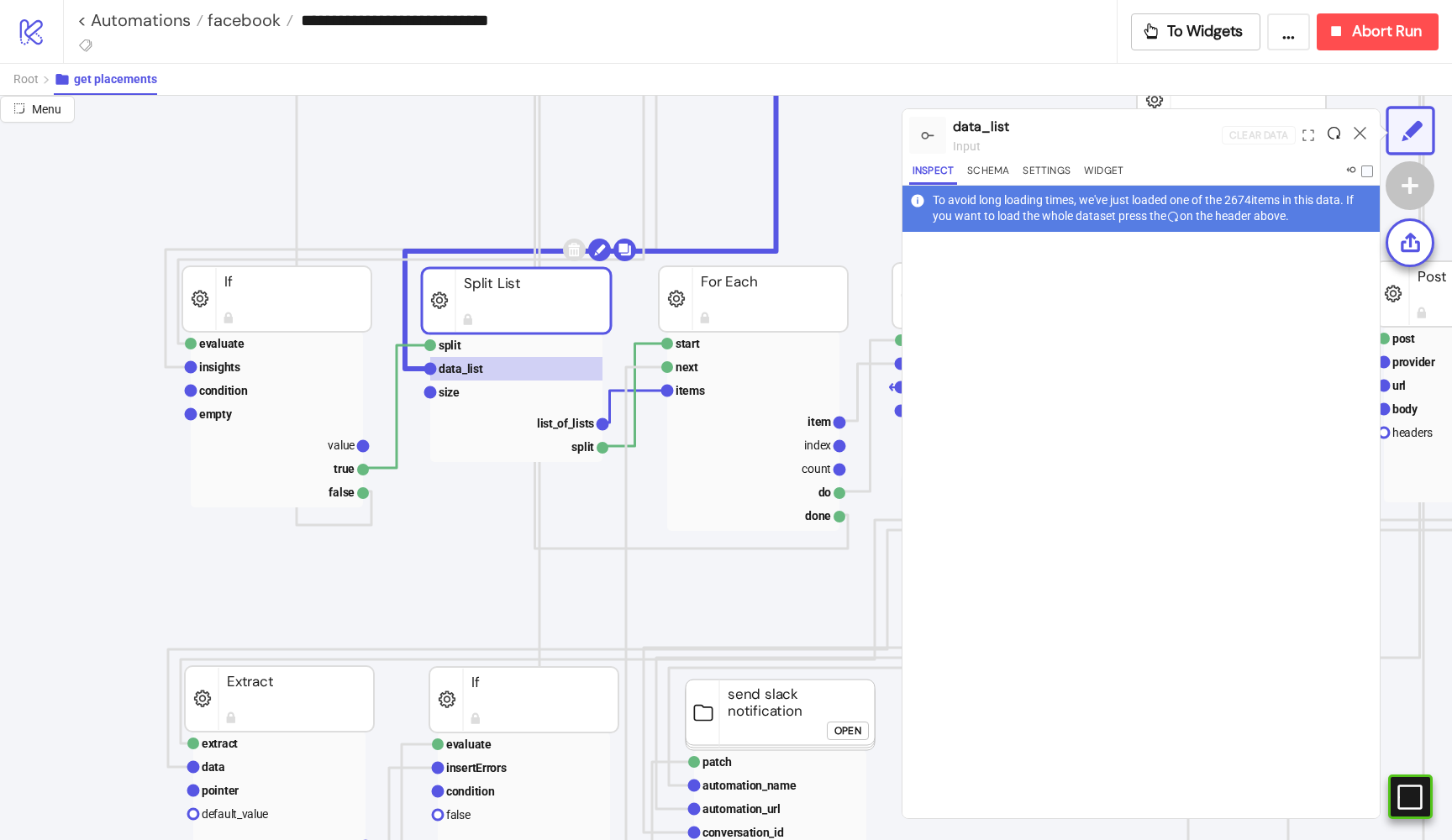
click at [1334, 130] on icon at bounding box center [1334, 134] width 13 height 13
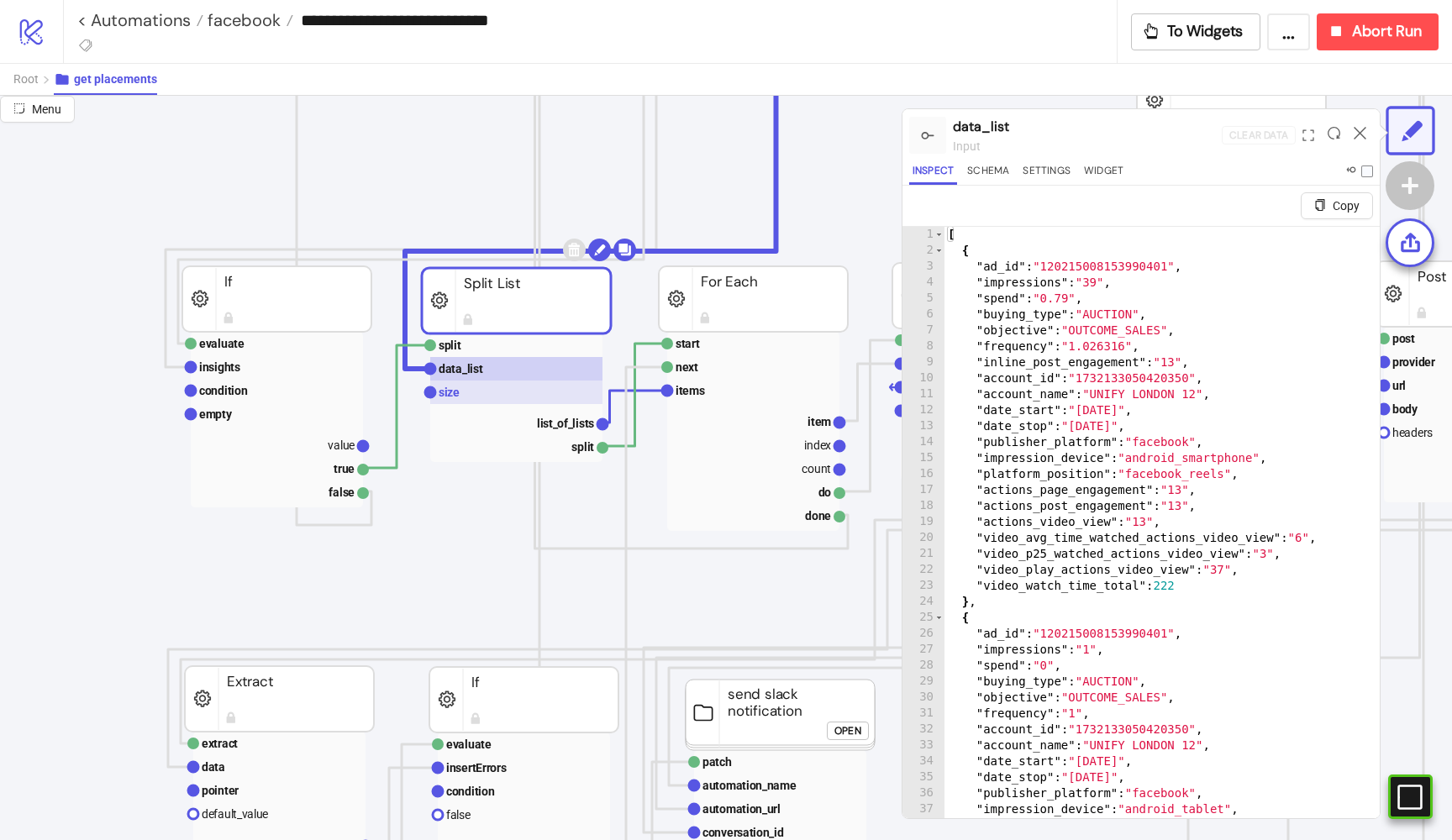
click at [510, 393] on rect at bounding box center [516, 392] width 173 height 23
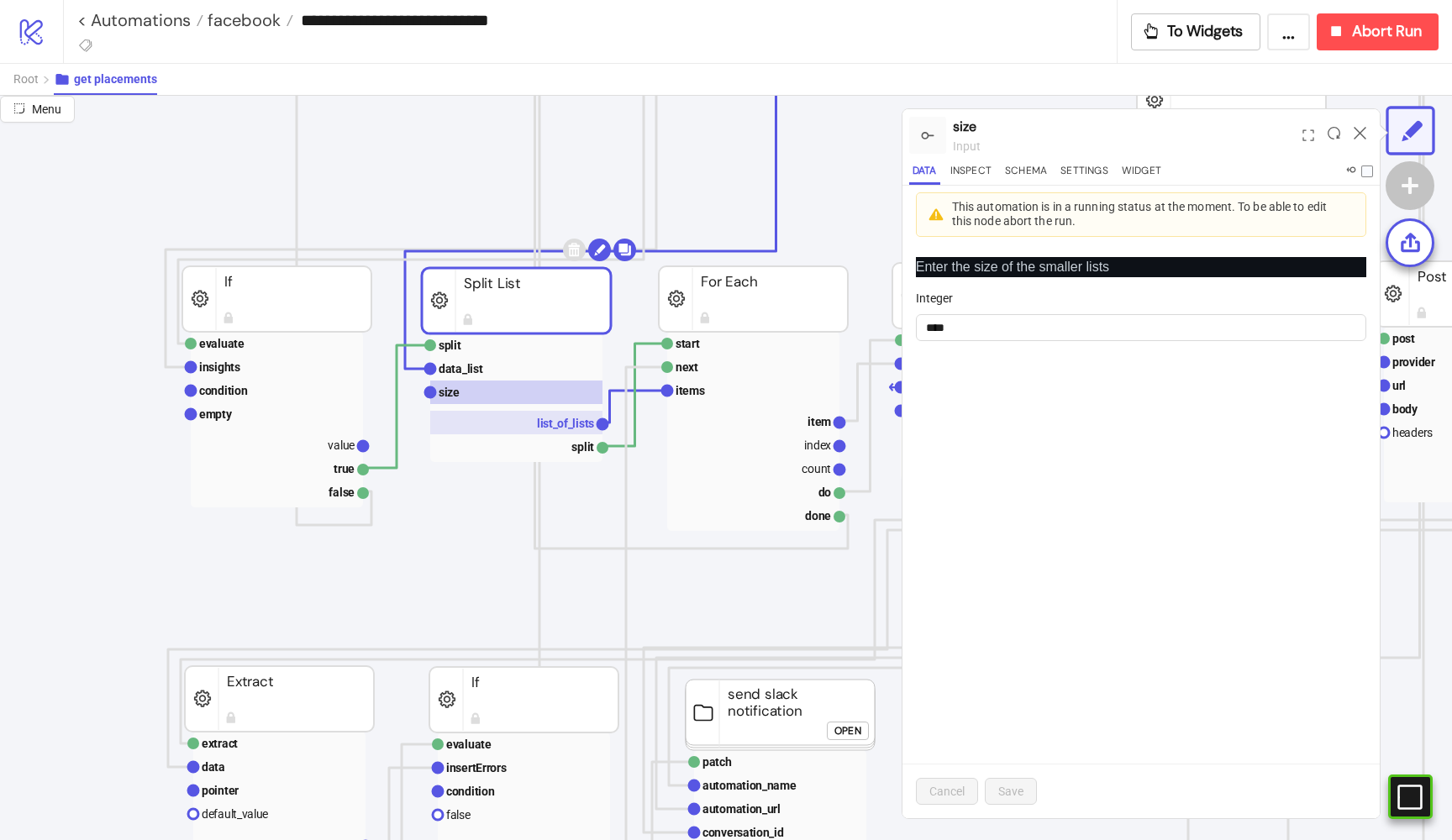
click at [569, 420] on text "list_of_lists" at bounding box center [565, 423] width 58 height 13
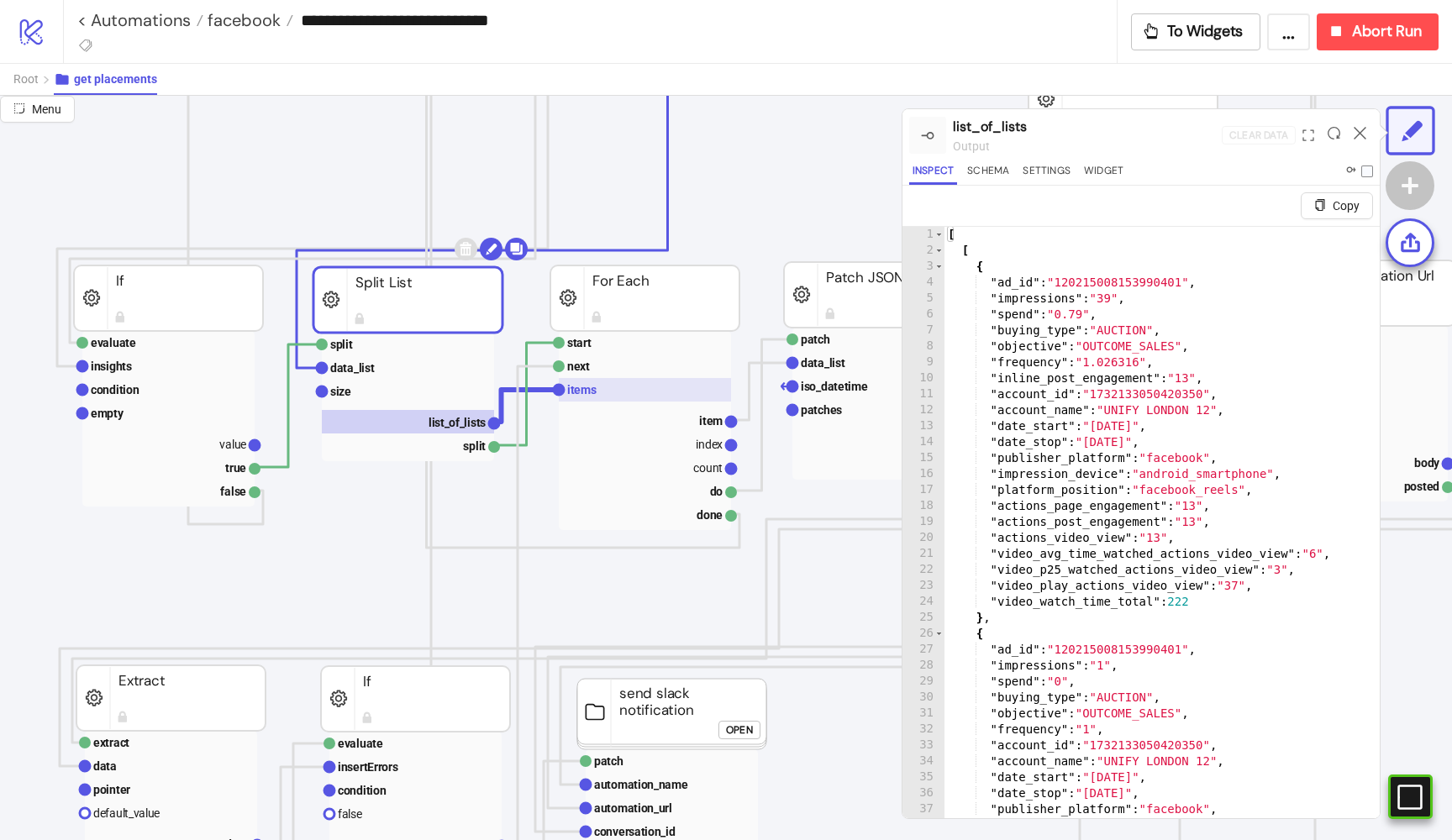
scroll to position [941, 110]
click at [658, 394] on rect at bounding box center [643, 389] width 173 height 23
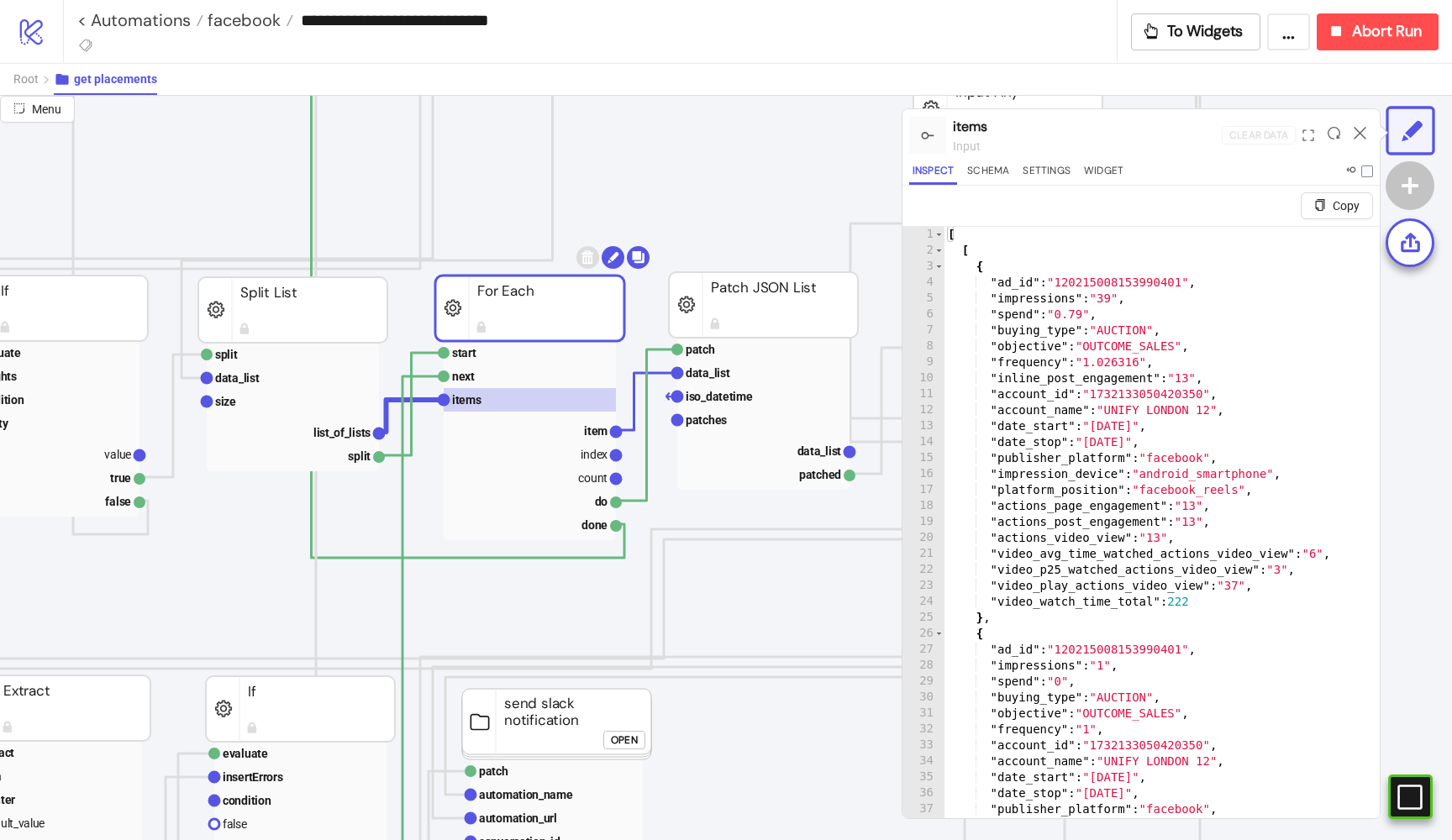
scroll to position [931, 259]
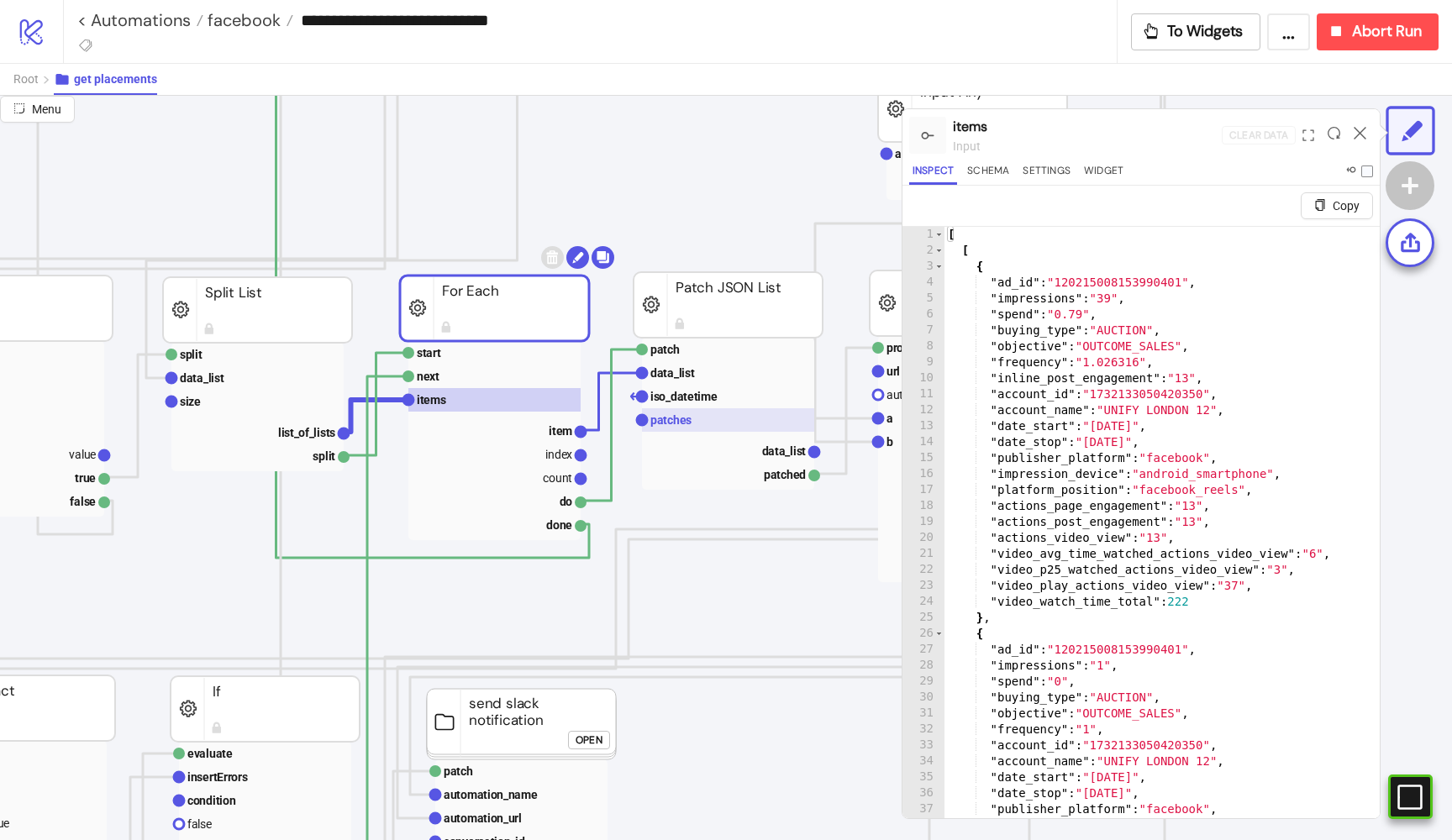
click at [700, 411] on rect at bounding box center [729, 420] width 173 height 23
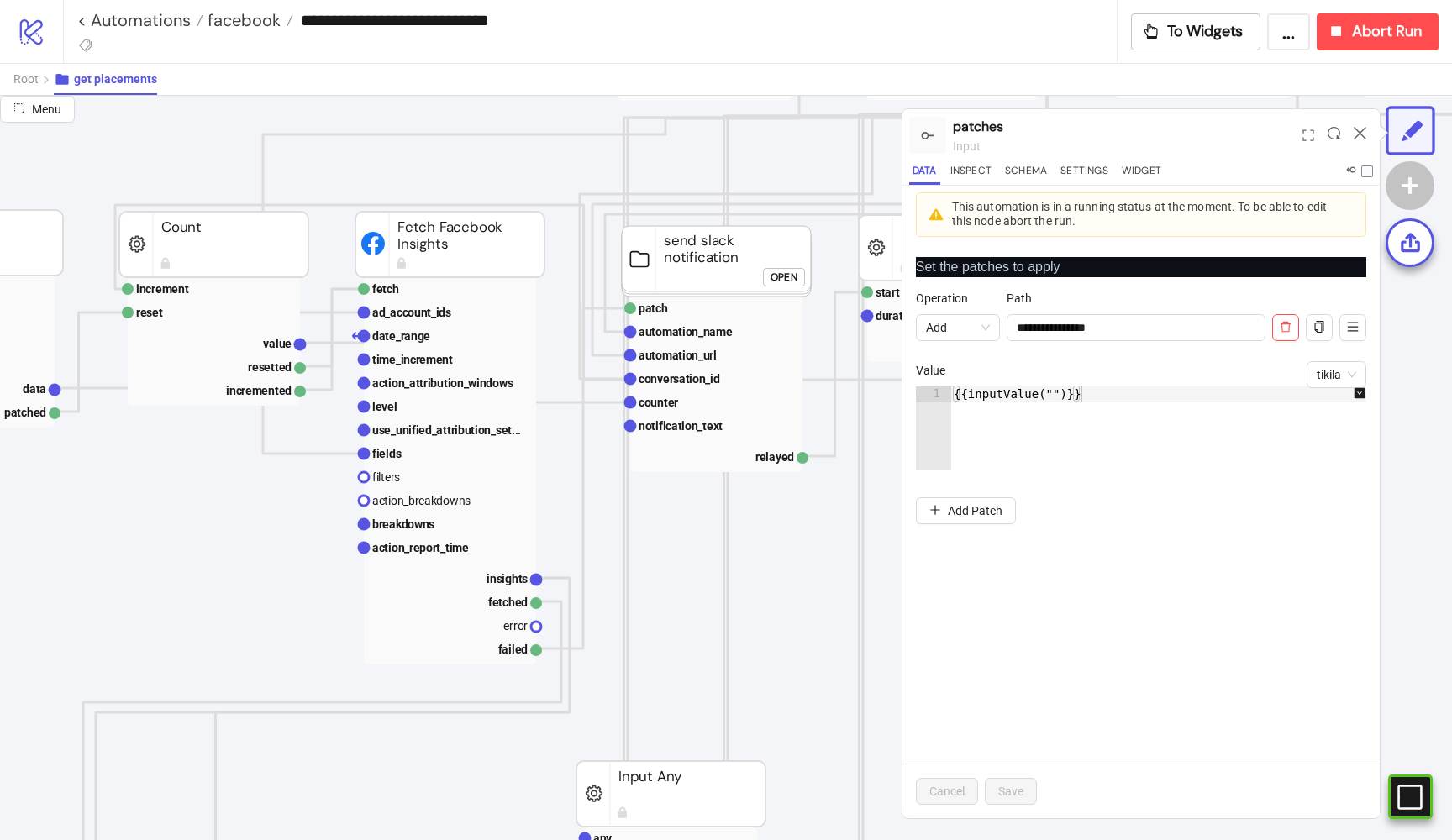
scroll to position [241, 493]
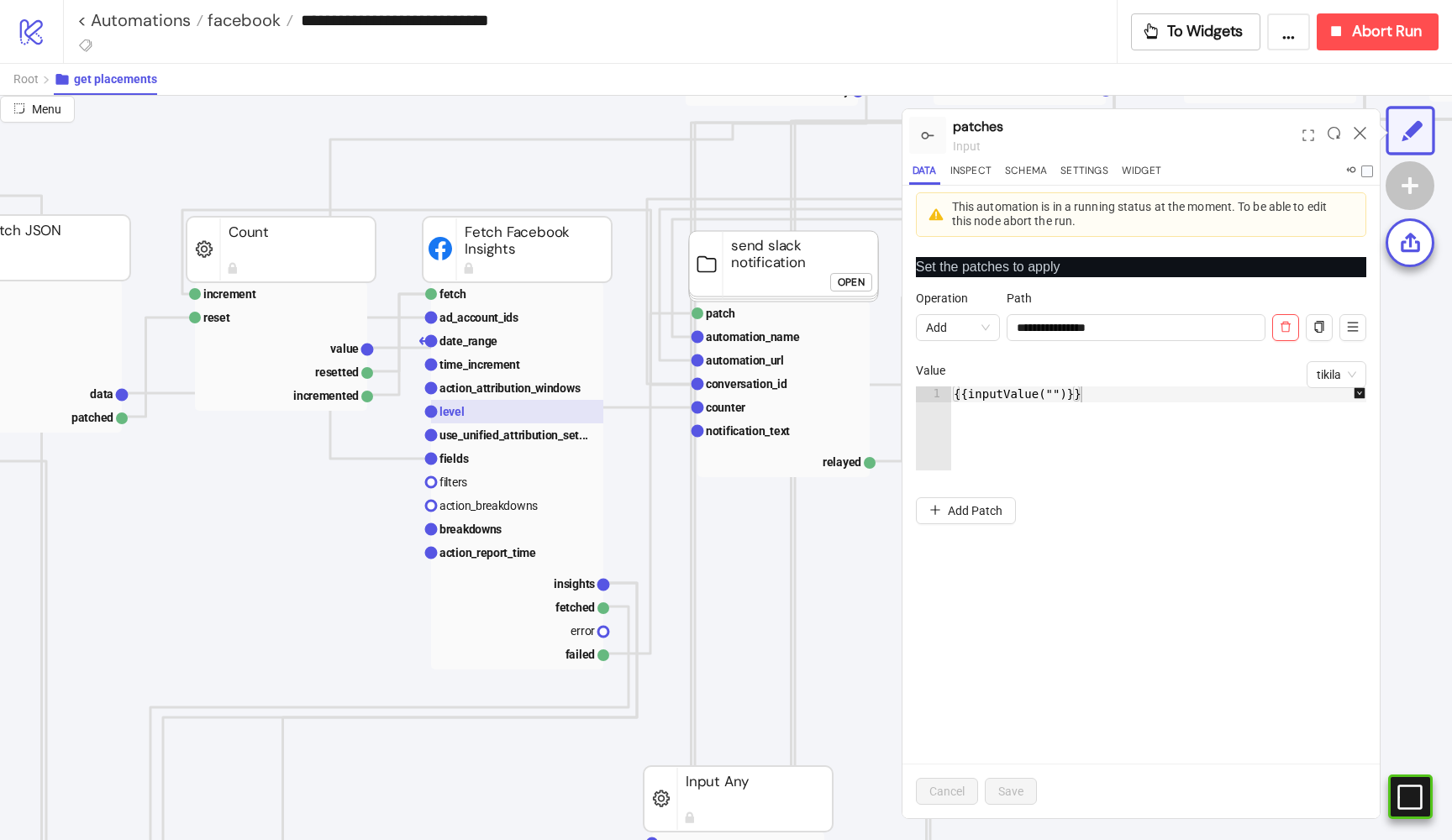
click at [486, 405] on rect at bounding box center [517, 411] width 173 height 23
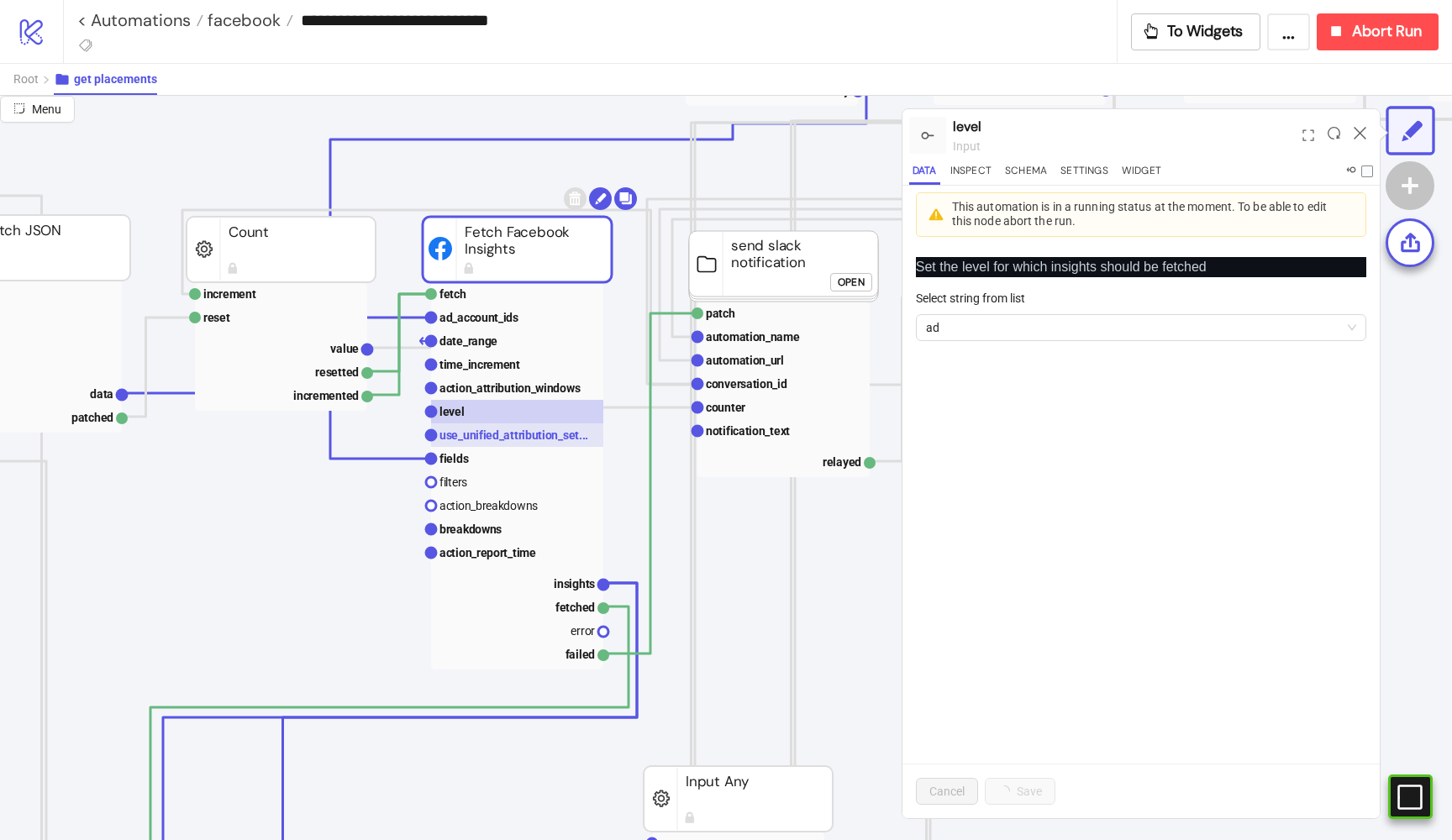
click at [479, 440] on text "use_unified_attribution_set..." at bounding box center [513, 435] width 149 height 13
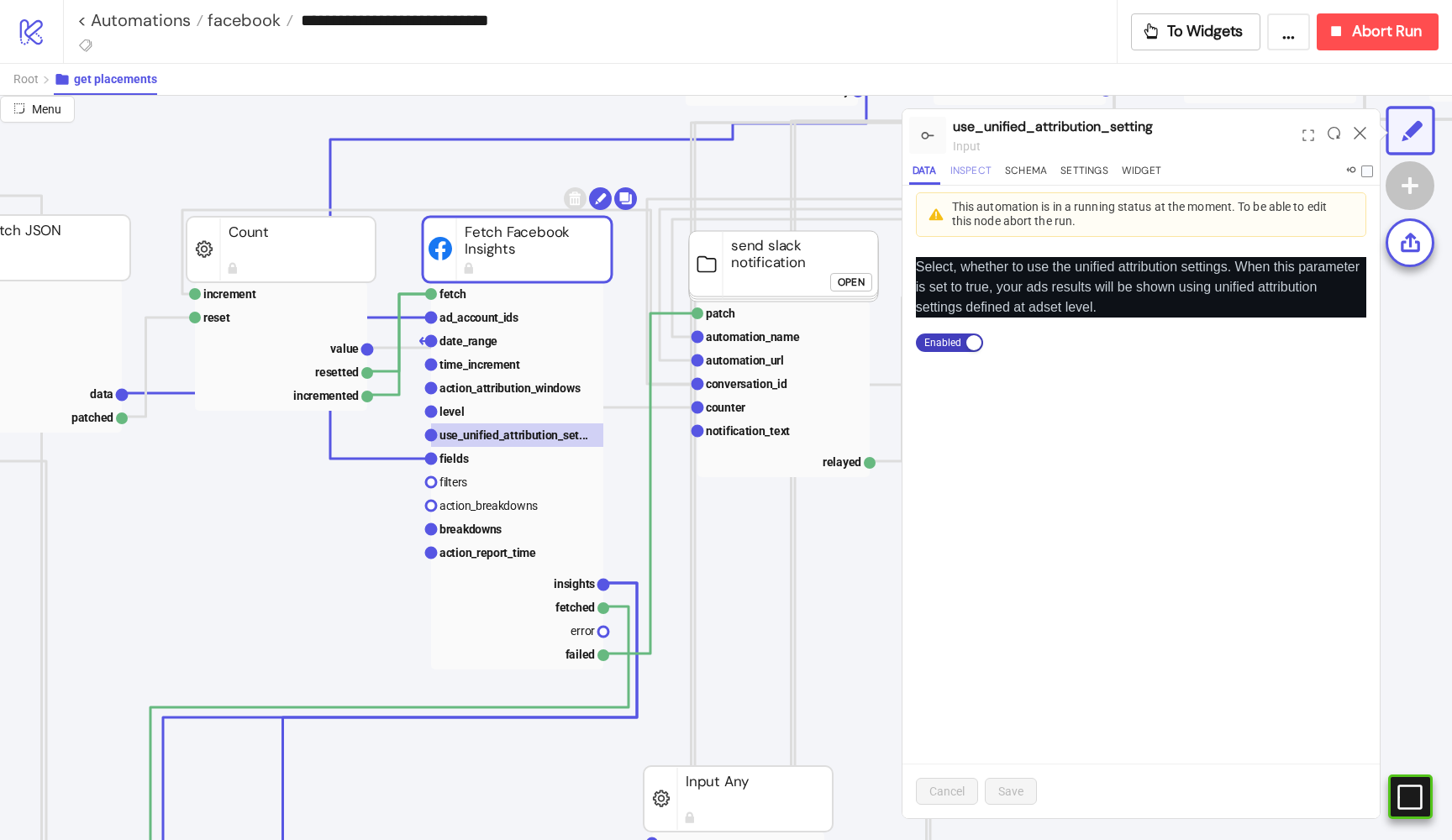
click at [985, 171] on button "Inspect" at bounding box center [971, 174] width 48 height 22
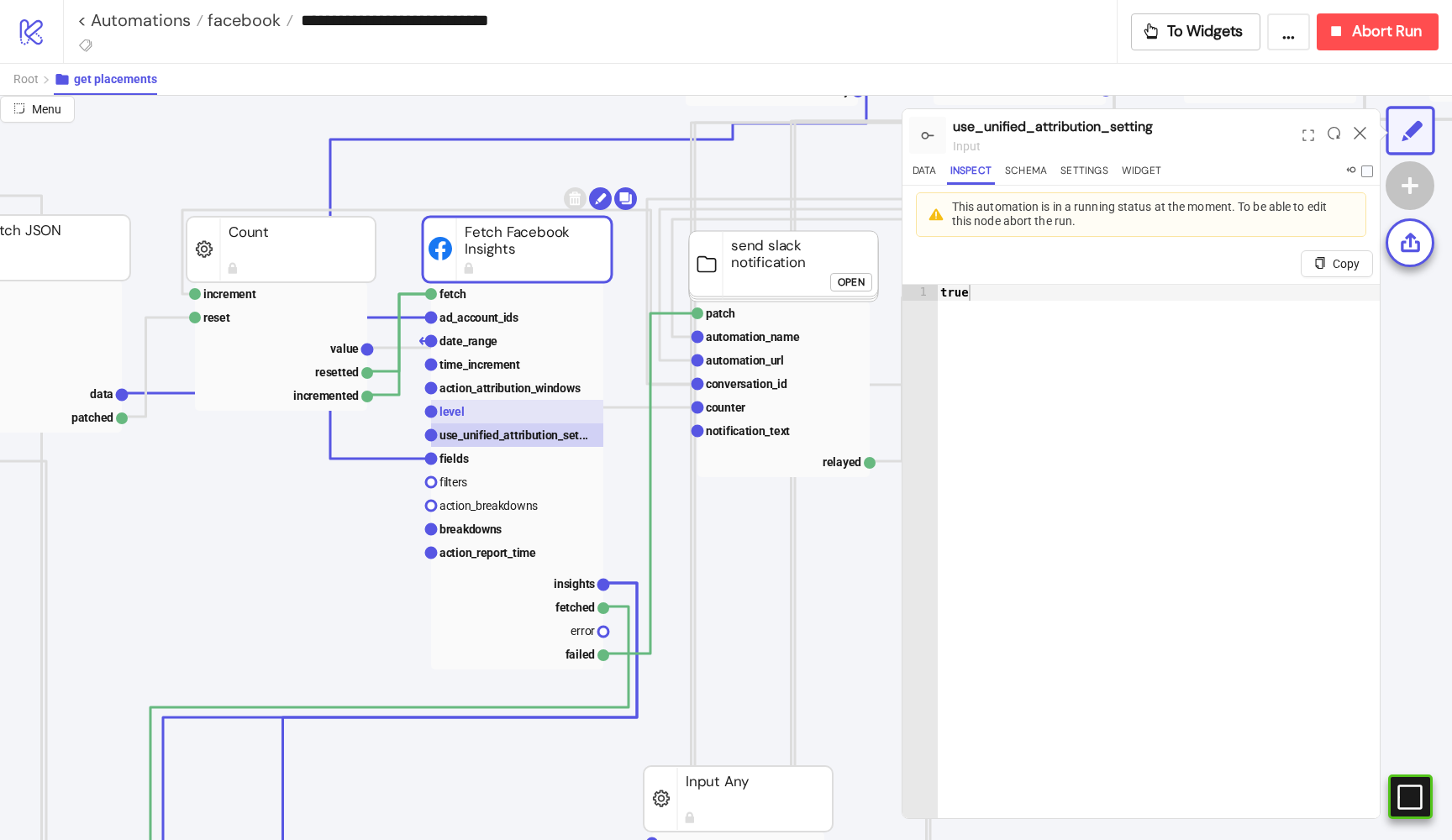
click at [479, 403] on rect at bounding box center [517, 411] width 173 height 23
click at [468, 455] on rect at bounding box center [517, 459] width 173 height 23
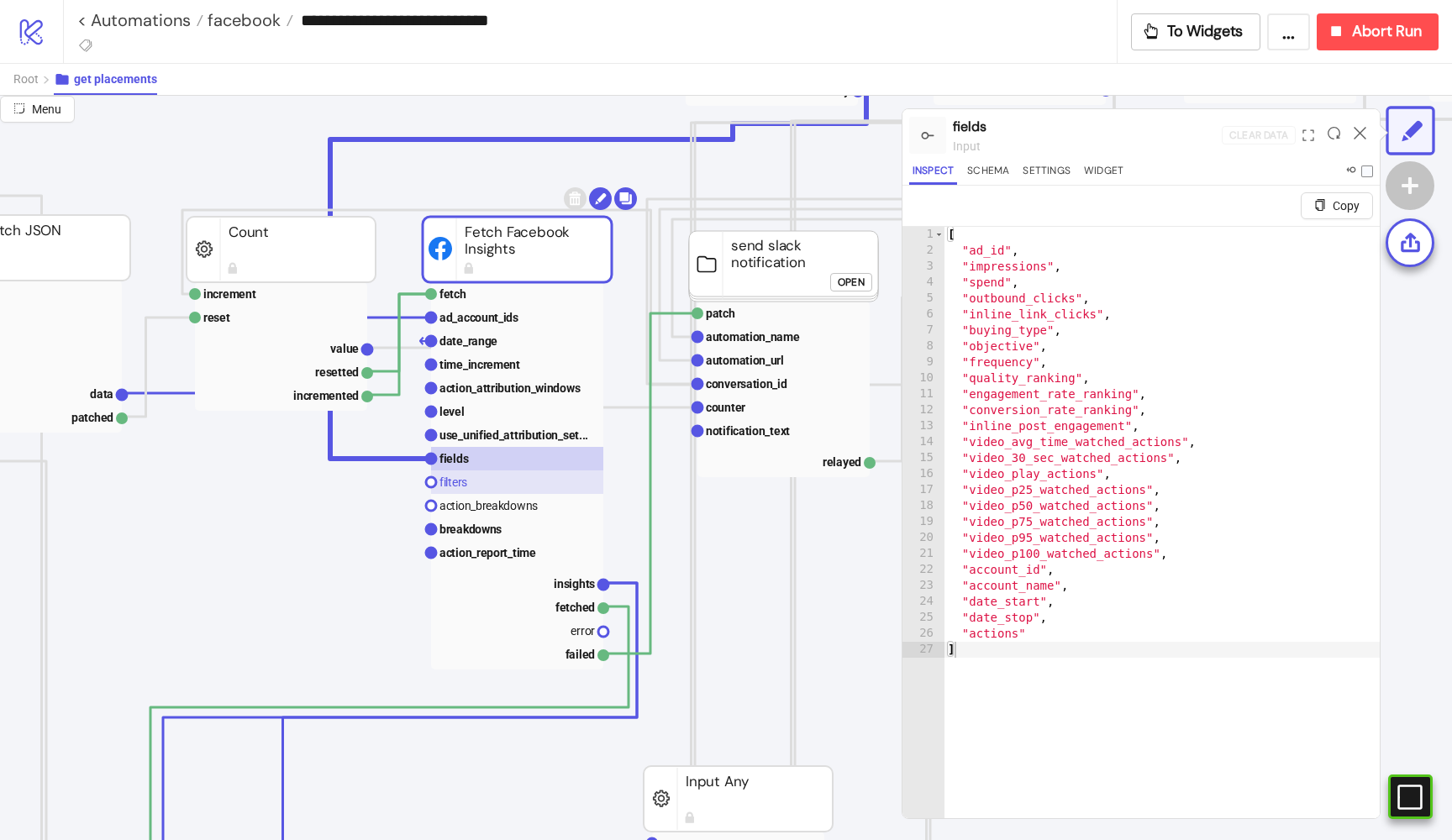
click at [465, 482] on text "filters" at bounding box center [453, 482] width 28 height 13
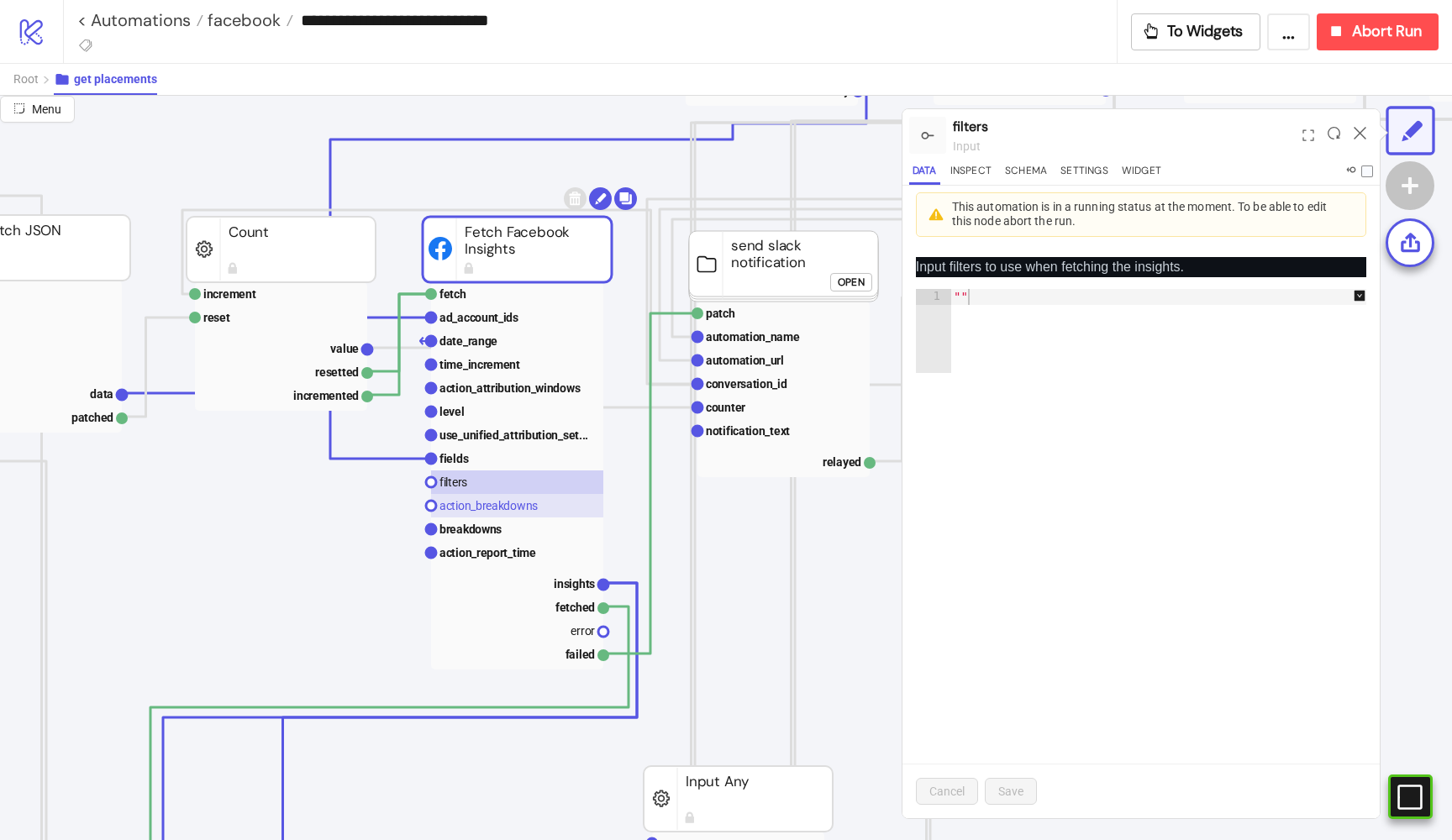
click at [468, 501] on text "action_breakdowns" at bounding box center [488, 506] width 98 height 13
click at [465, 516] on rect at bounding box center [517, 505] width 173 height 23
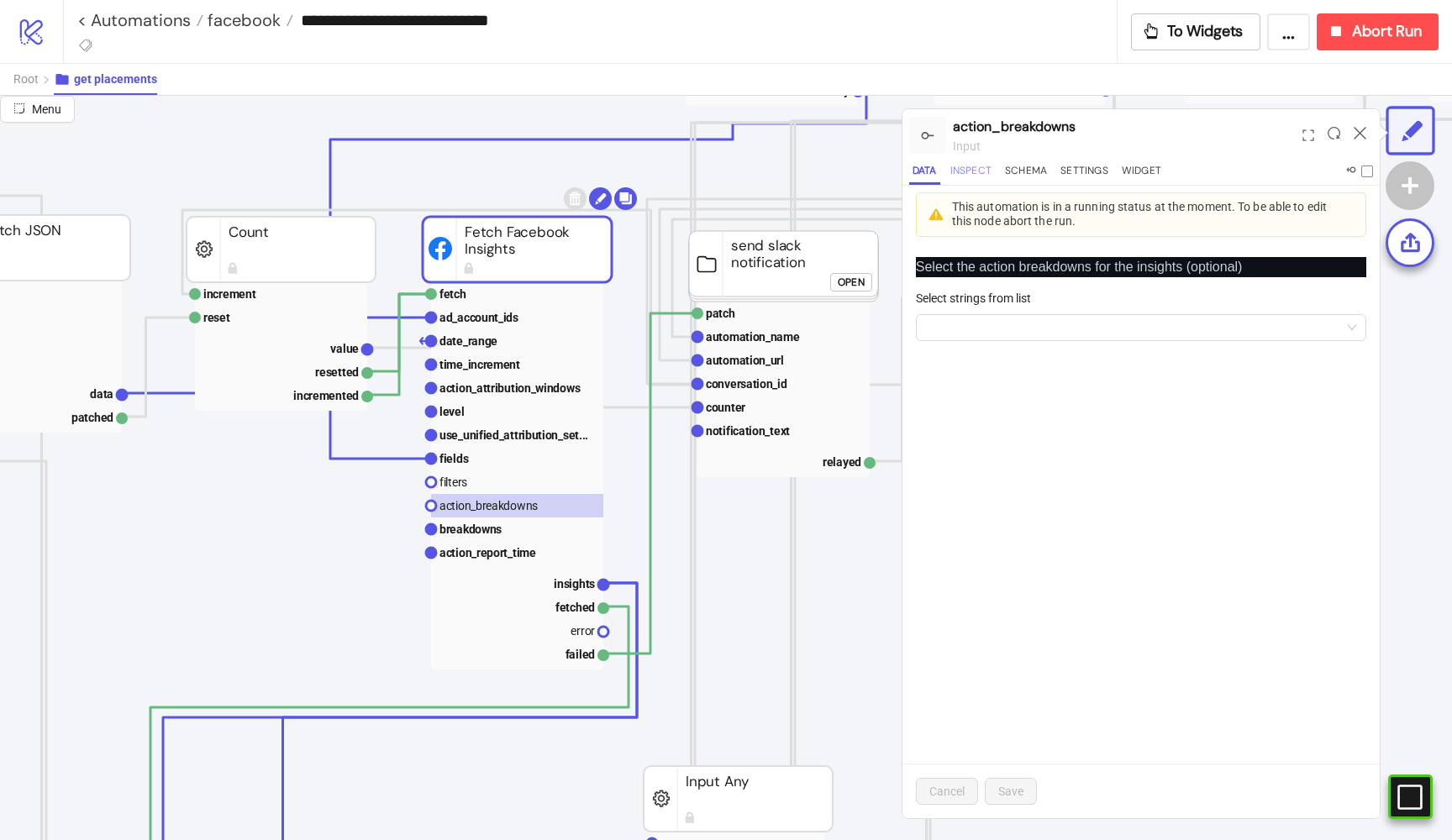
click at [993, 164] on button "Inspect" at bounding box center [971, 174] width 48 height 22
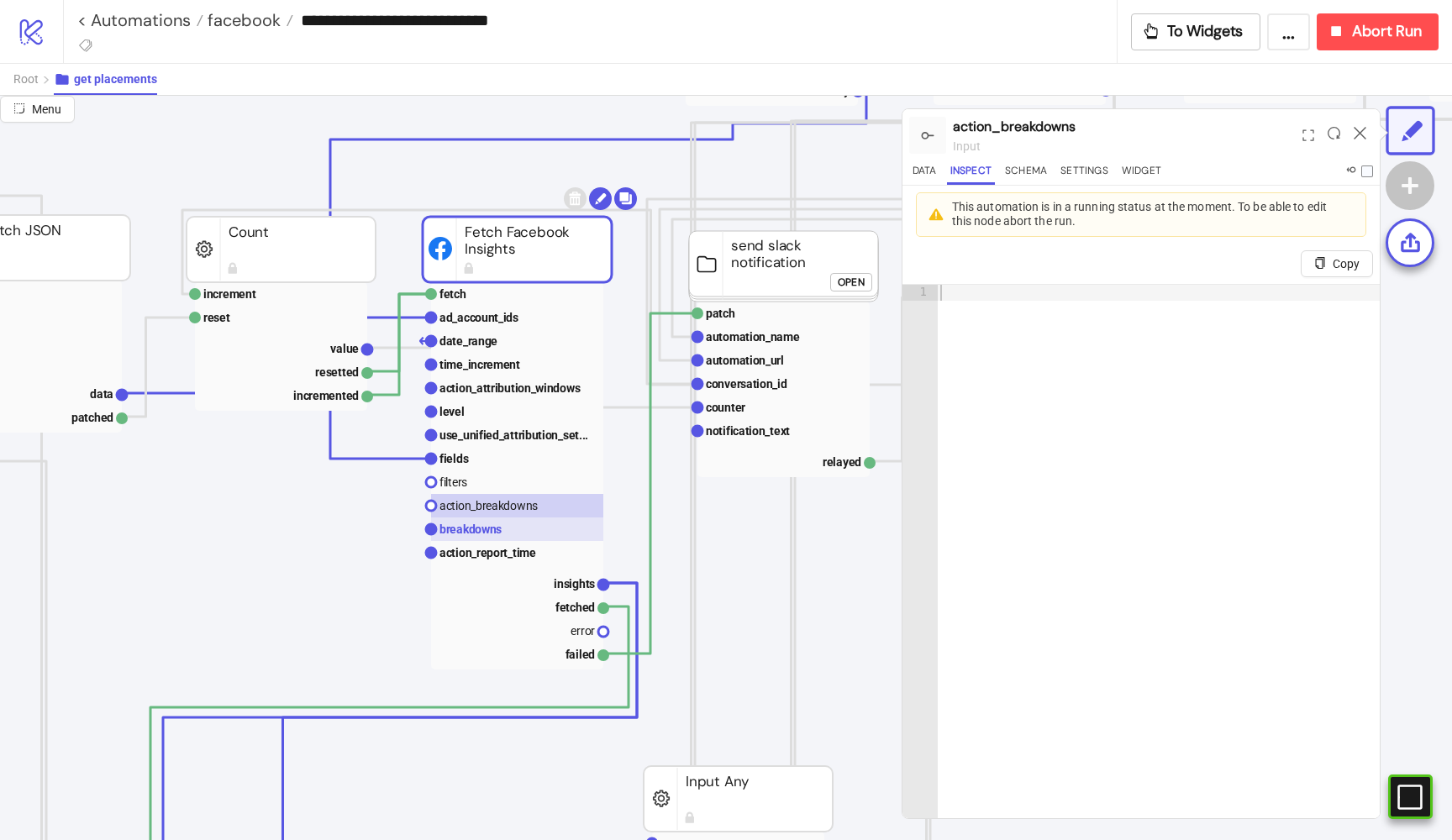
click at [494, 521] on rect at bounding box center [517, 529] width 173 height 23
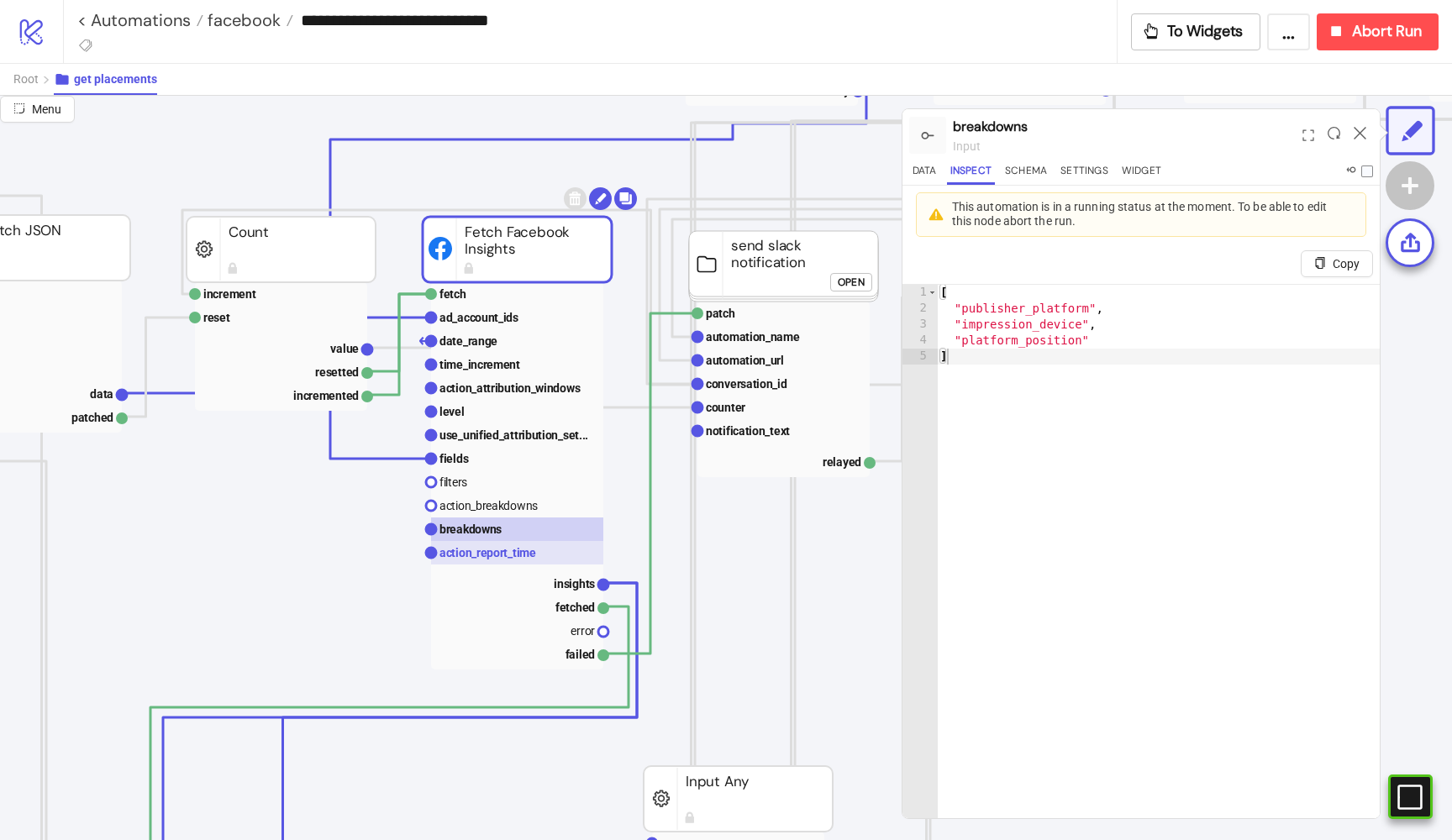
click at [476, 552] on text "action_report_time" at bounding box center [487, 552] width 97 height 13
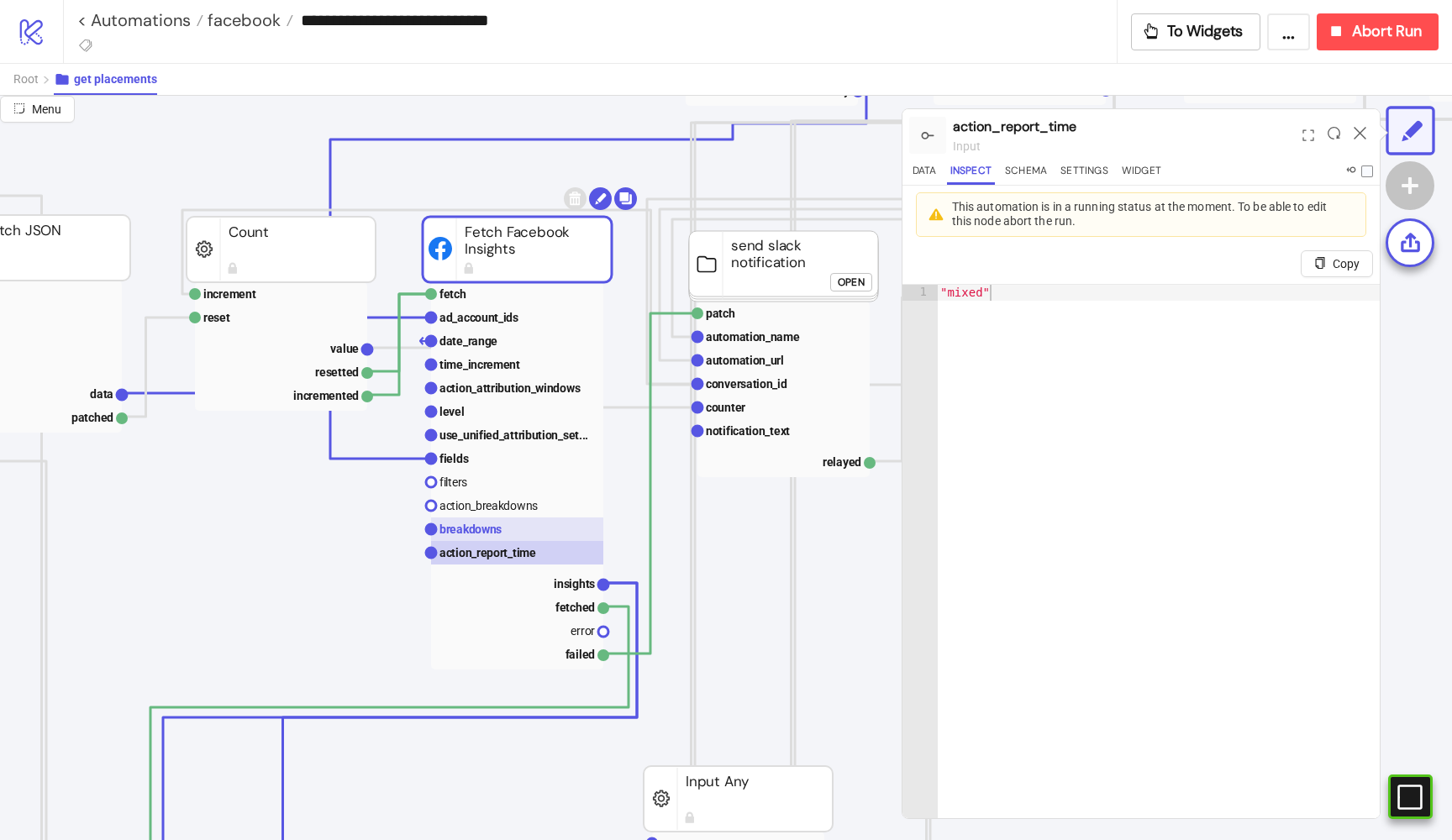
click at [463, 518] on rect at bounding box center [517, 529] width 173 height 23
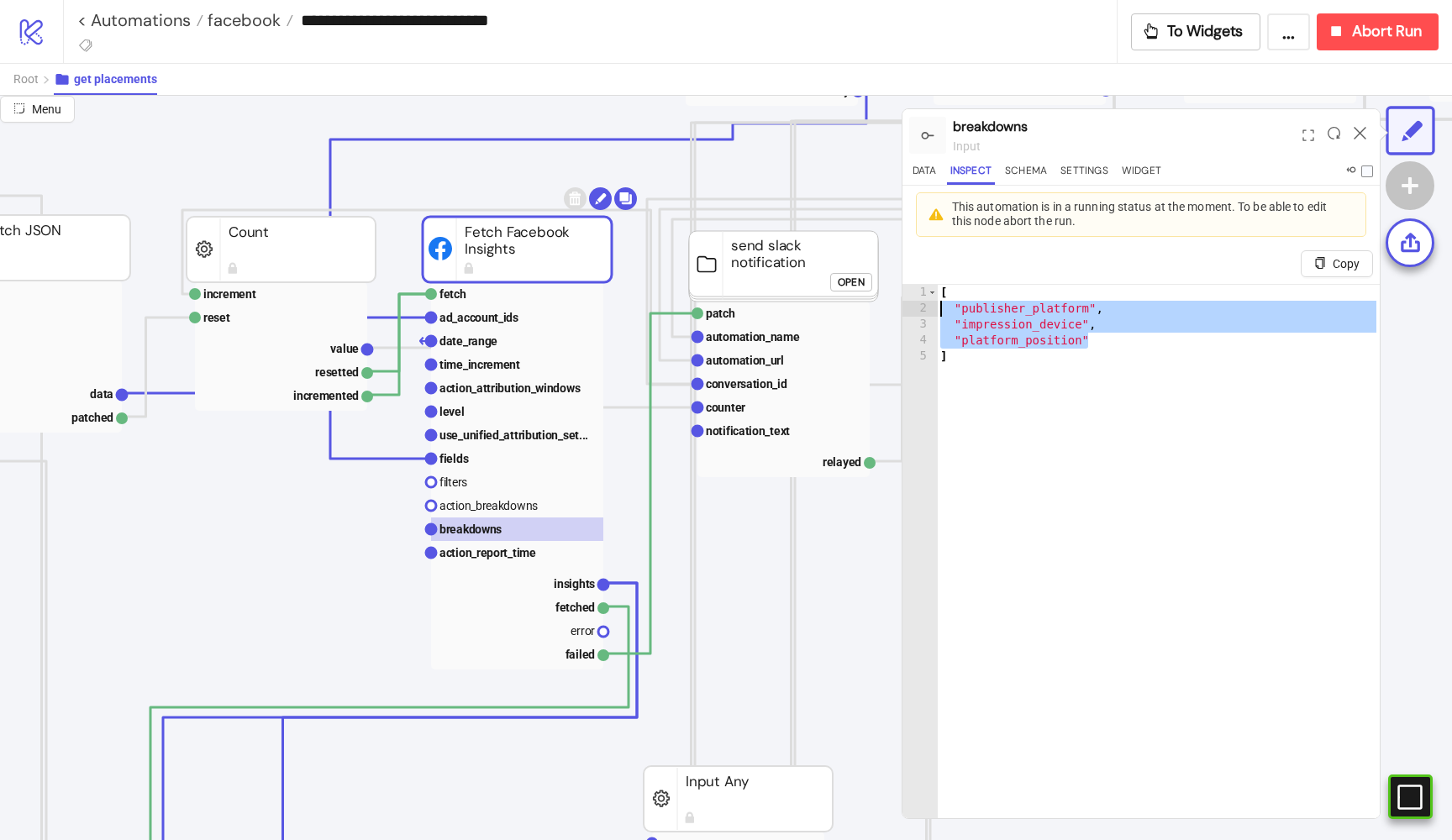
drag, startPoint x: 1087, startPoint y: 334, endPoint x: 931, endPoint y: 309, distance: 158.0
click at [931, 309] on div "**********" at bounding box center [1141, 571] width 477 height 575
type textarea "**********"
